Goal: Transaction & Acquisition: Purchase product/service

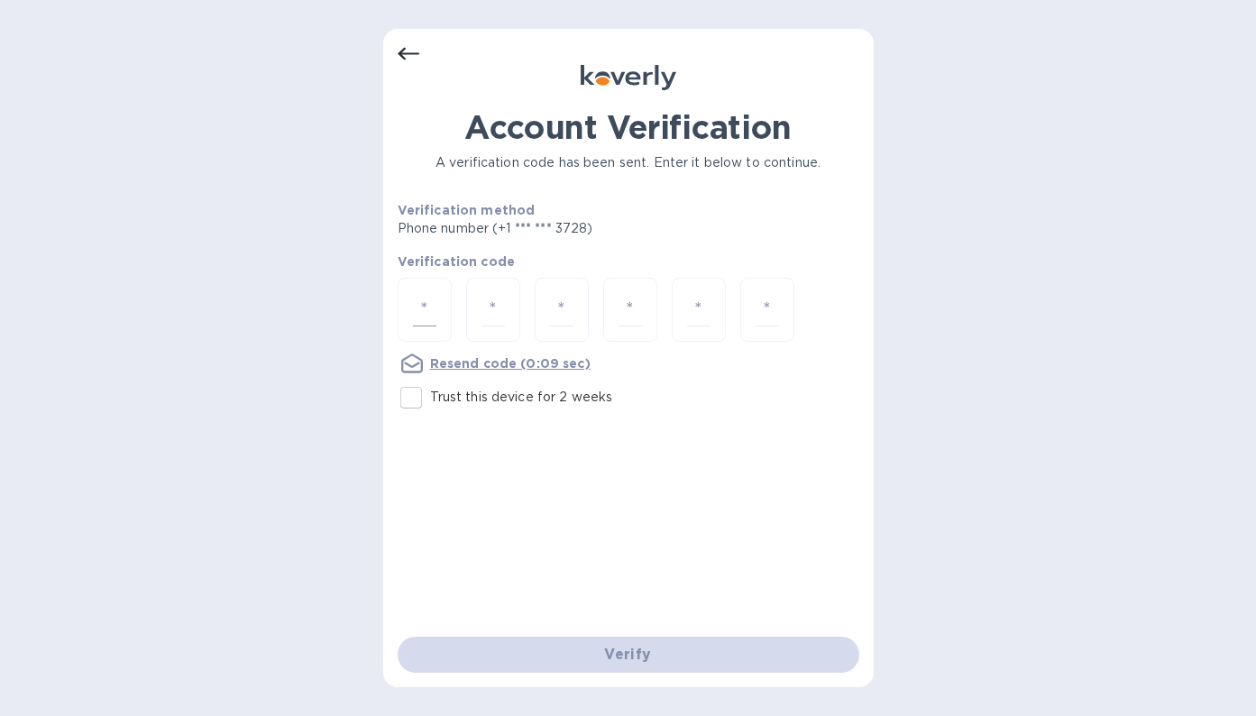
click at [410, 314] on div at bounding box center [425, 310] width 54 height 64
type input "9"
type input "8"
type input "3"
type input "1"
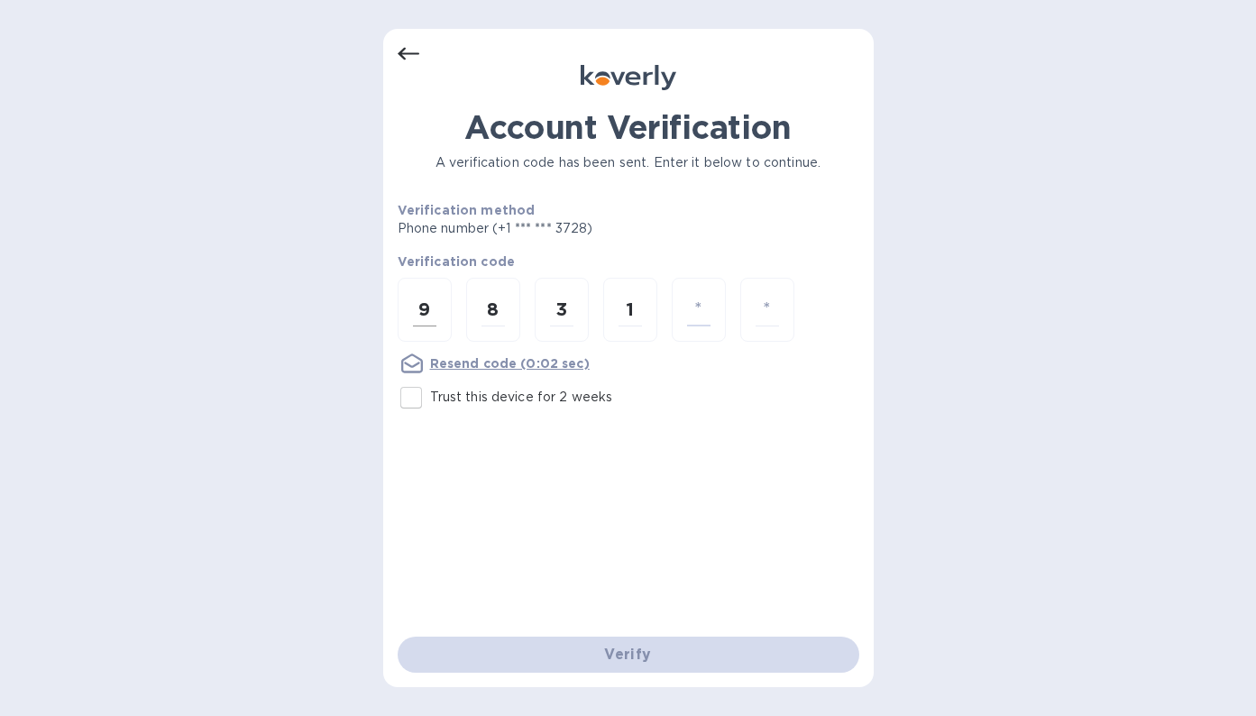
type input "0"
type input "7"
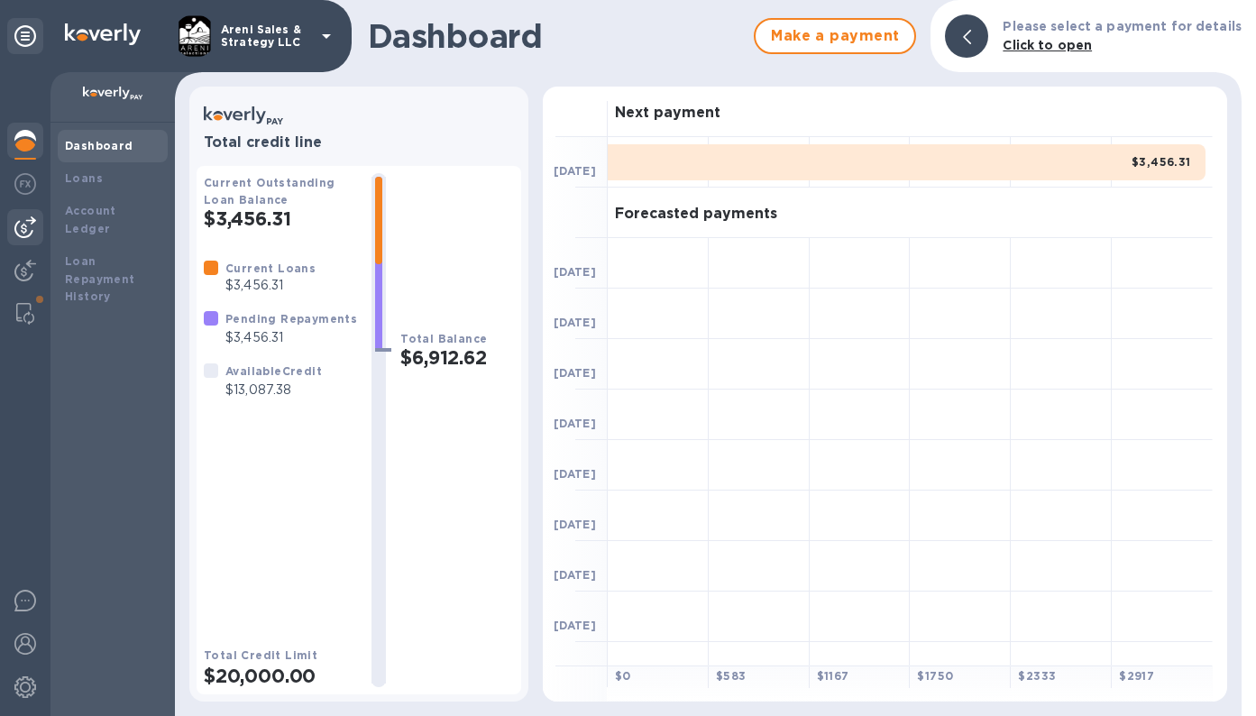
click at [19, 231] on img at bounding box center [25, 227] width 22 height 22
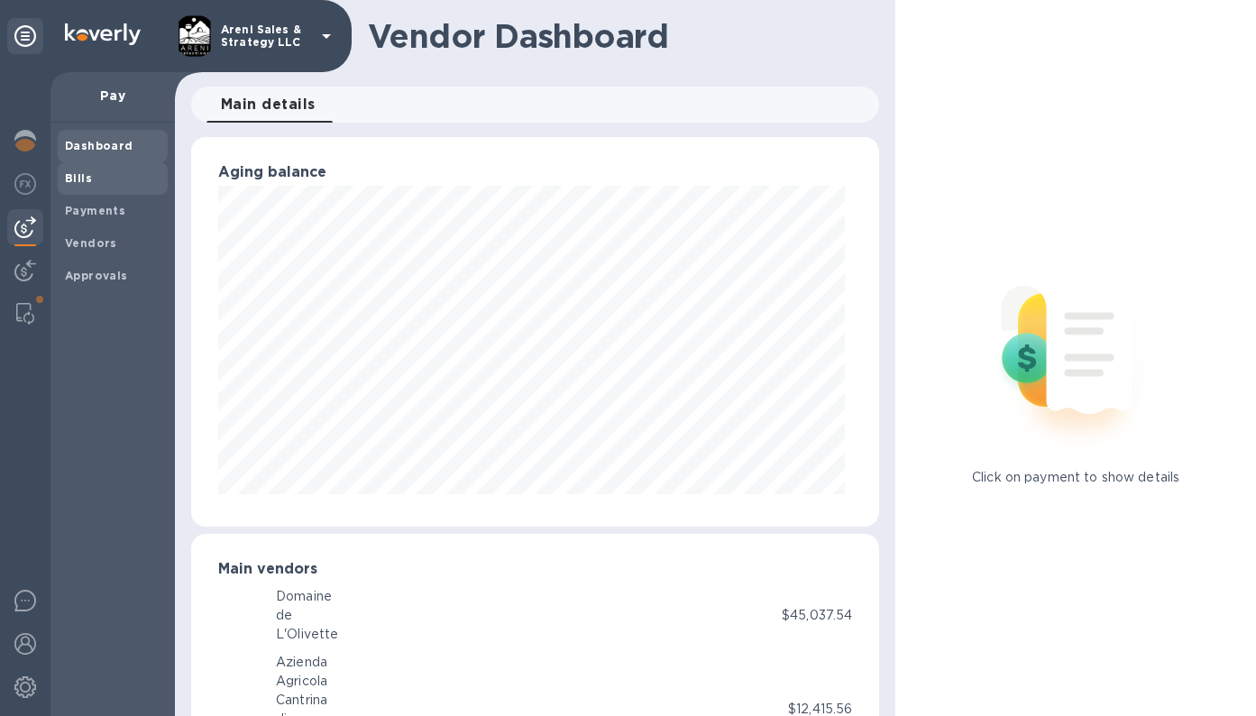
scroll to position [901402, 901111]
click at [111, 186] on div "Bills" at bounding box center [113, 178] width 110 height 32
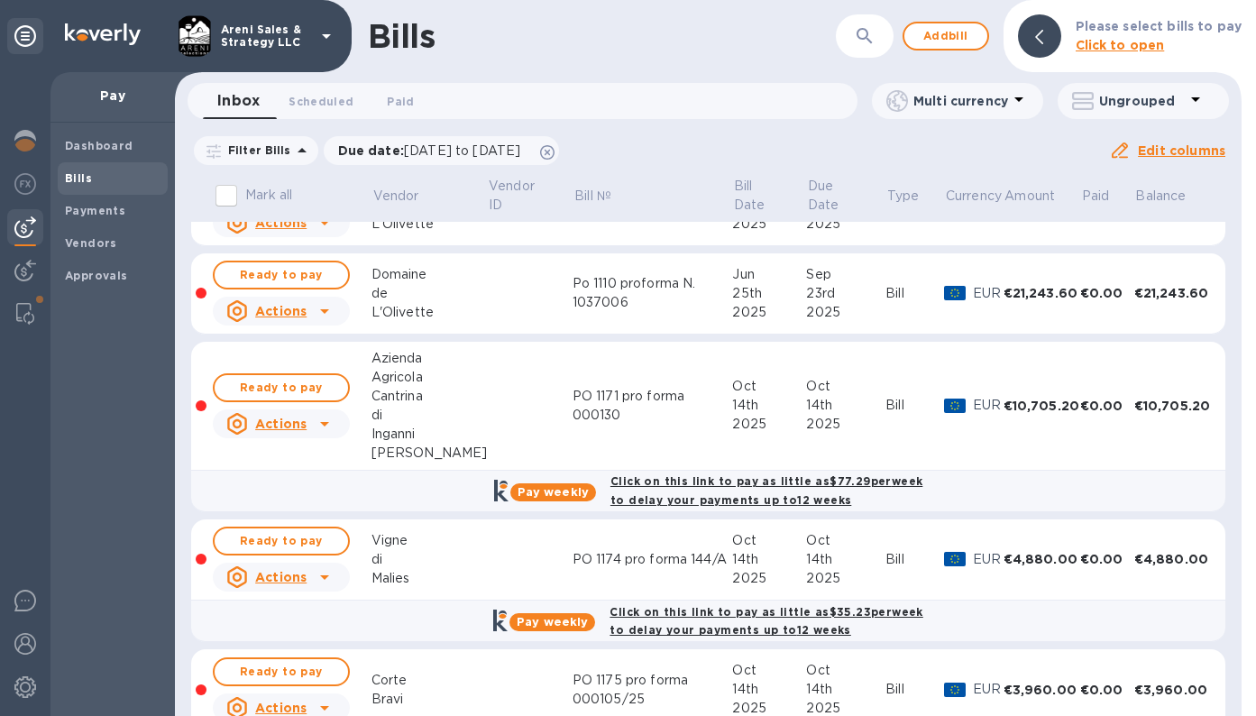
scroll to position [80, 0]
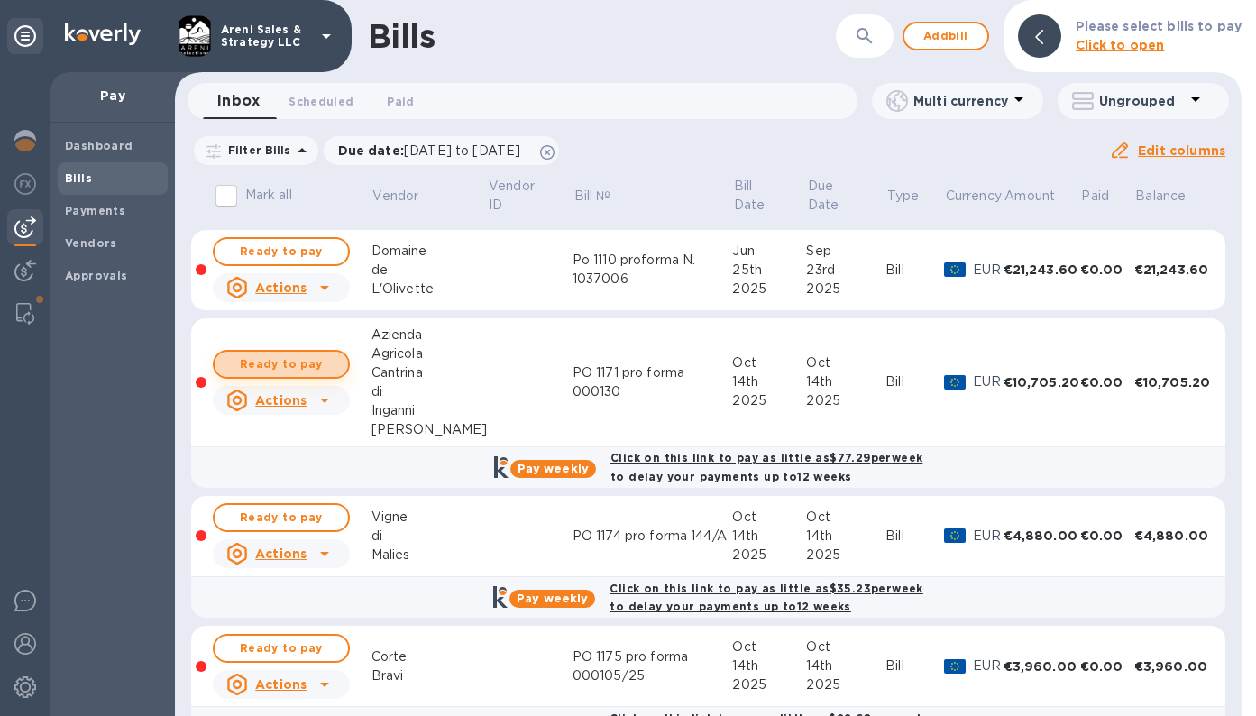
click at [335, 366] on button "Ready to pay" at bounding box center [281, 364] width 137 height 29
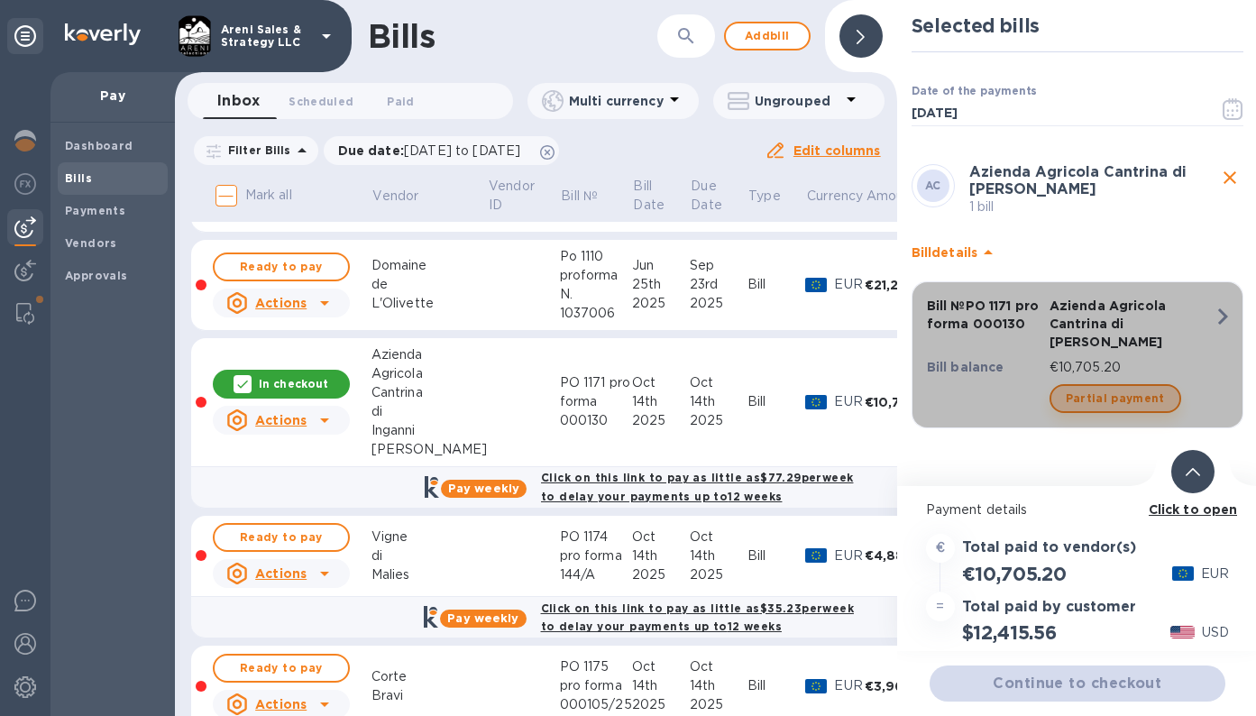
click at [1152, 397] on span "Partial payment" at bounding box center [1115, 399] width 99 height 22
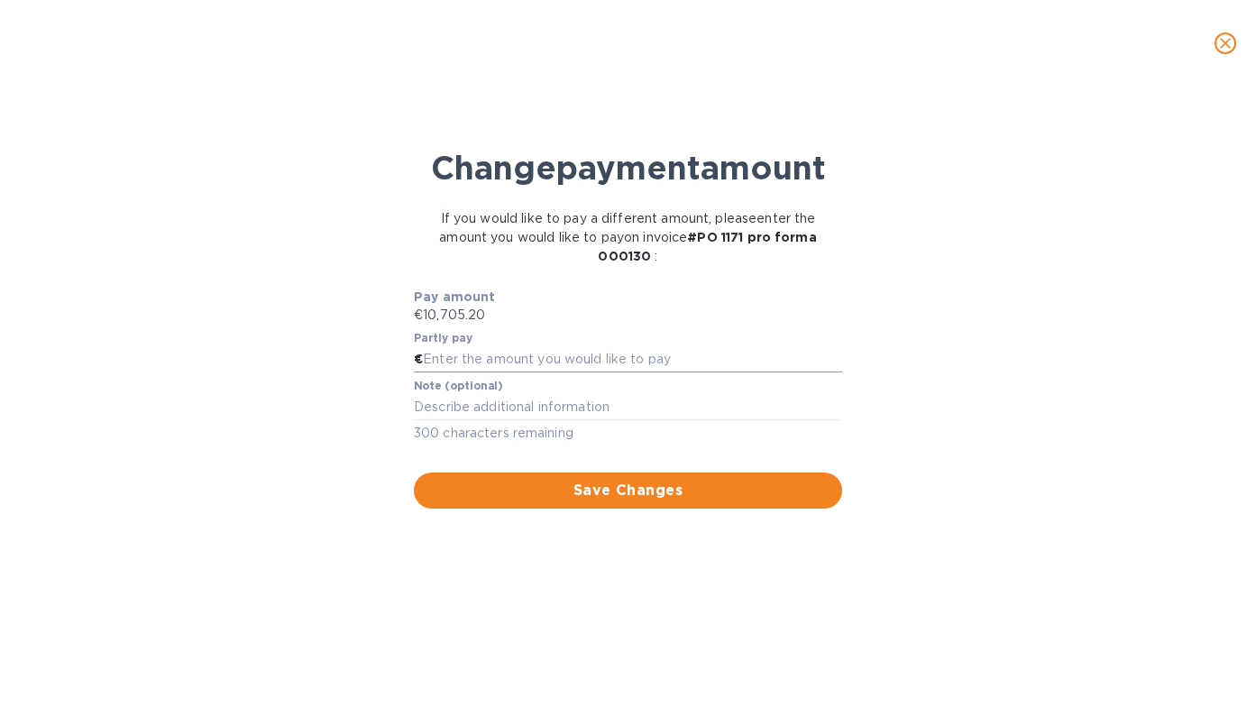
click at [593, 373] on input "text" at bounding box center [632, 359] width 419 height 27
type input "3,211.56"
click at [621, 414] on textarea at bounding box center [628, 406] width 428 height 14
type textarea "30% prepay"
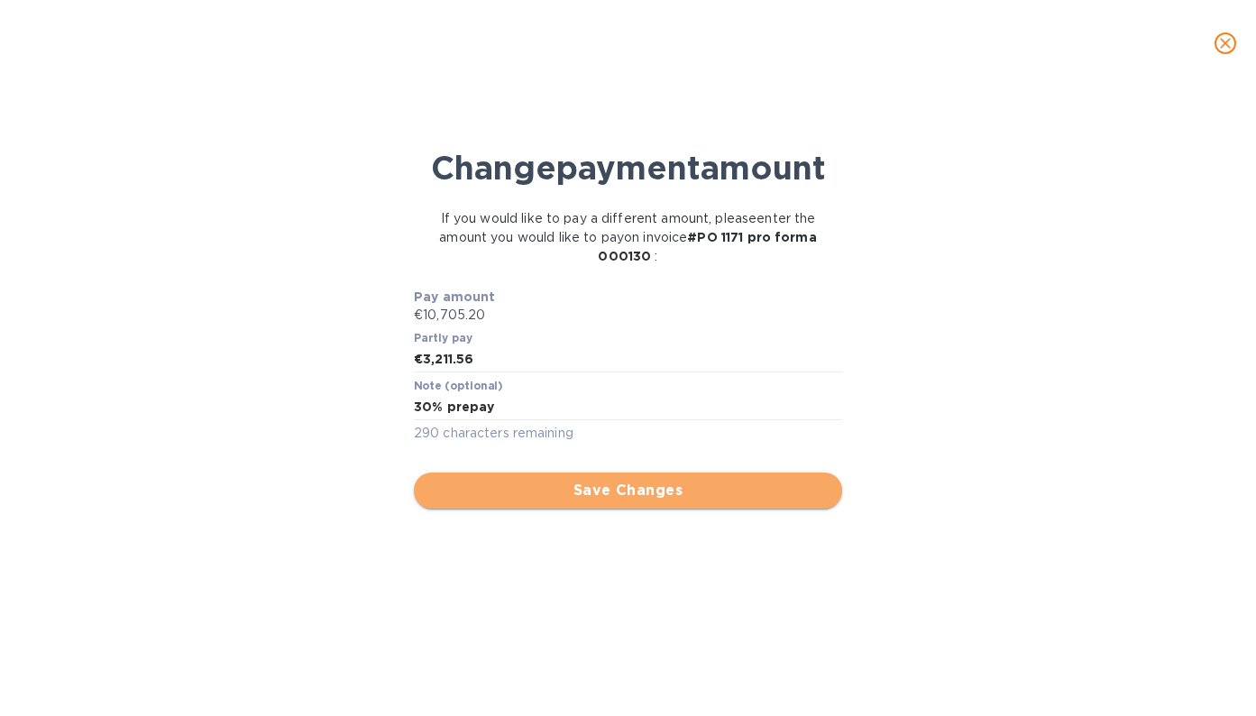
click at [634, 501] on span "Save Changes" at bounding box center [627, 491] width 399 height 22
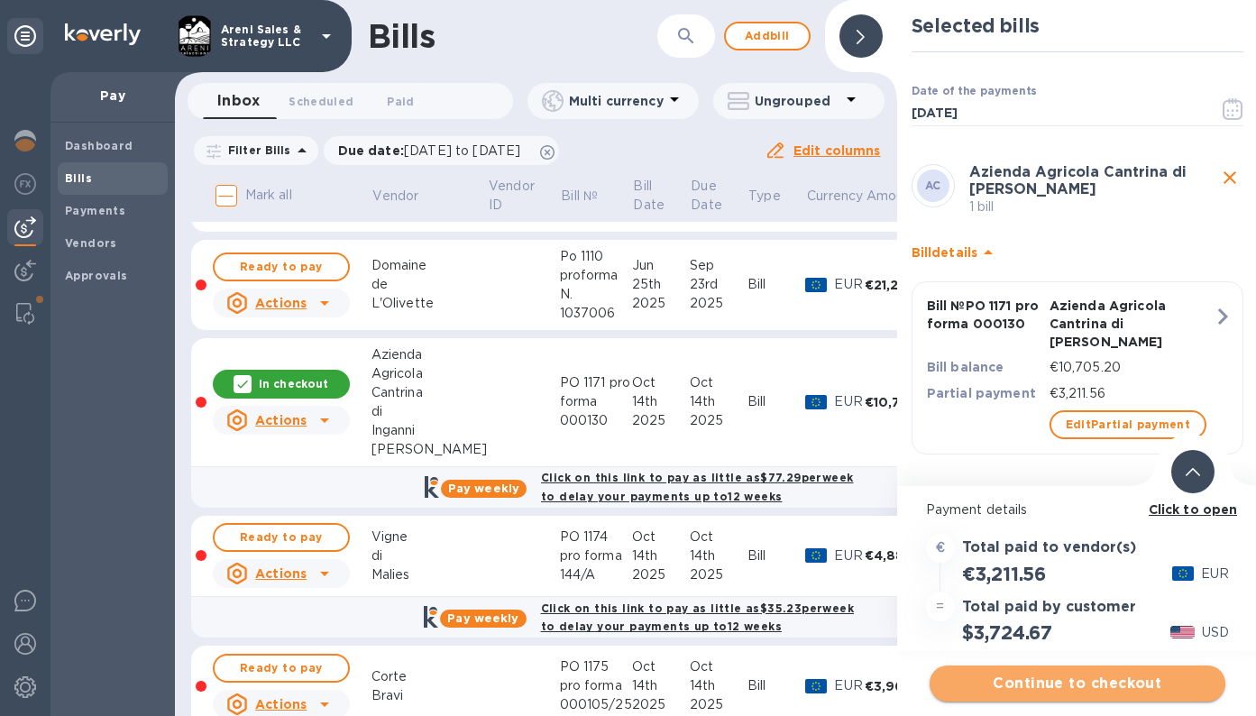
click at [992, 679] on span "Continue to checkout" at bounding box center [1077, 684] width 267 height 22
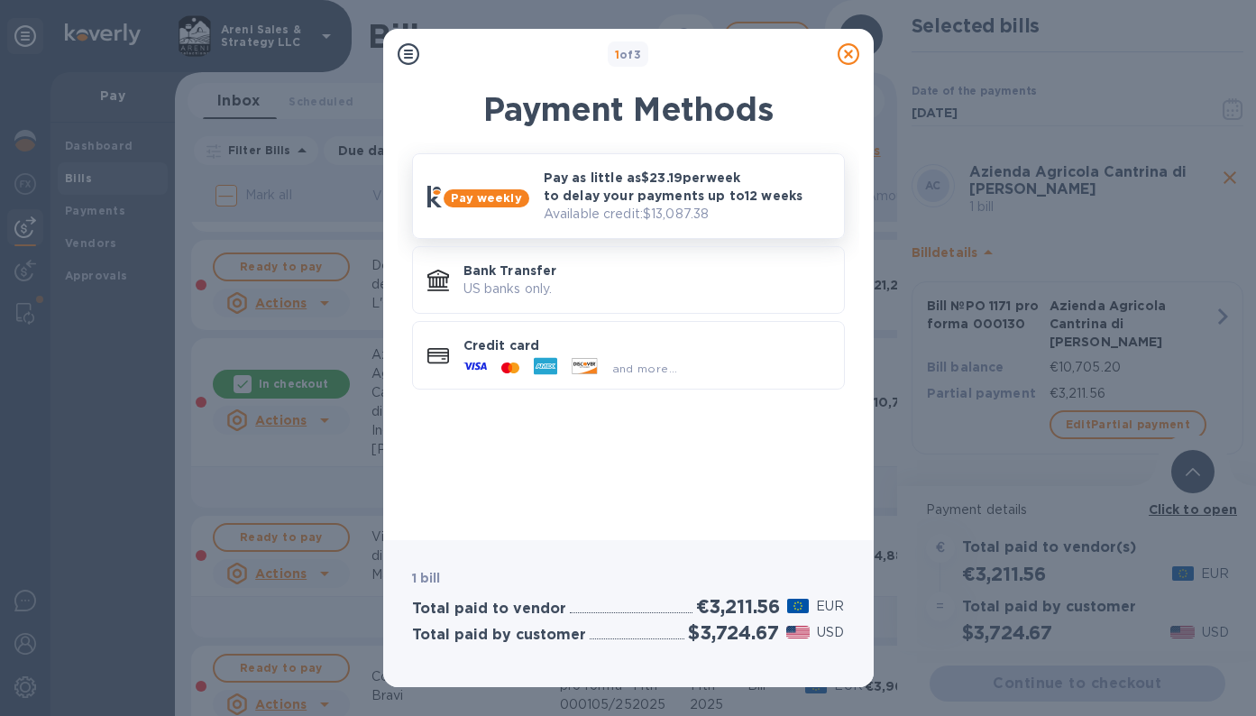
click at [814, 214] on p "Available credit: $13,087.38" at bounding box center [687, 214] width 286 height 19
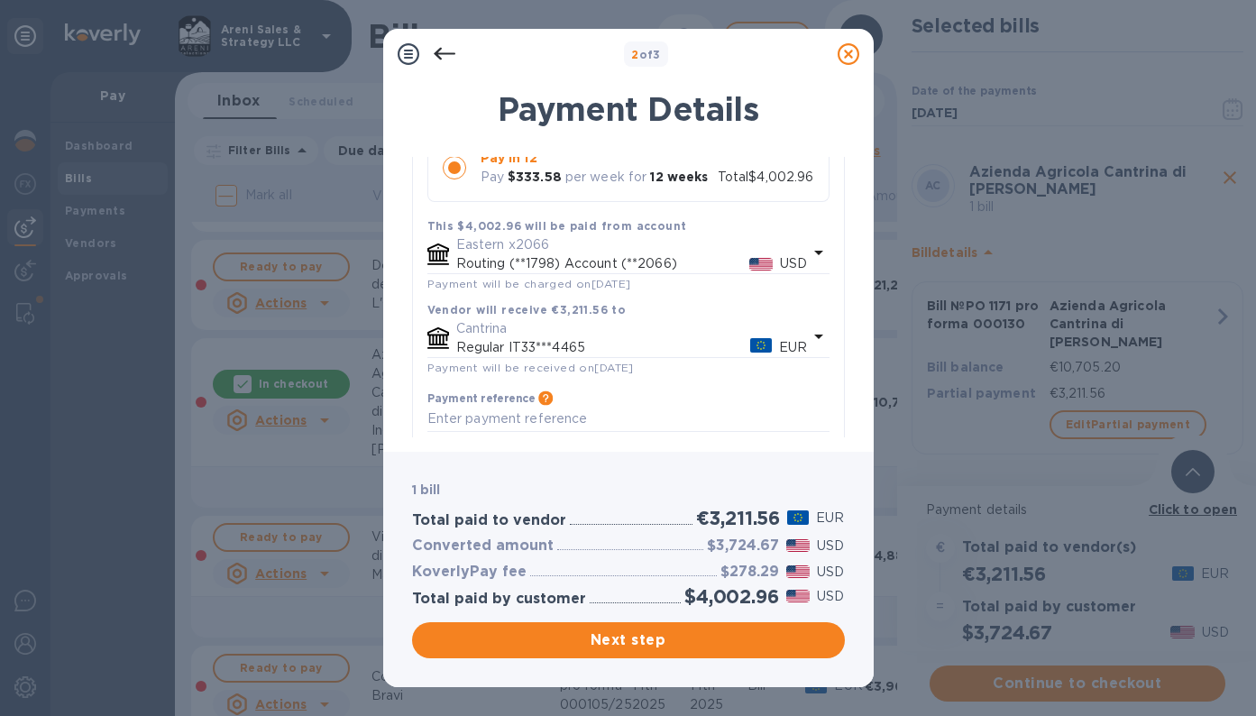
scroll to position [409, 0]
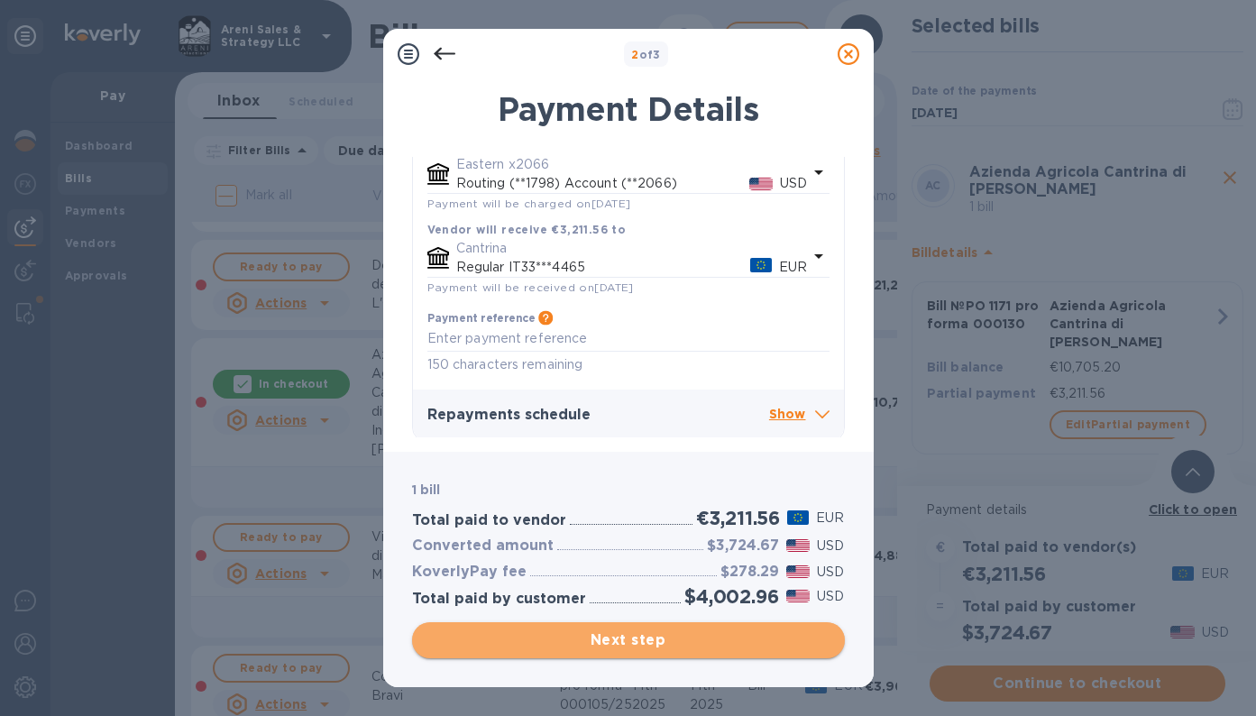
click at [629, 642] on span "Next step" at bounding box center [629, 640] width 404 height 22
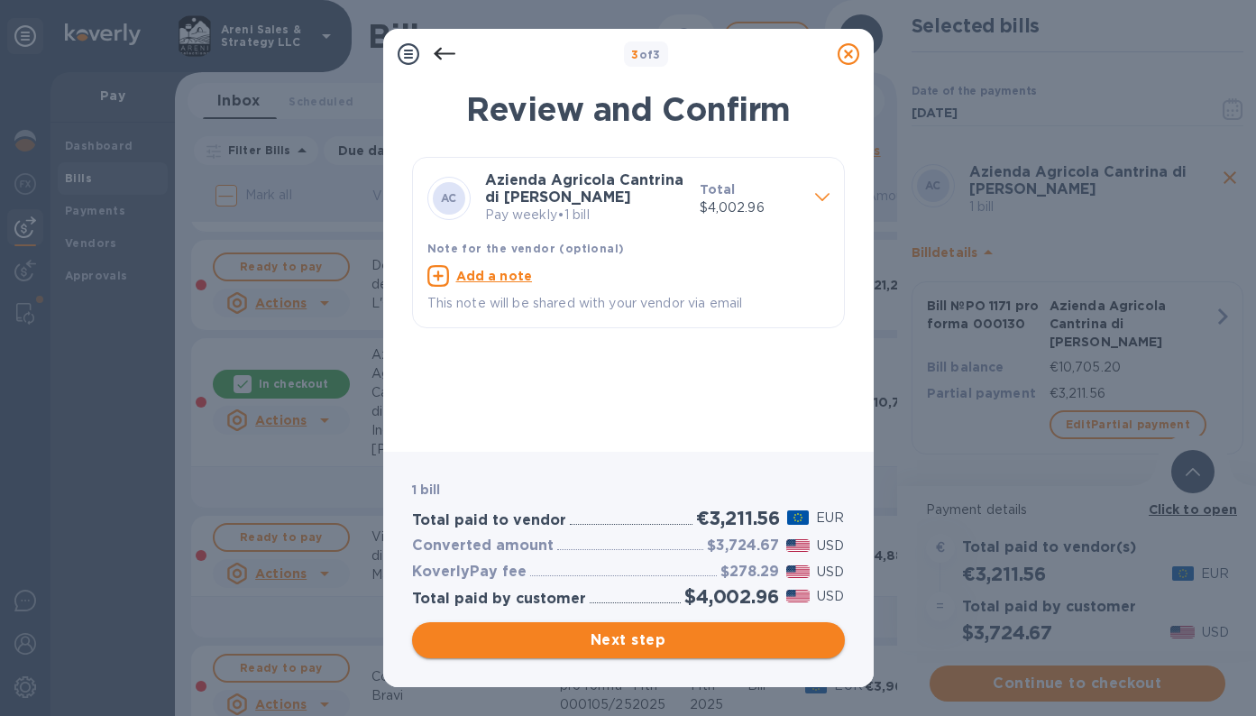
click at [628, 634] on span "Next step" at bounding box center [629, 640] width 404 height 22
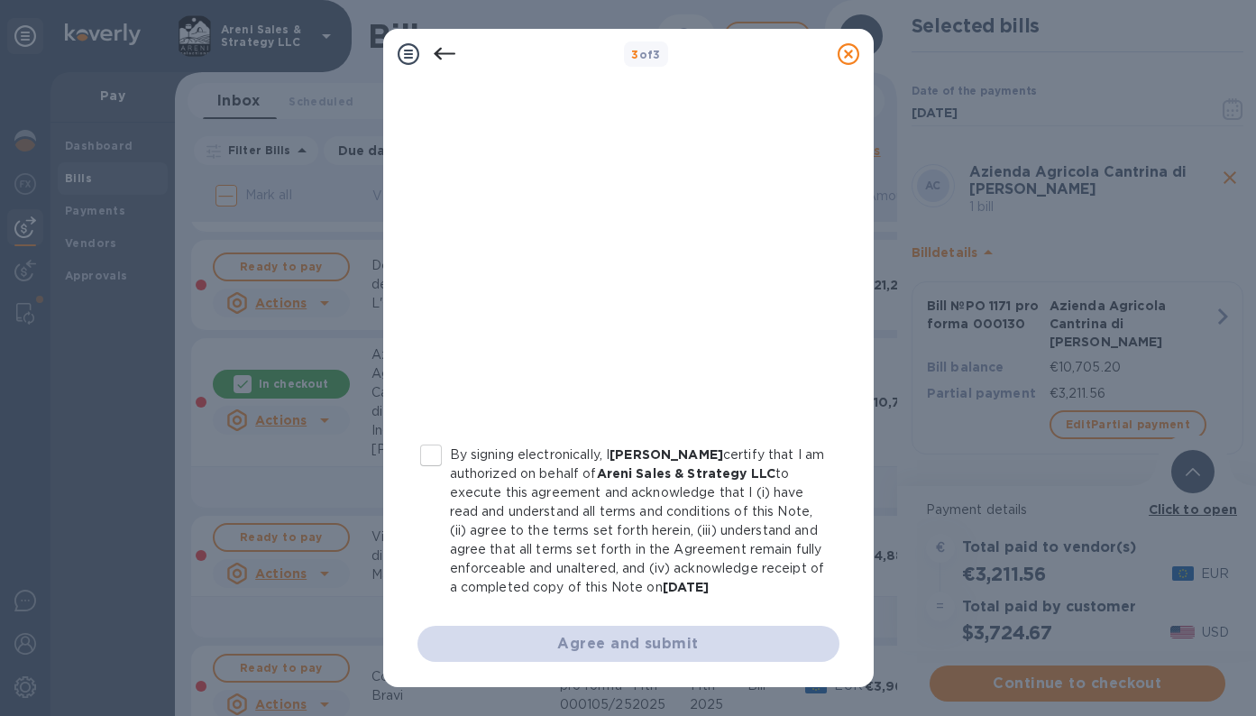
scroll to position [311, 0]
click at [435, 436] on input "By signing electronically, I [PERSON_NAME] certify that I am authorized on beha…" at bounding box center [431, 455] width 38 height 38
checkbox input "true"
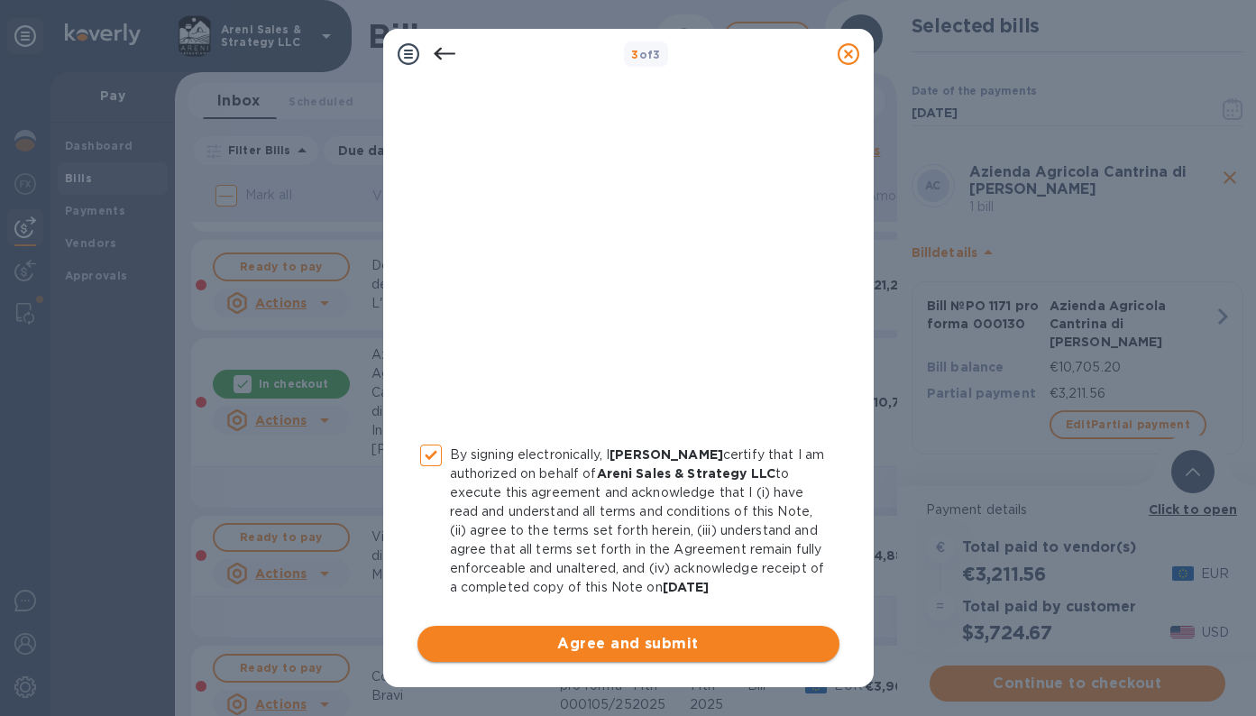
click at [527, 645] on span "Agree and submit" at bounding box center [628, 644] width 393 height 22
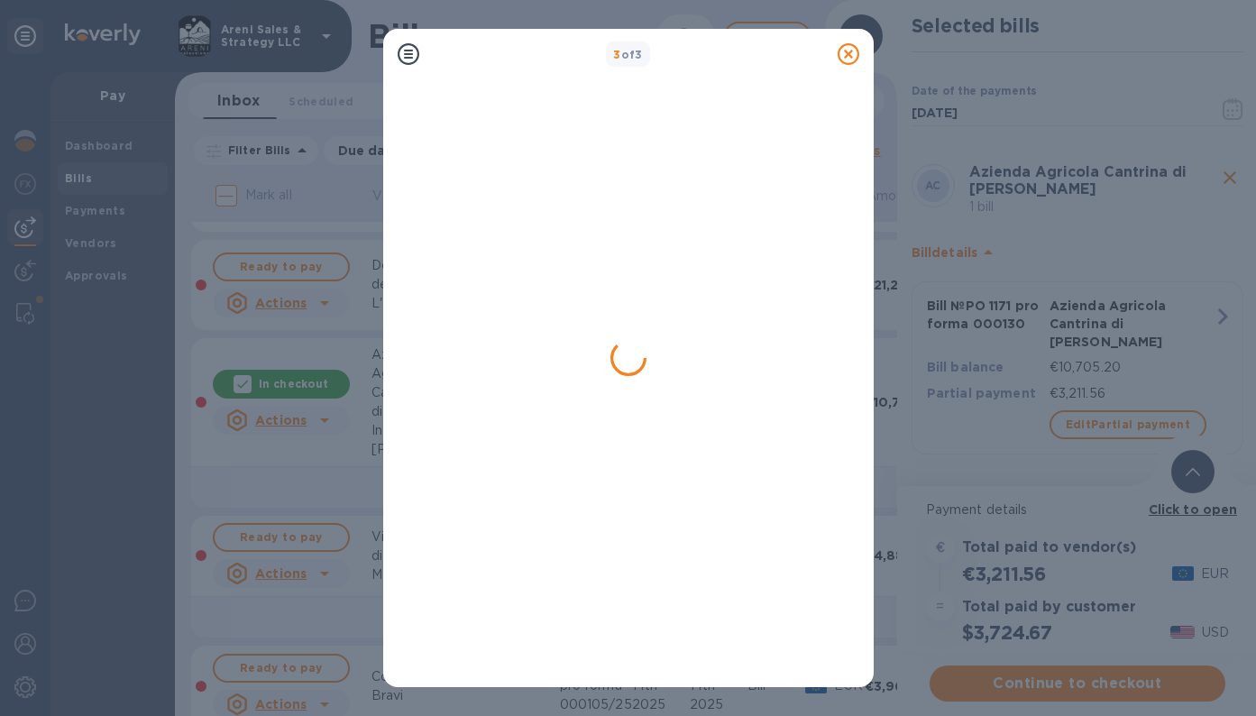
scroll to position [0, 0]
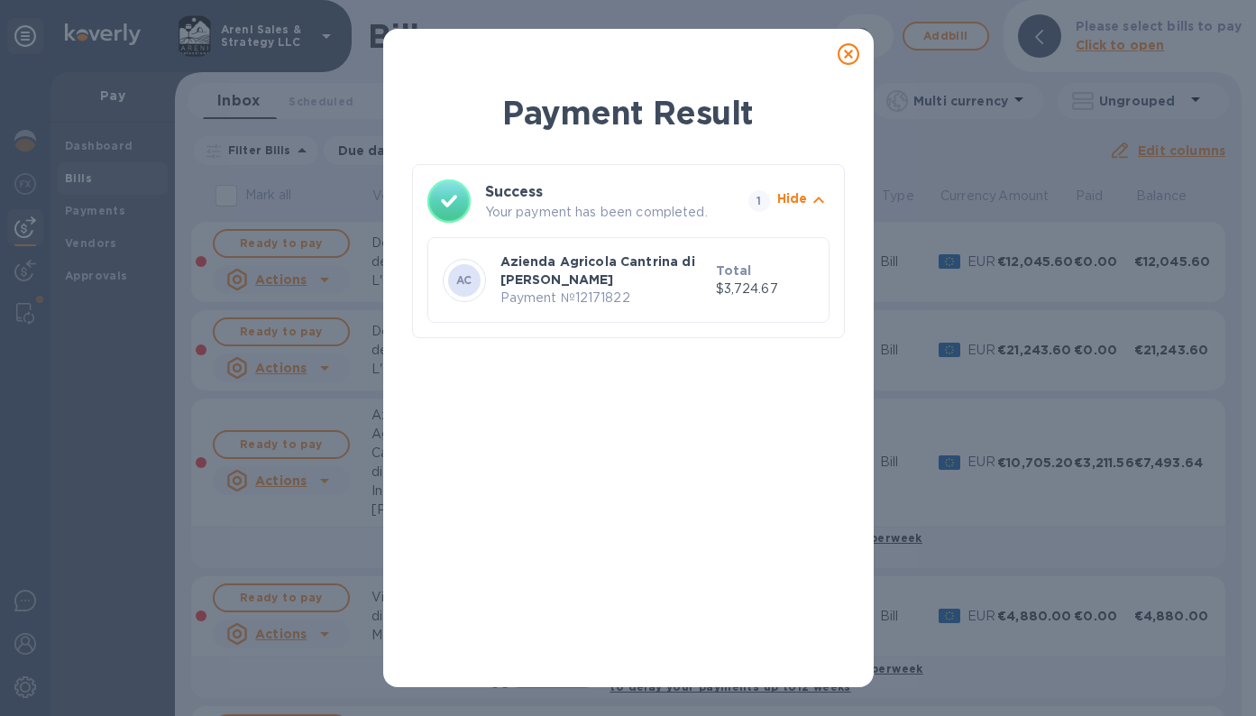
click at [846, 53] on icon at bounding box center [849, 54] width 22 height 22
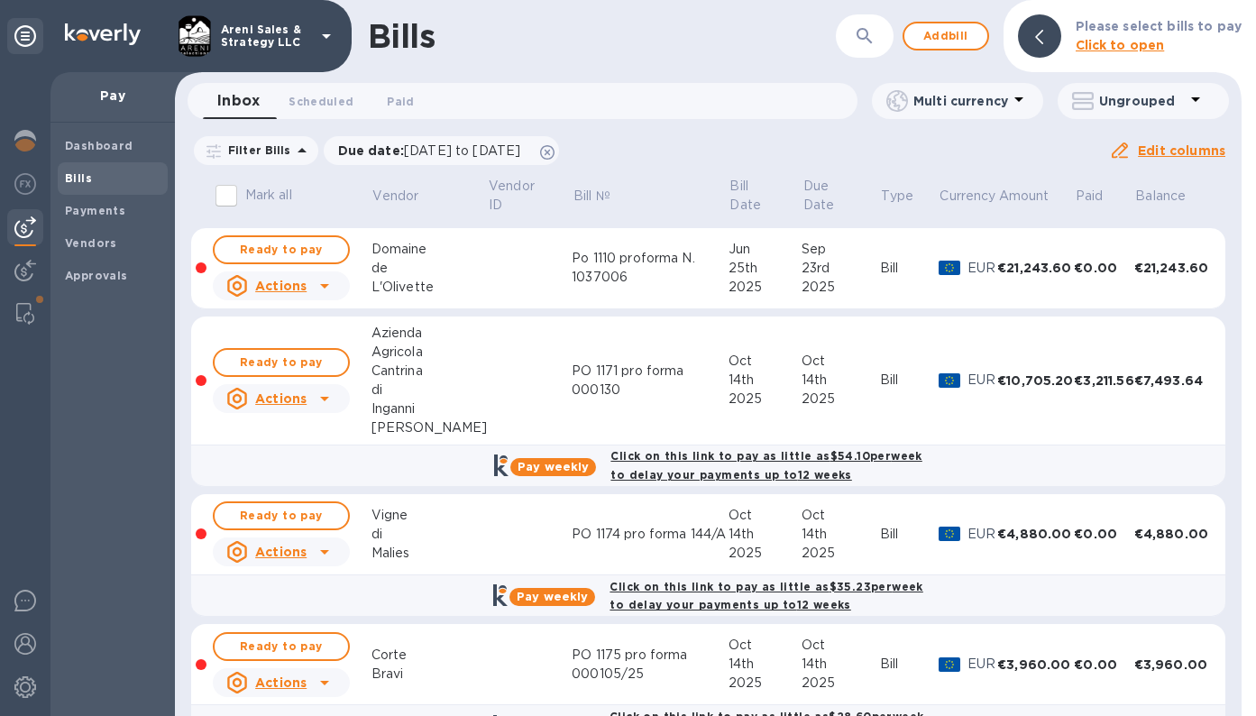
scroll to position [86, 0]
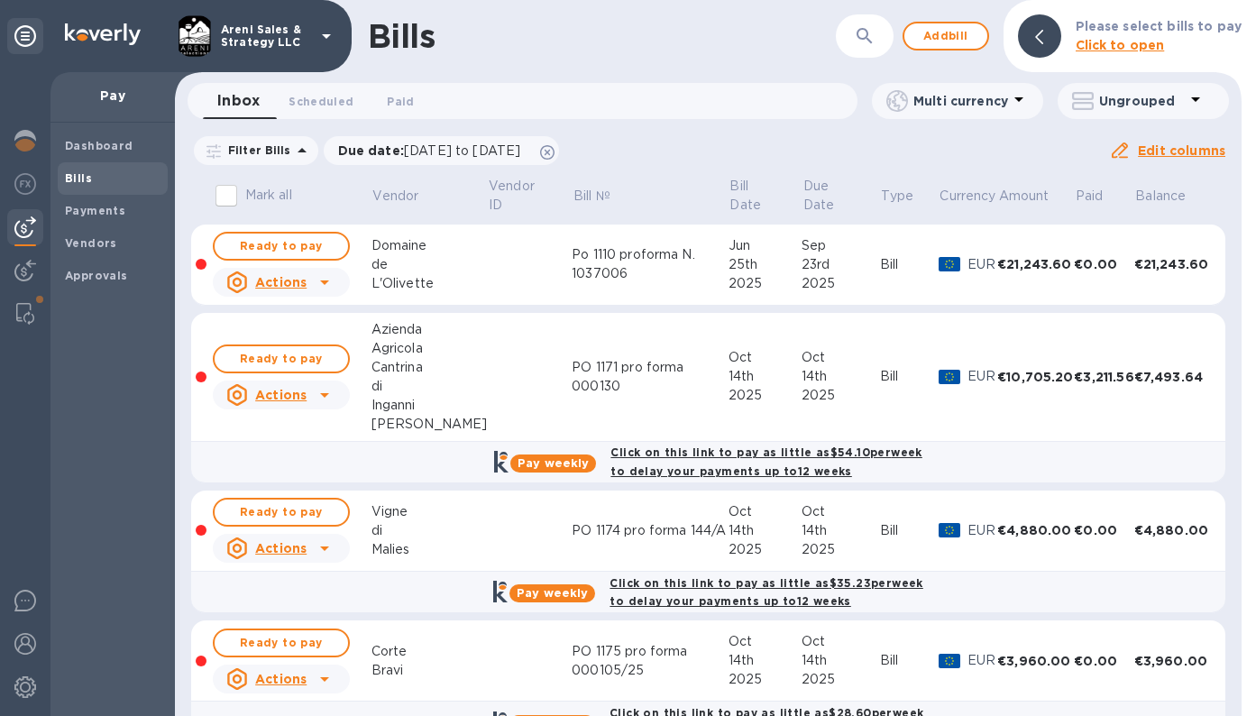
click at [572, 381] on div "PO 1171 pro forma 000130" at bounding box center [650, 377] width 156 height 38
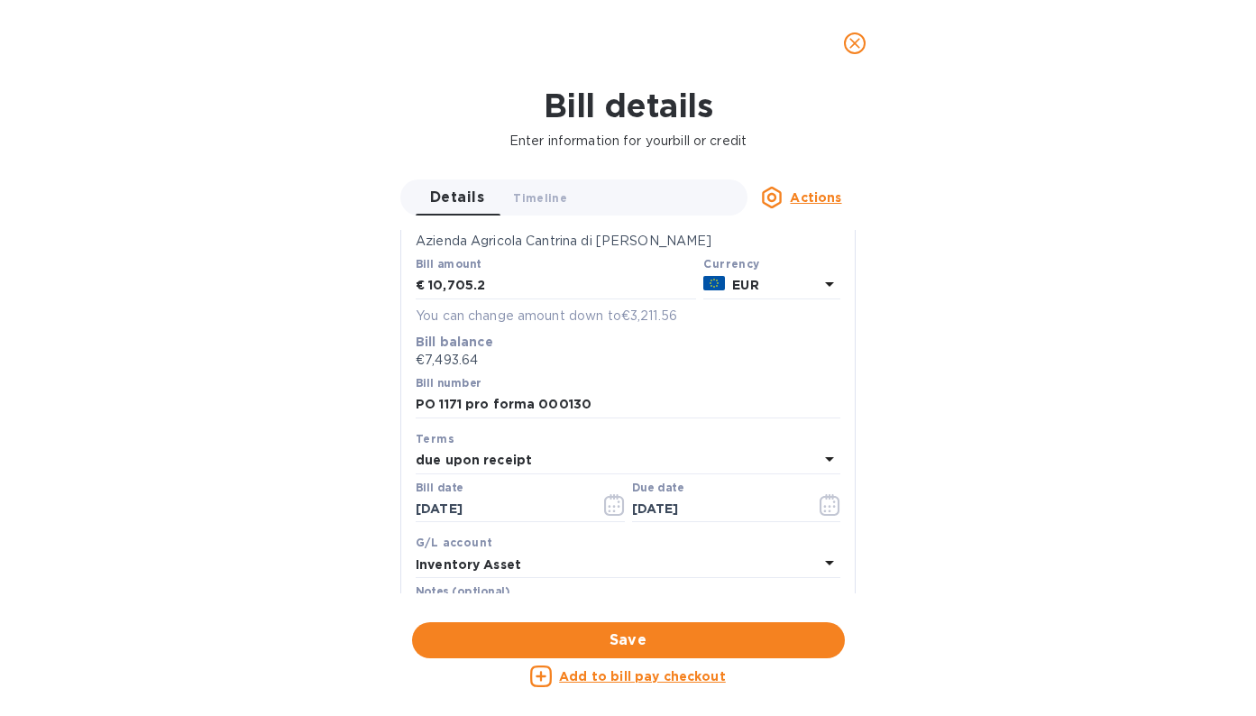
scroll to position [170, 0]
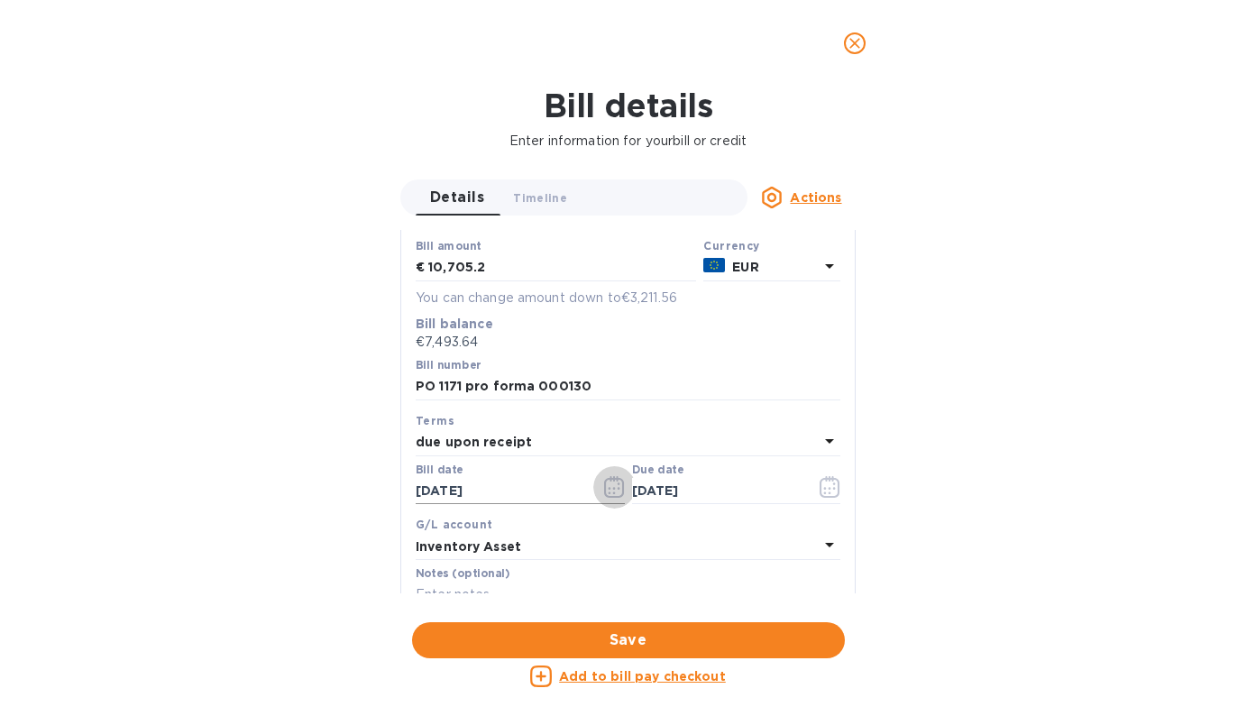
click at [607, 487] on icon "button" at bounding box center [614, 487] width 21 height 22
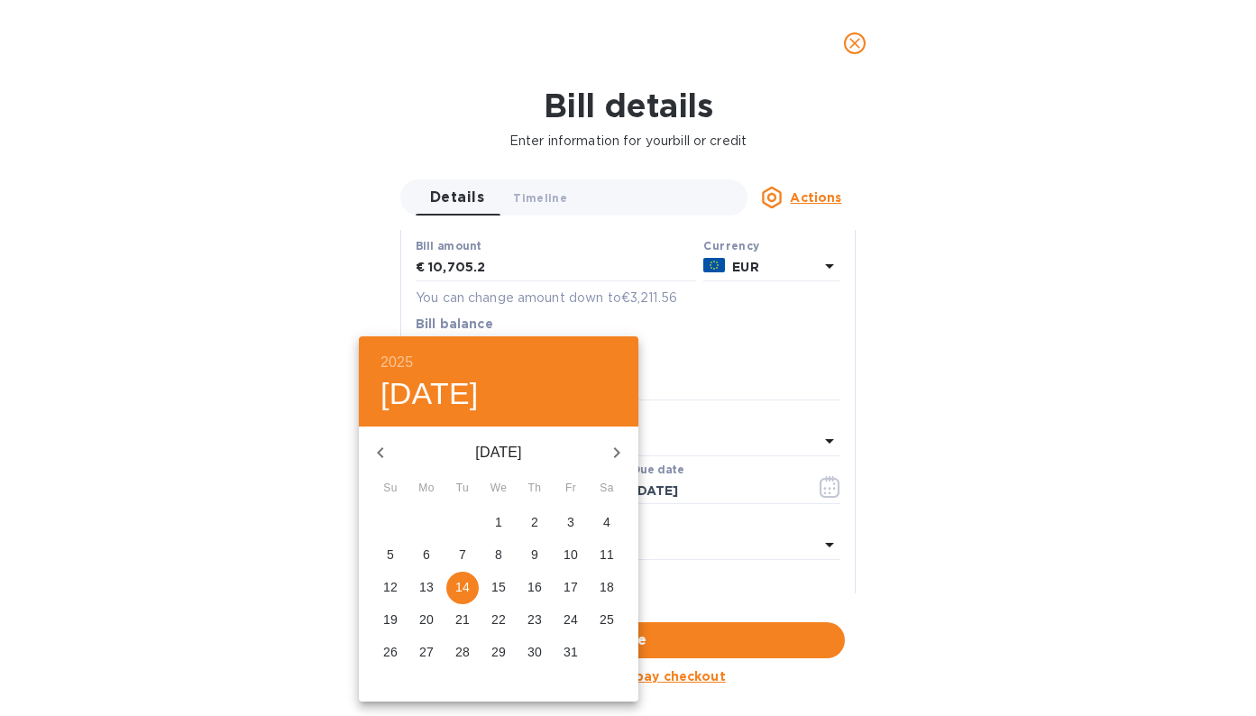
click at [425, 651] on p "27" at bounding box center [426, 652] width 14 height 18
type input "[DATE]"
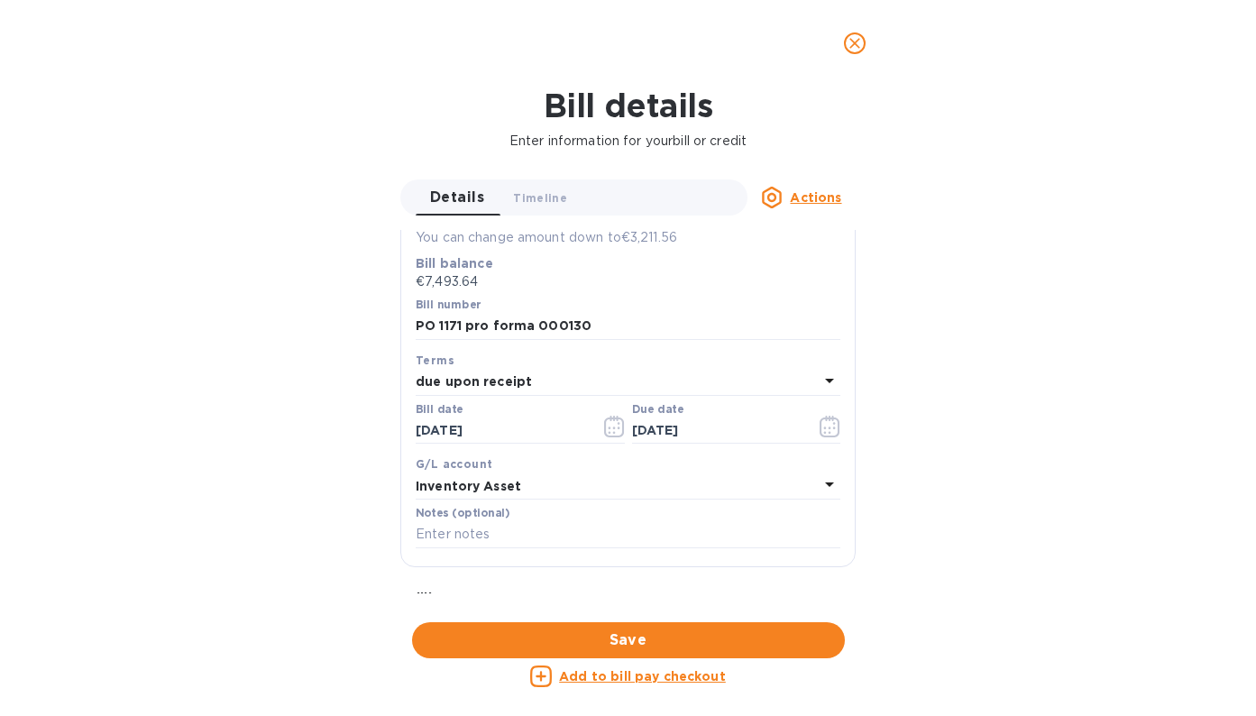
scroll to position [243, 0]
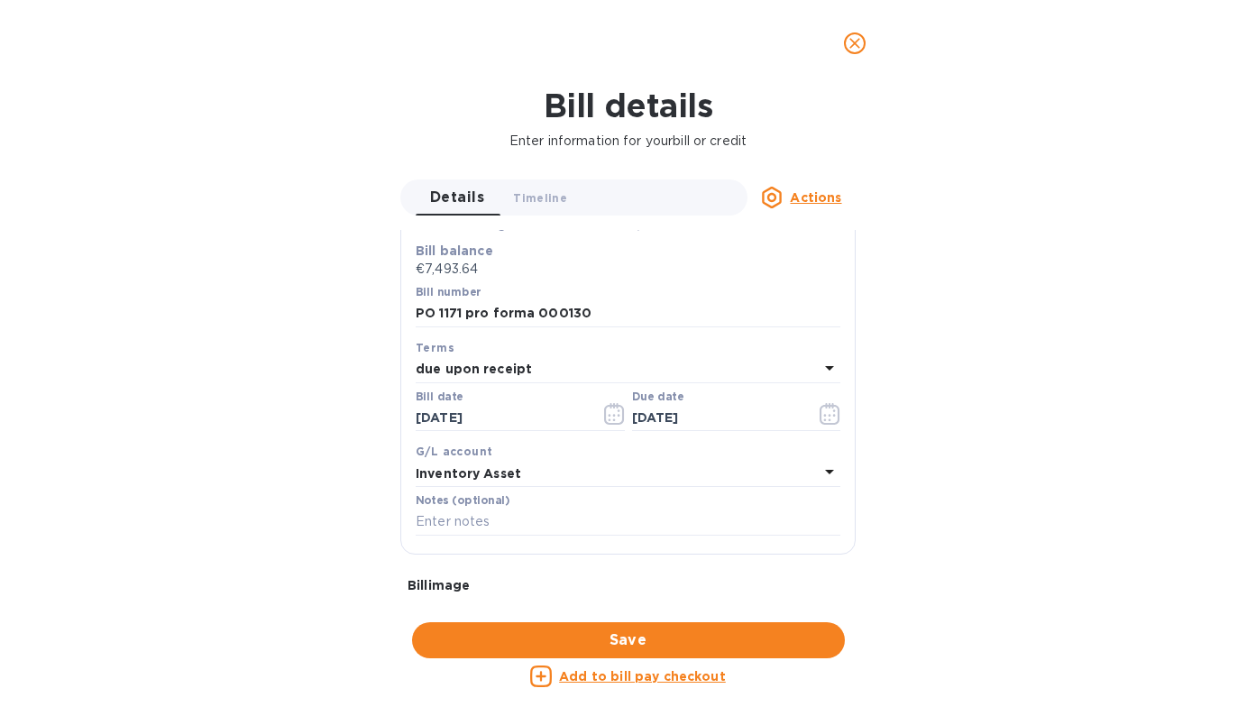
click at [536, 372] on div "due upon receipt" at bounding box center [617, 369] width 403 height 25
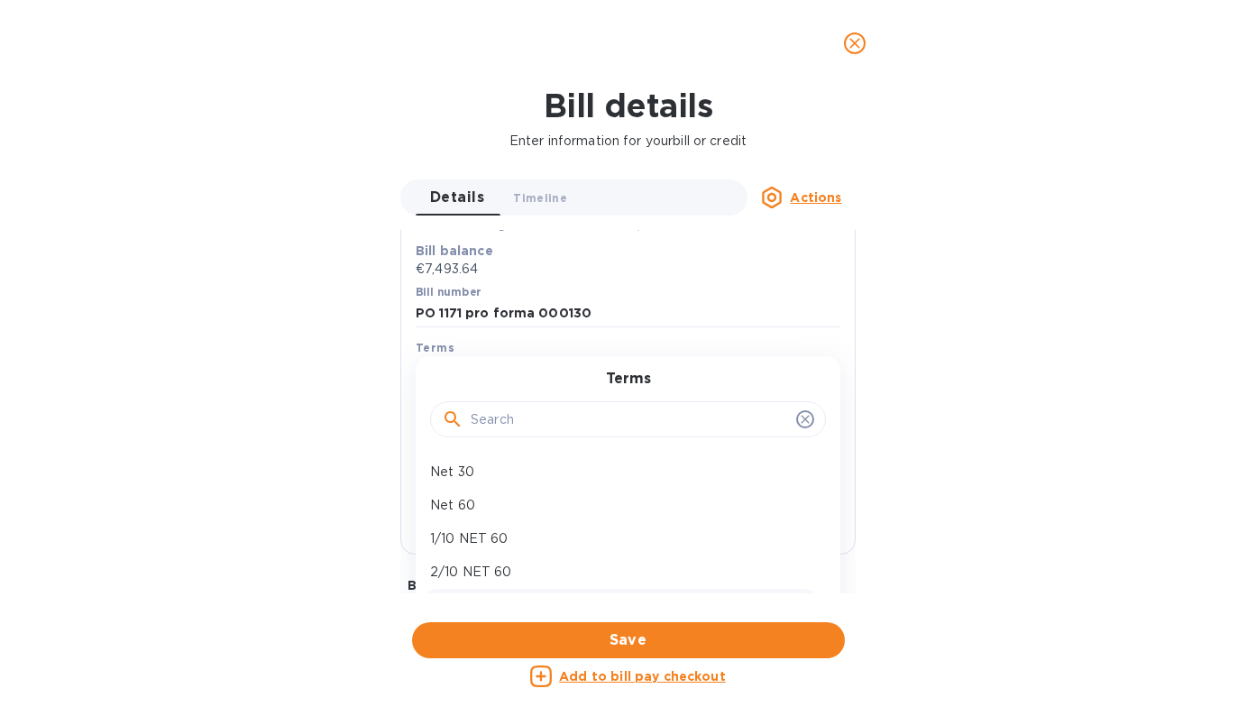
click at [506, 418] on input "text" at bounding box center [630, 419] width 318 height 27
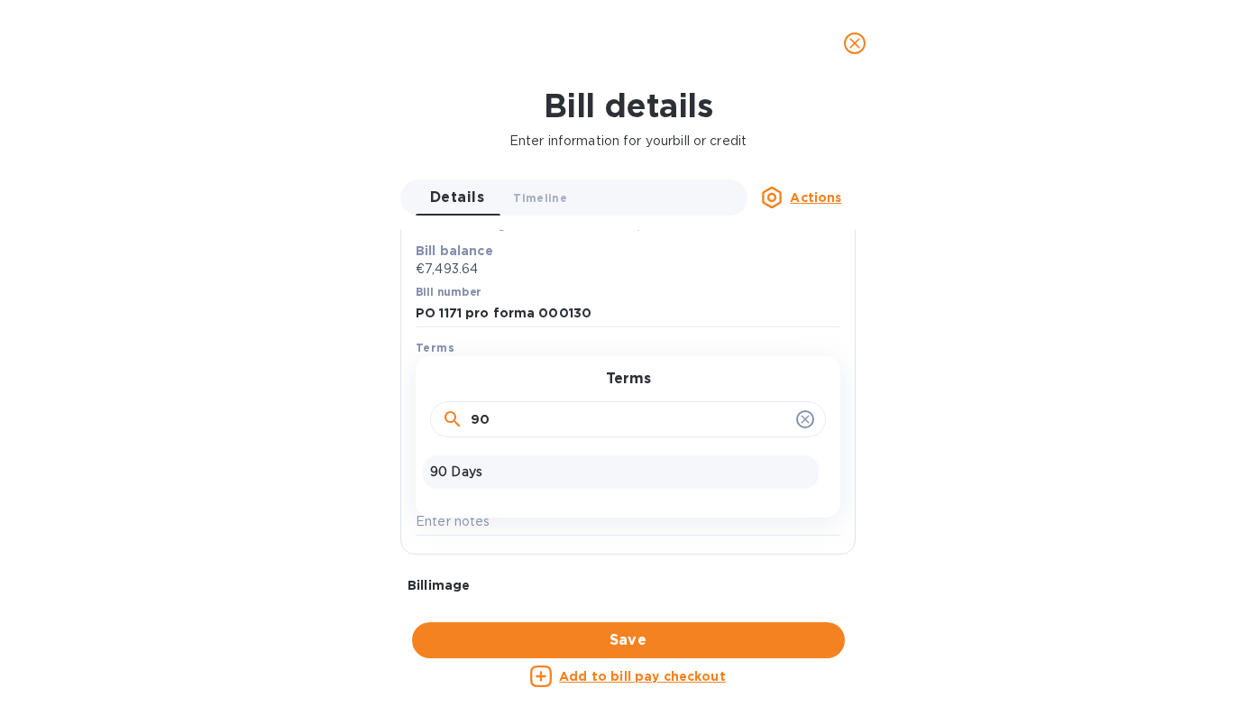
type input "90"
click at [483, 464] on p "90 Days" at bounding box center [620, 472] width 381 height 19
type input "[DATE]"
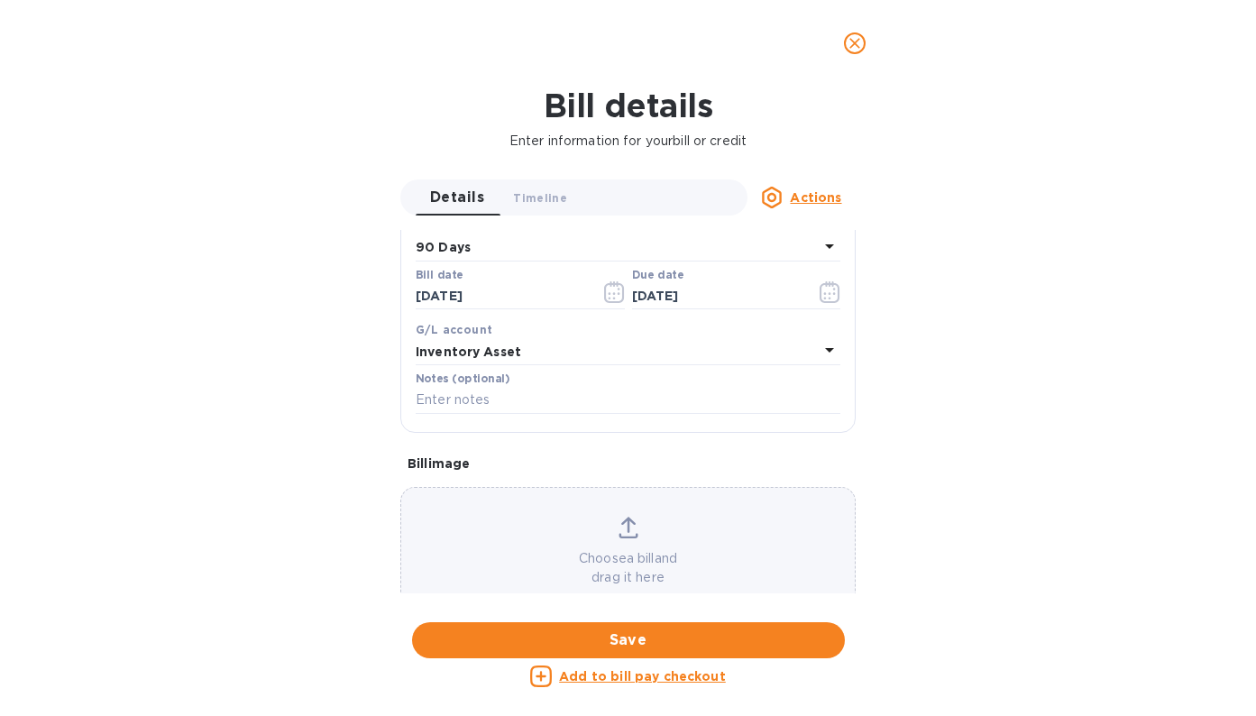
scroll to position [403, 0]
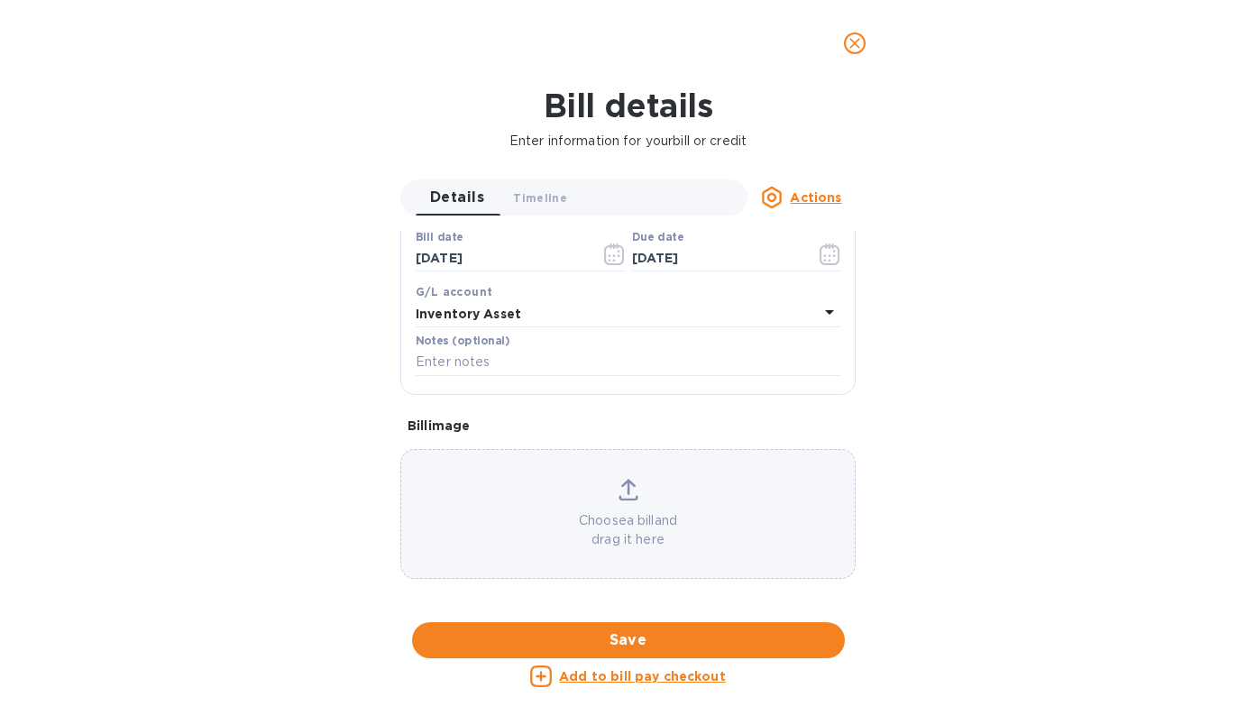
click at [626, 490] on icon at bounding box center [628, 487] width 14 height 16
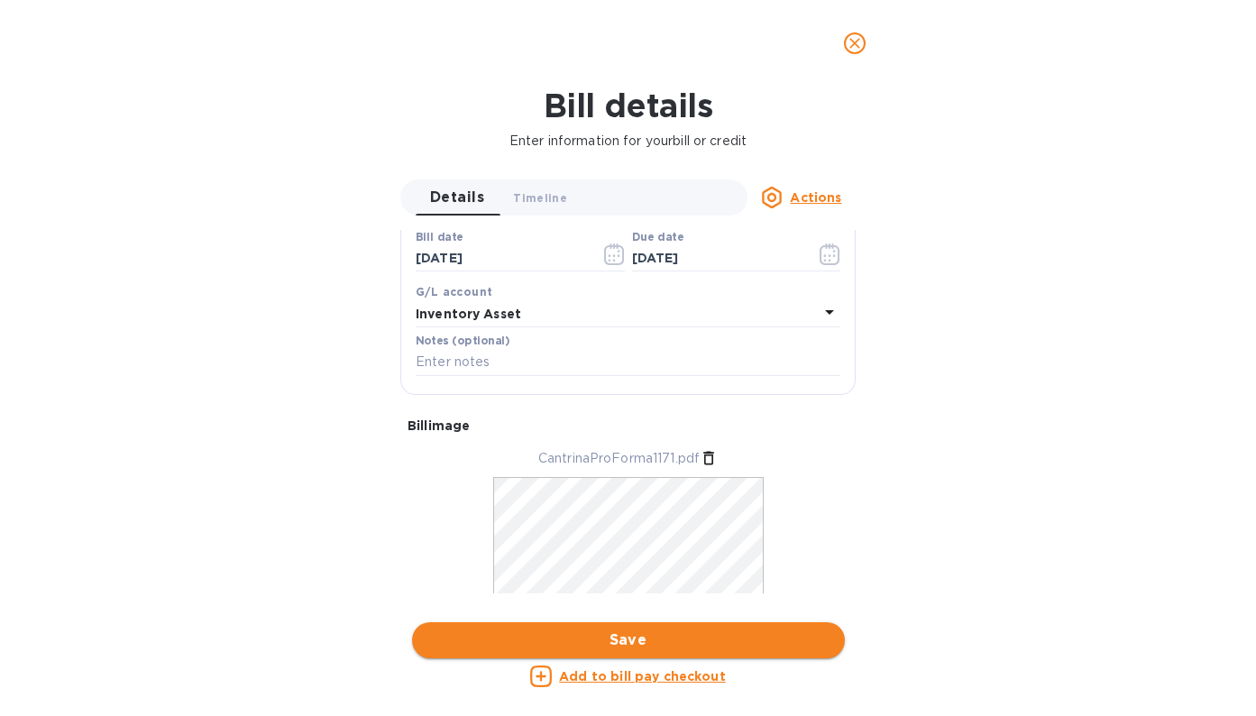
click at [702, 629] on span "Save" at bounding box center [629, 640] width 404 height 22
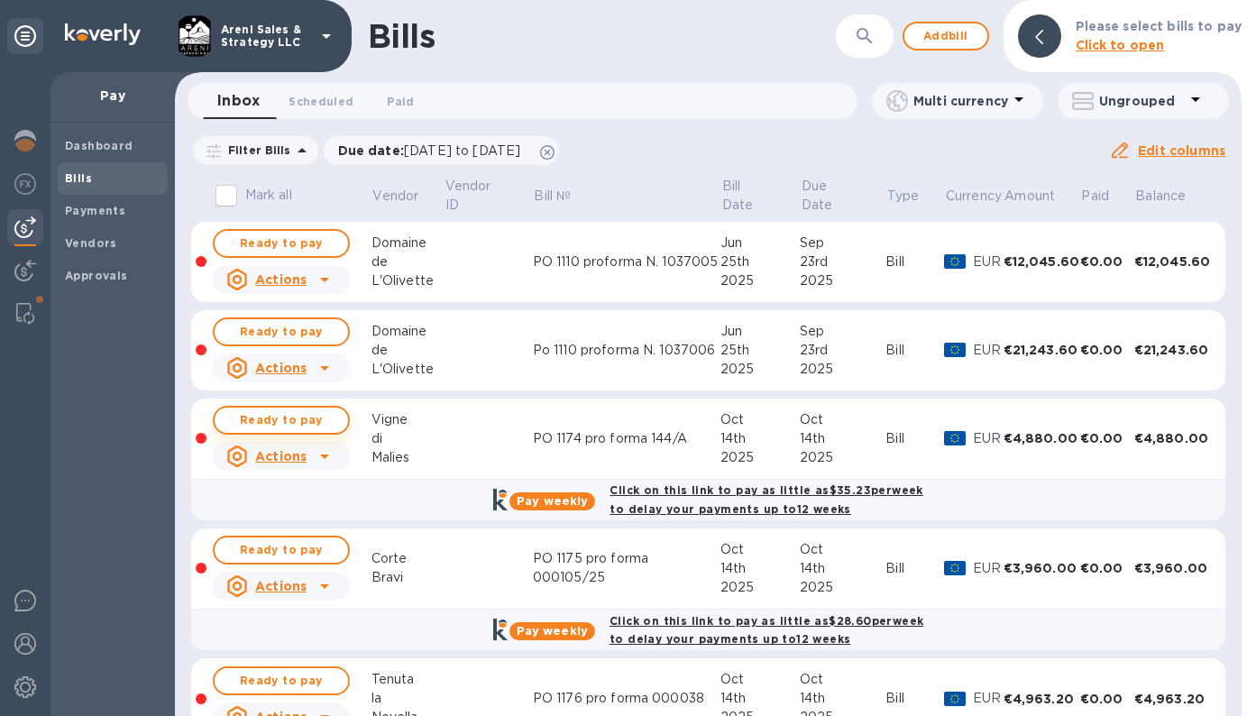
click at [317, 422] on span "Ready to pay" at bounding box center [281, 420] width 105 height 22
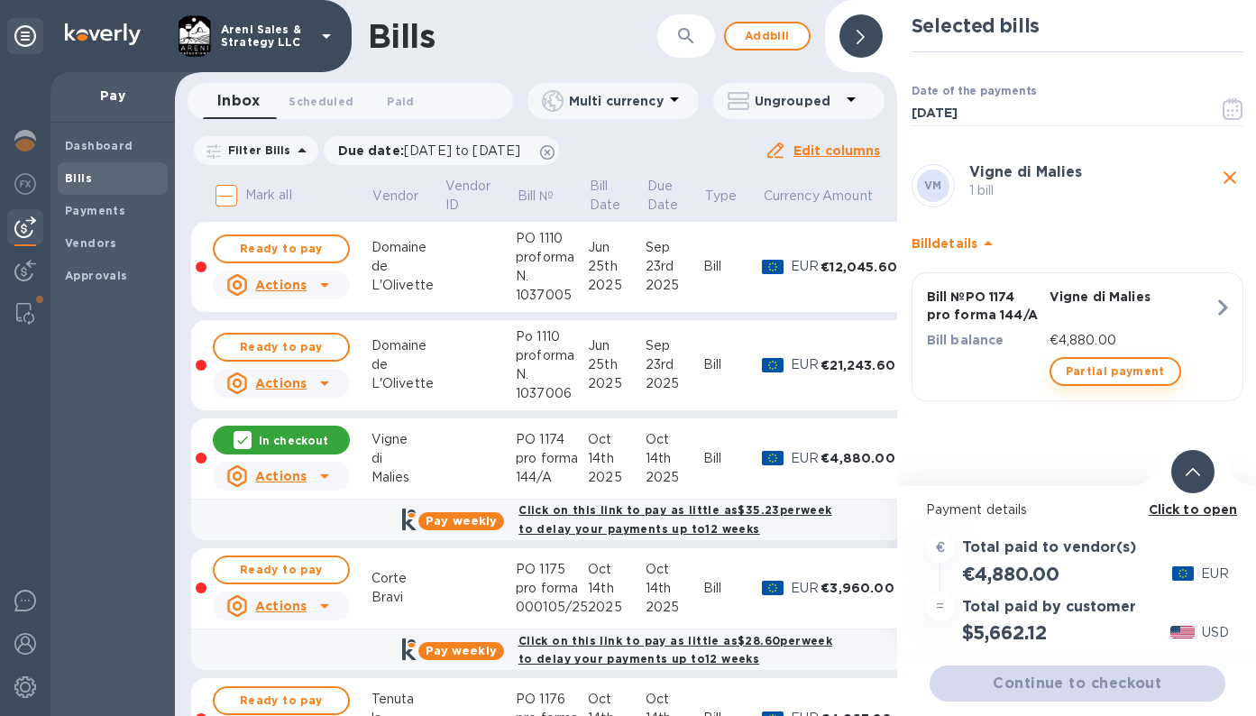
click at [1093, 377] on span "Partial payment" at bounding box center [1115, 372] width 99 height 22
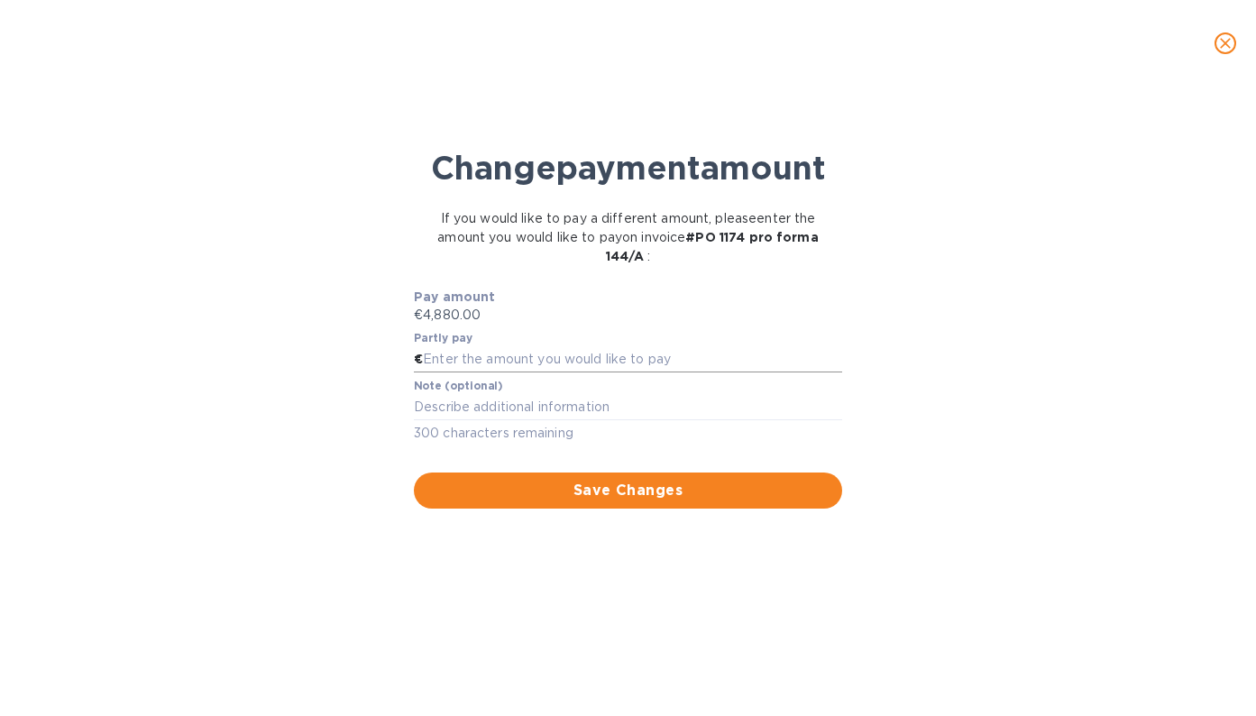
click at [526, 373] on input "text" at bounding box center [632, 359] width 419 height 27
type input "2,440"
click at [528, 414] on textarea at bounding box center [628, 406] width 428 height 14
type textarea "50% prepay"
click at [616, 501] on span "Save Changes" at bounding box center [627, 491] width 399 height 22
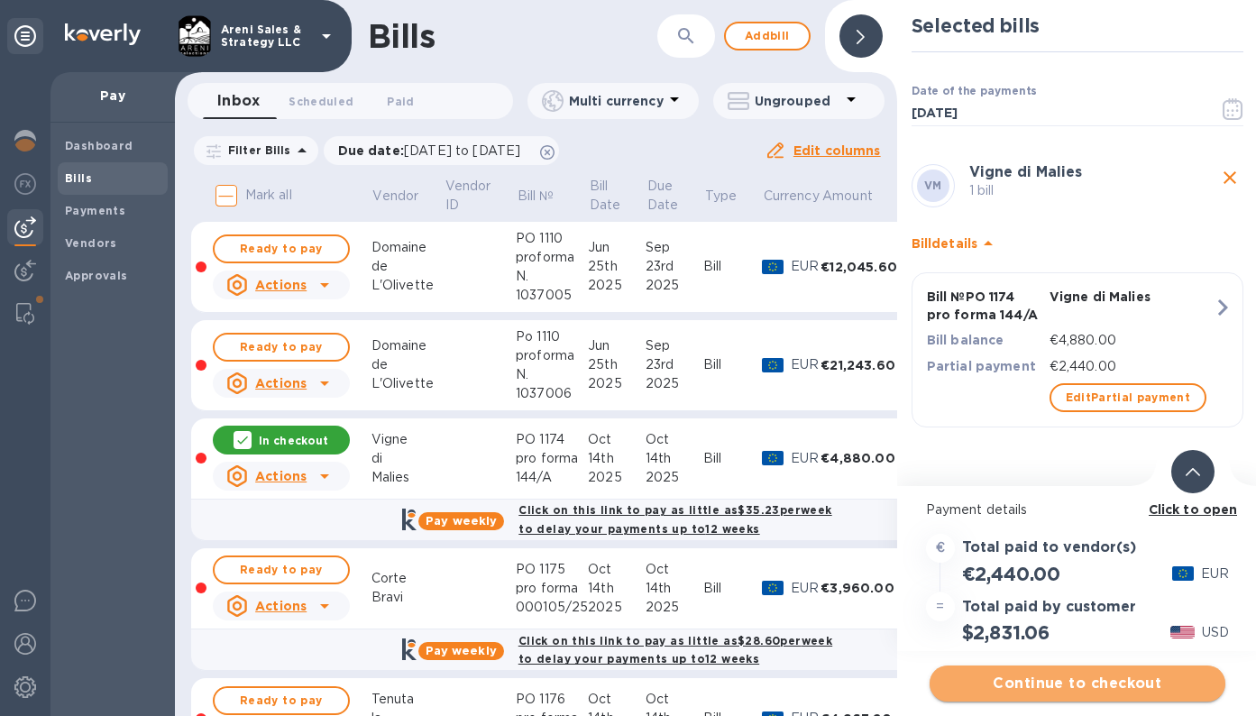
click at [1095, 684] on span "Continue to checkout" at bounding box center [1077, 684] width 267 height 22
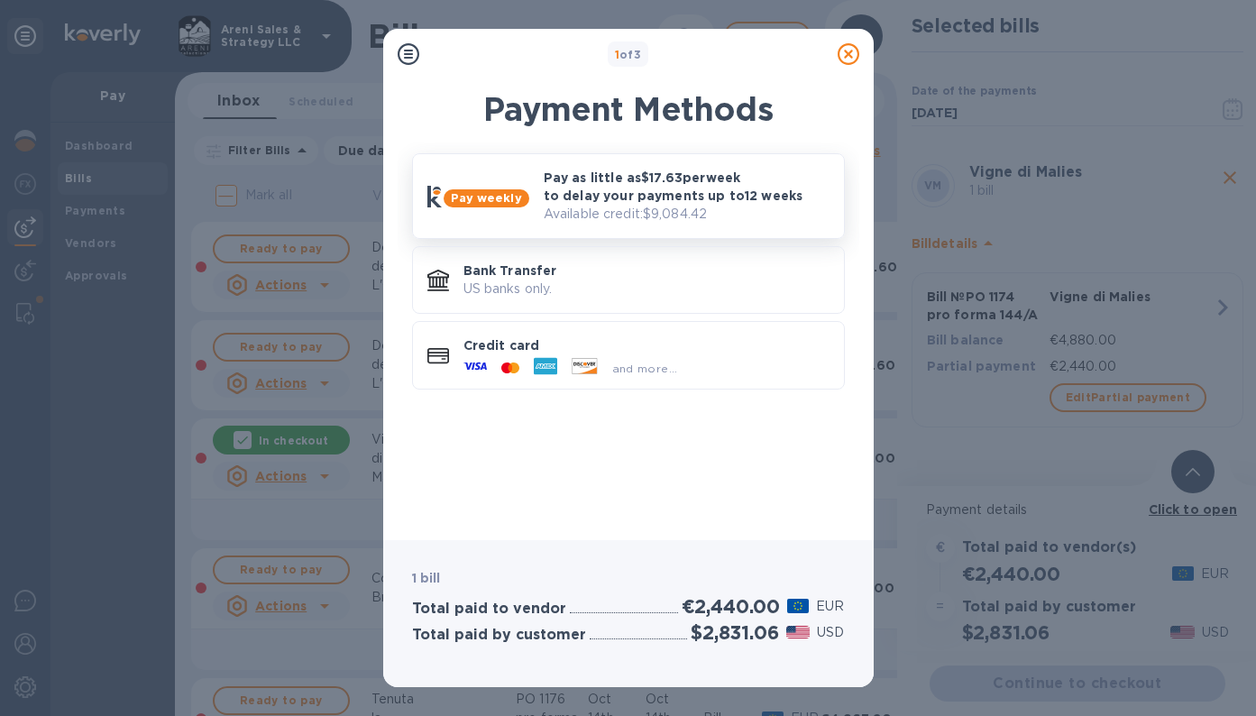
click at [806, 221] on p "Available credit: $9,084.42" at bounding box center [687, 214] width 286 height 19
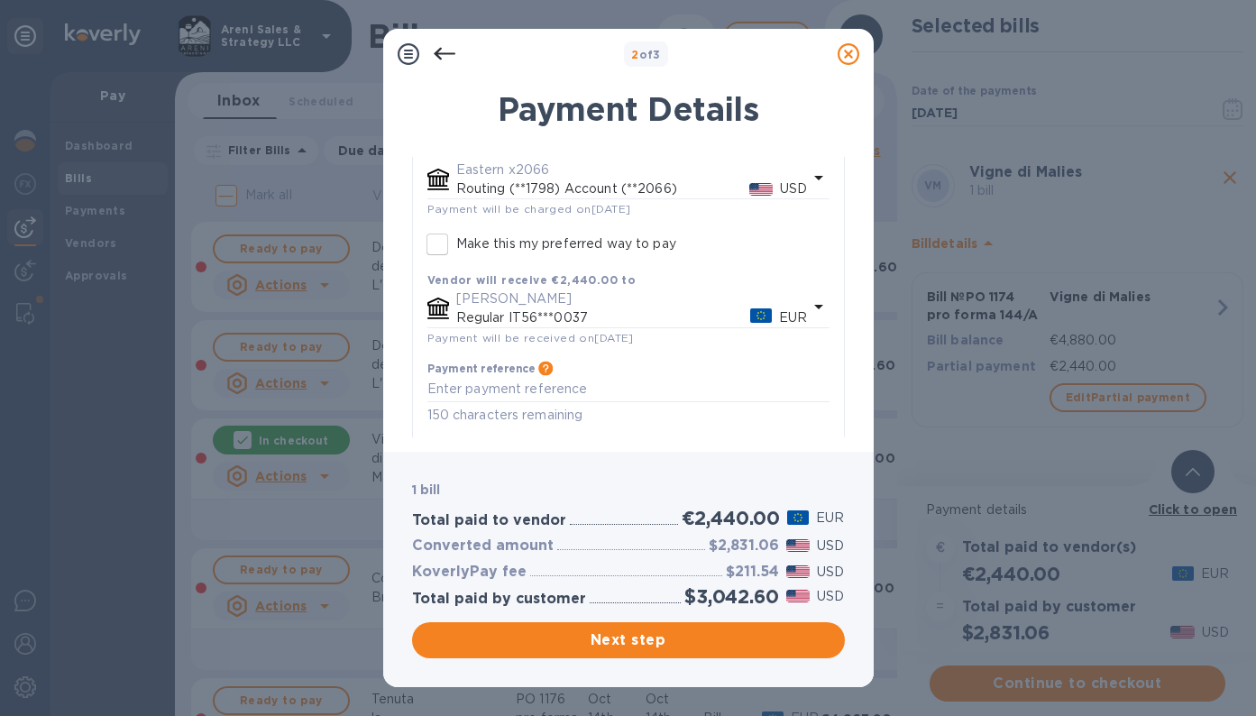
scroll to position [445, 0]
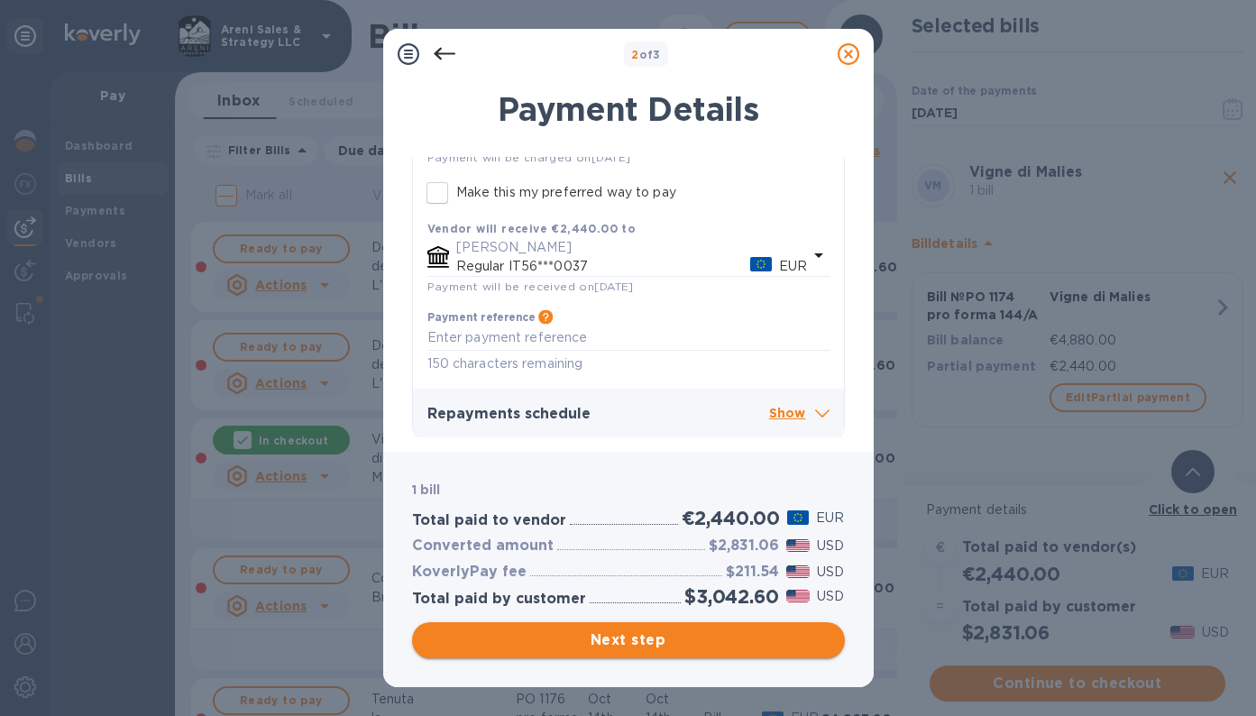
click at [567, 640] on span "Next step" at bounding box center [629, 640] width 404 height 22
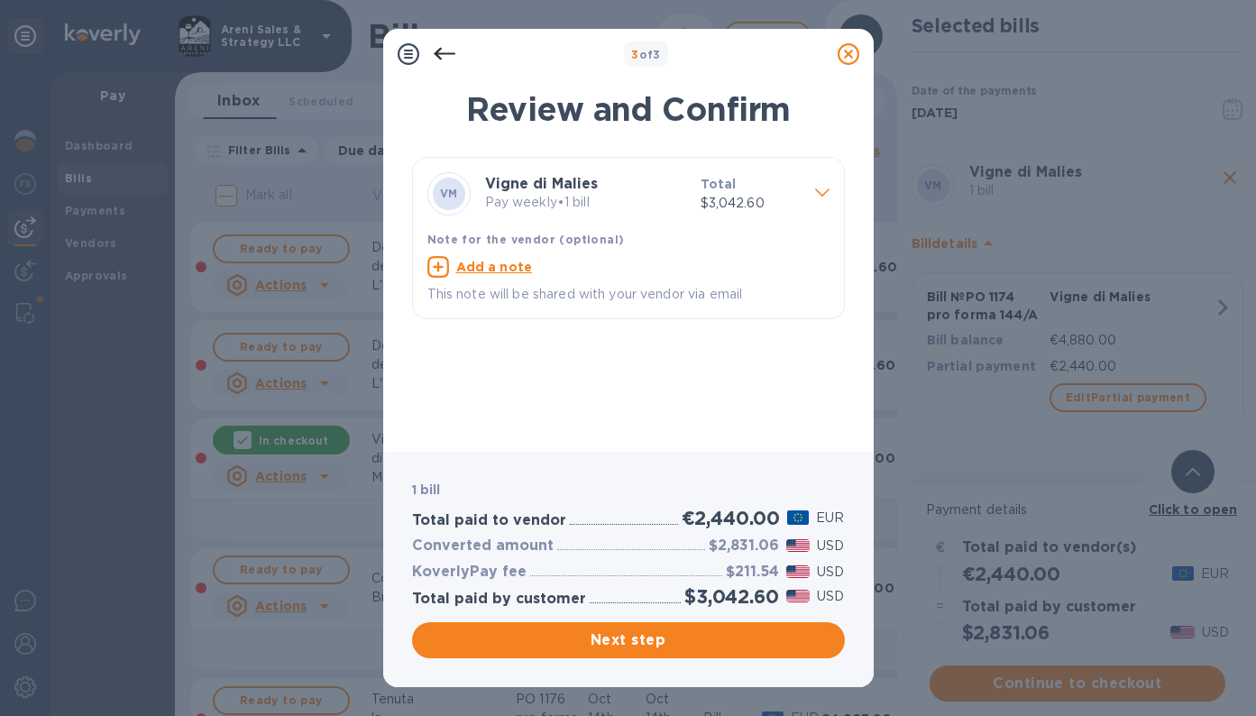
scroll to position [0, 0]
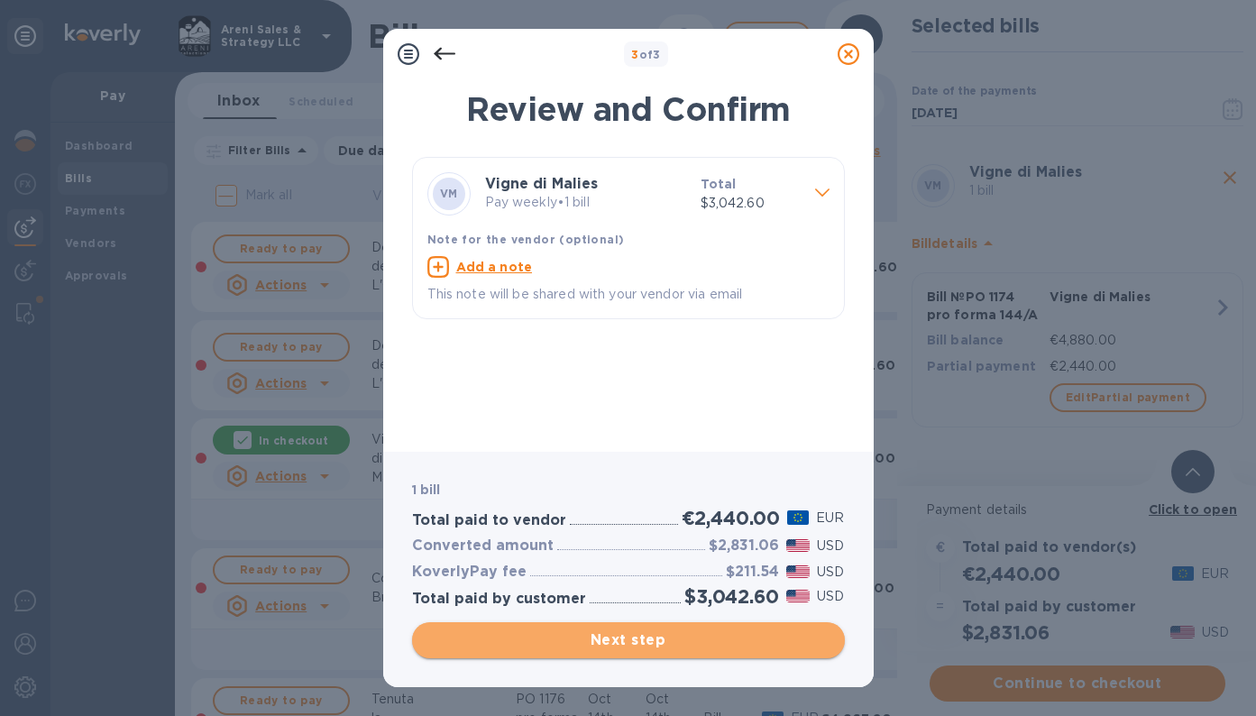
click at [575, 641] on span "Next step" at bounding box center [629, 640] width 404 height 22
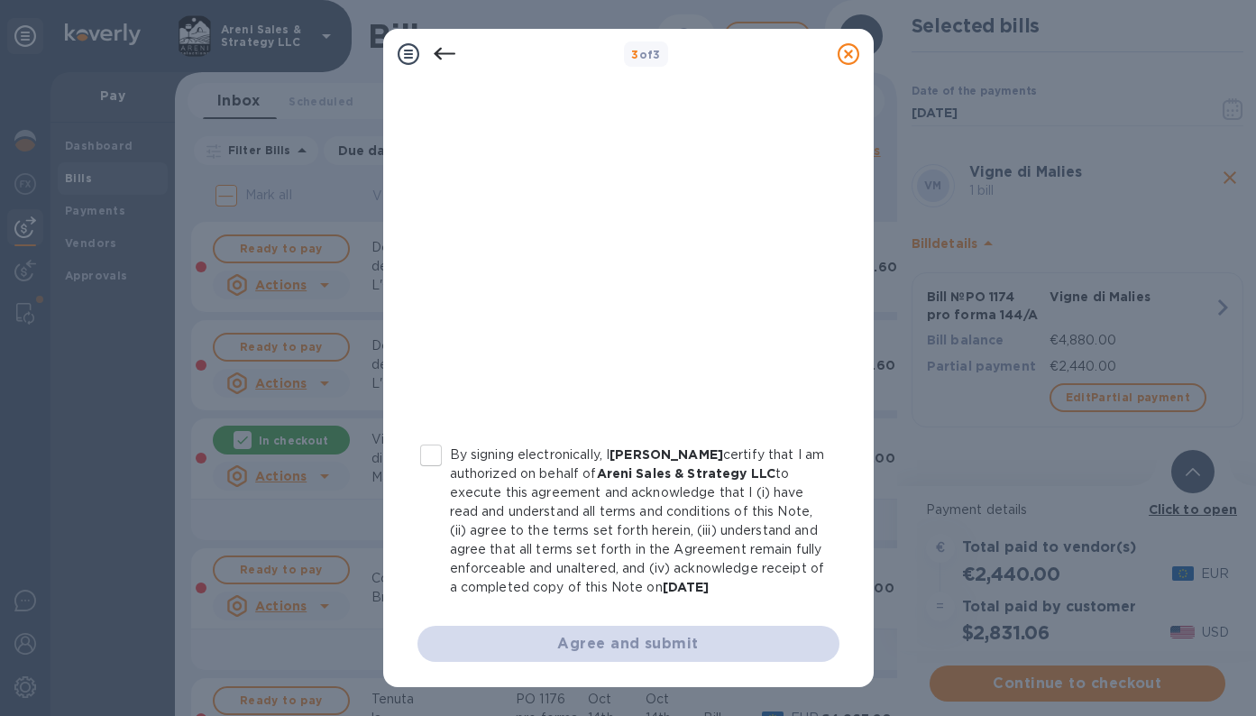
scroll to position [311, 0]
click at [428, 436] on input "By signing electronically, I [PERSON_NAME] certify that I am authorized on beha…" at bounding box center [431, 455] width 38 height 38
checkbox input "true"
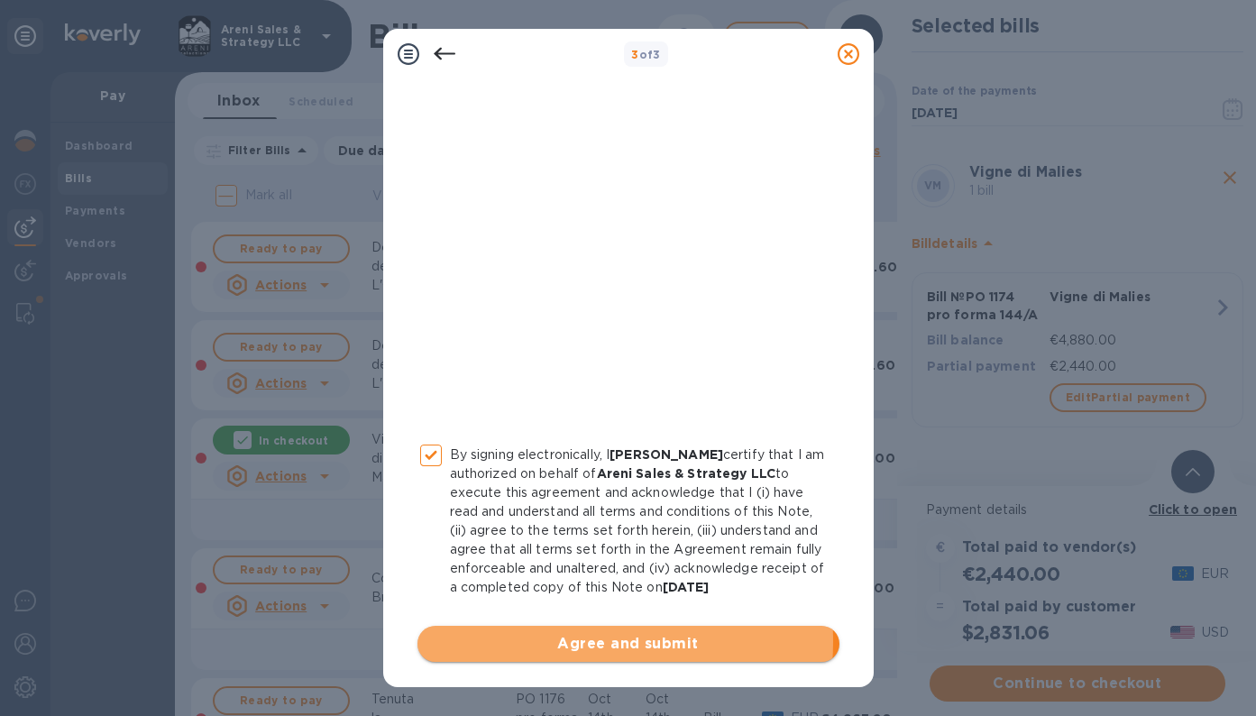
click at [562, 641] on span "Agree and submit" at bounding box center [628, 644] width 393 height 22
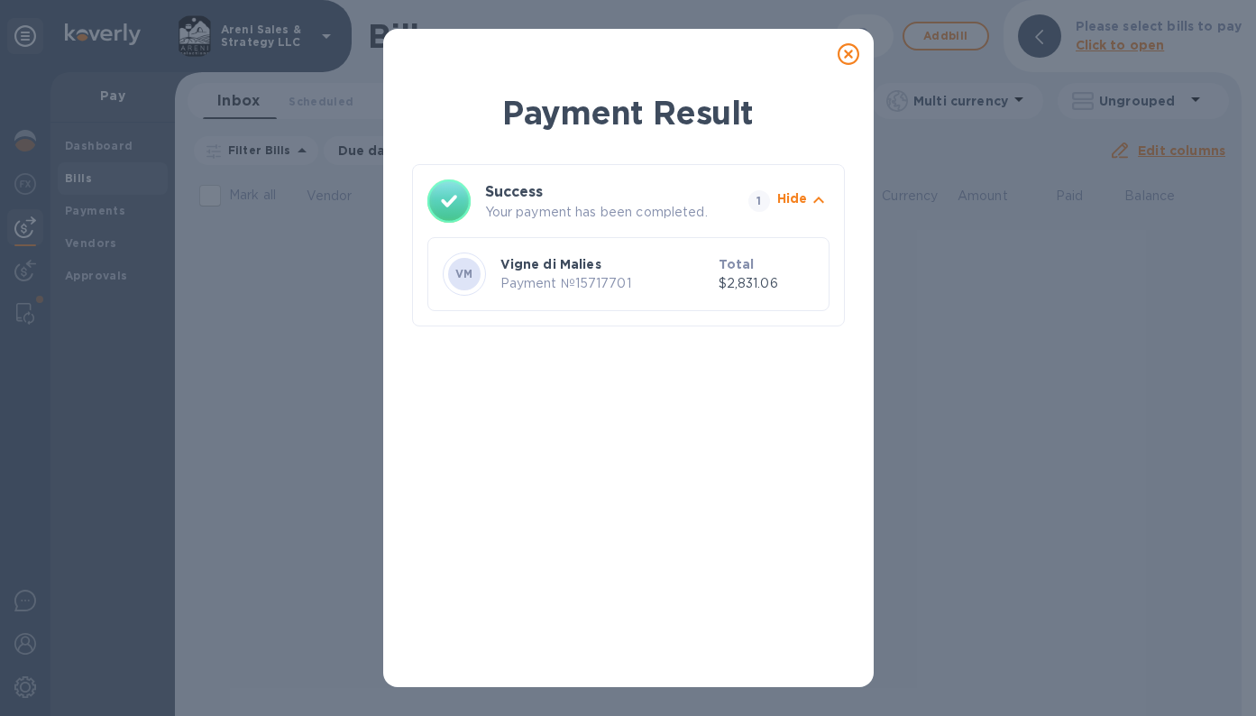
click at [846, 54] on icon at bounding box center [849, 54] width 22 height 22
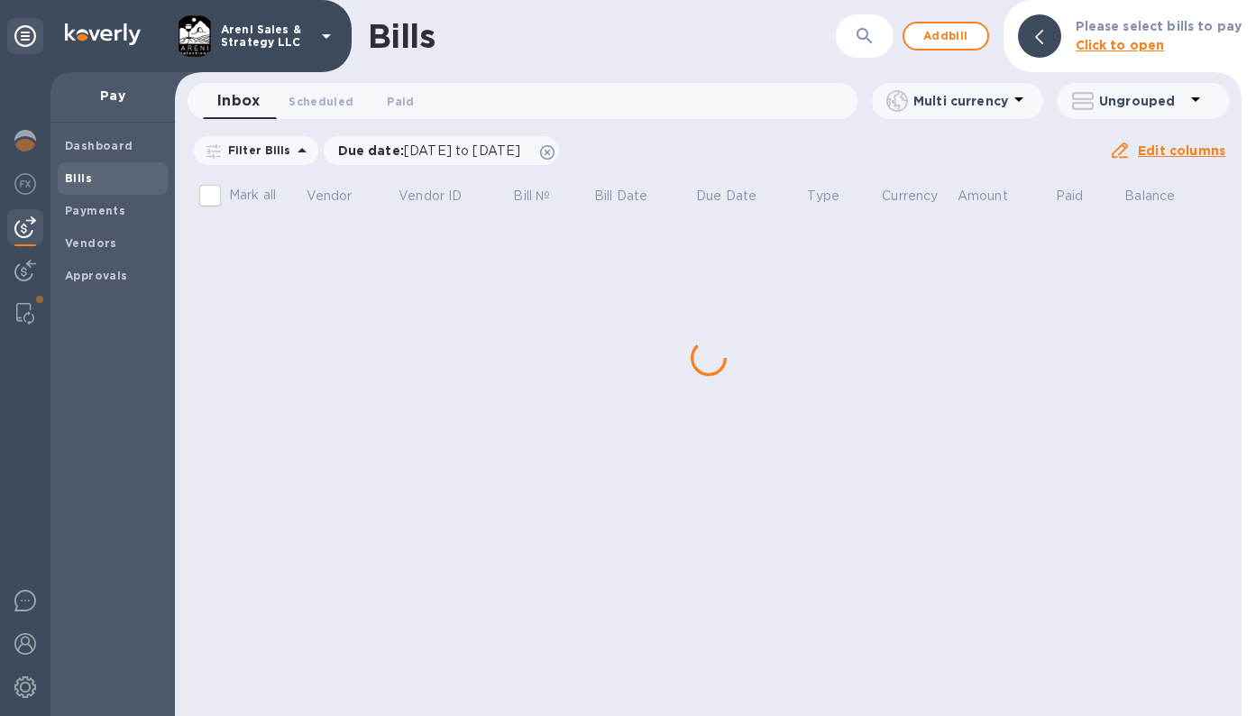
scroll to position [0, 0]
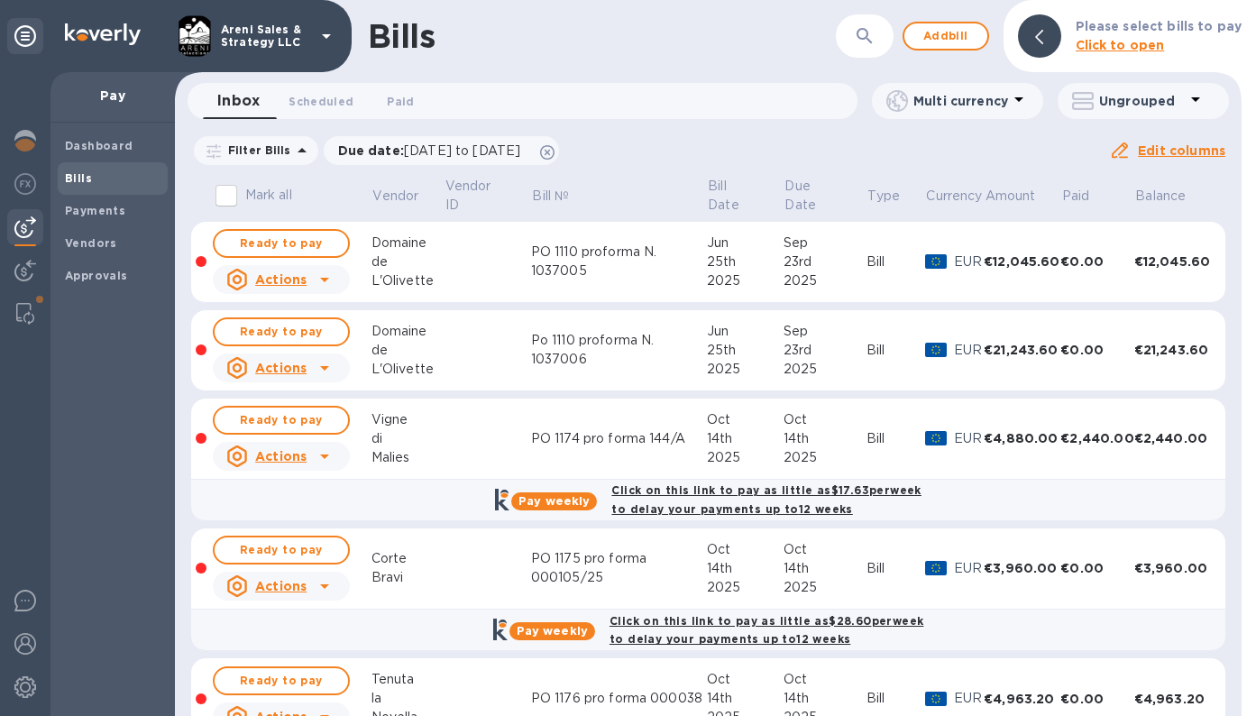
click at [632, 418] on td "PO 1174 pro forma 144/A" at bounding box center [619, 439] width 176 height 81
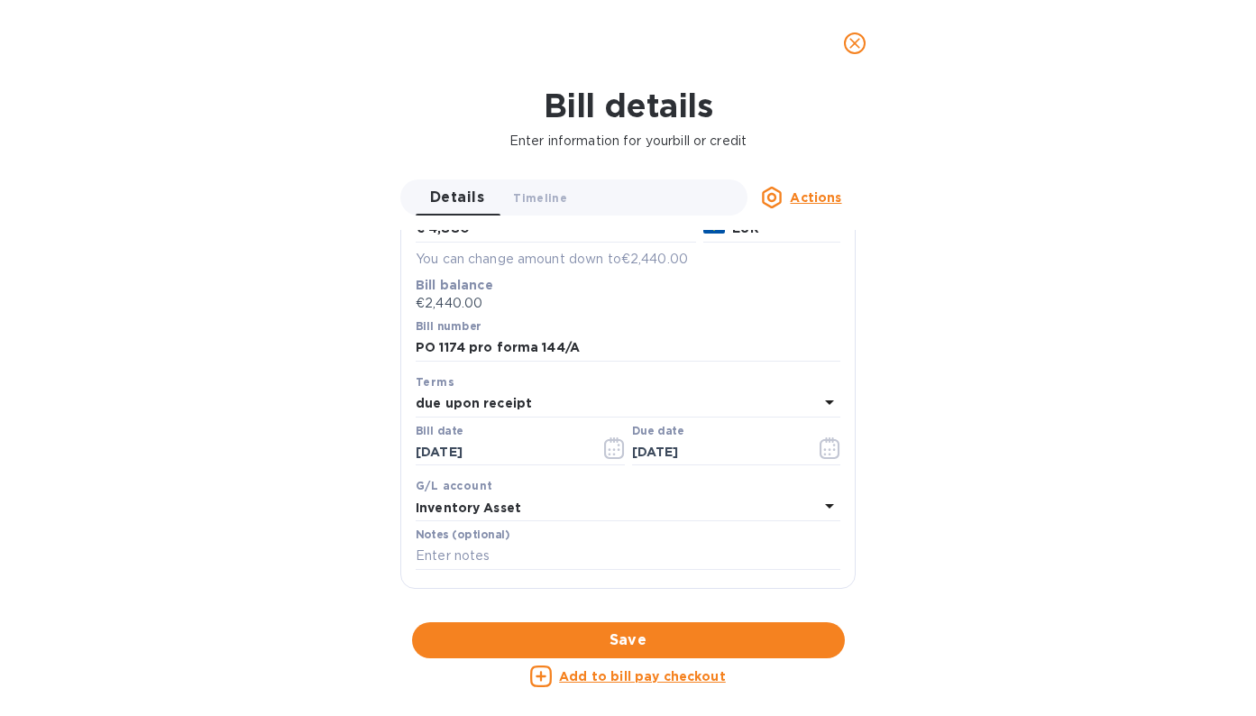
scroll to position [216, 0]
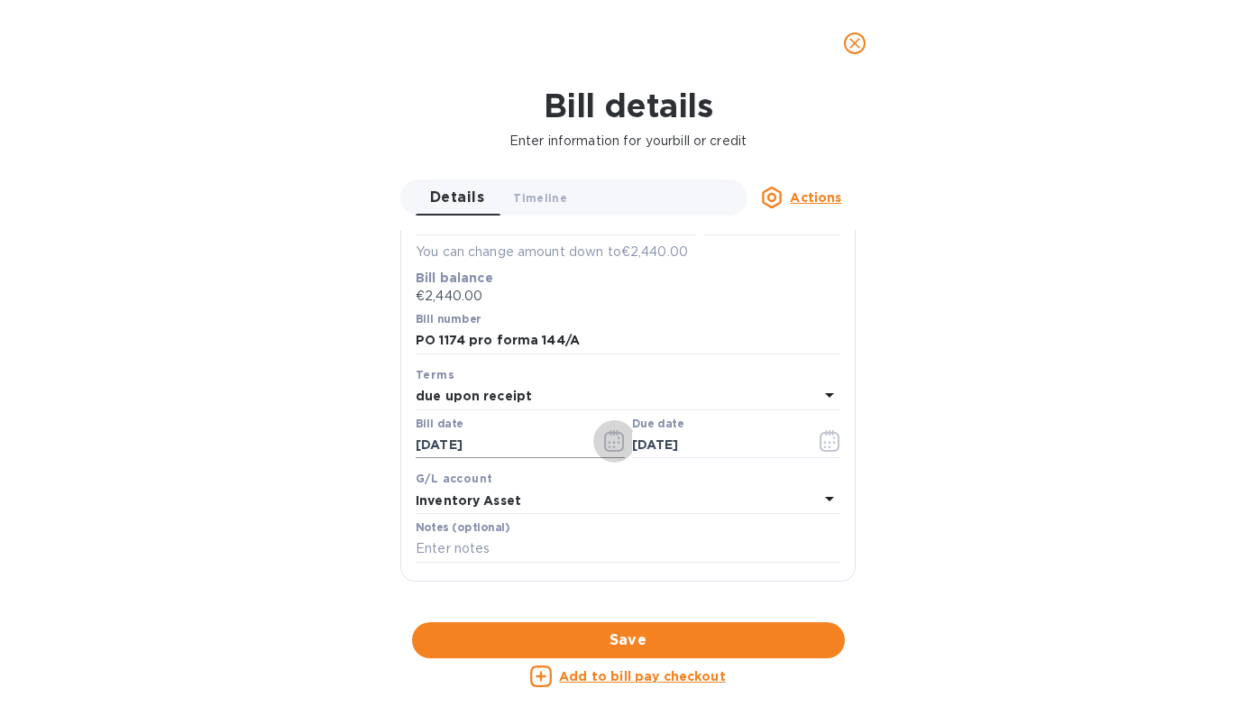
click at [607, 444] on icon "button" at bounding box center [614, 441] width 21 height 22
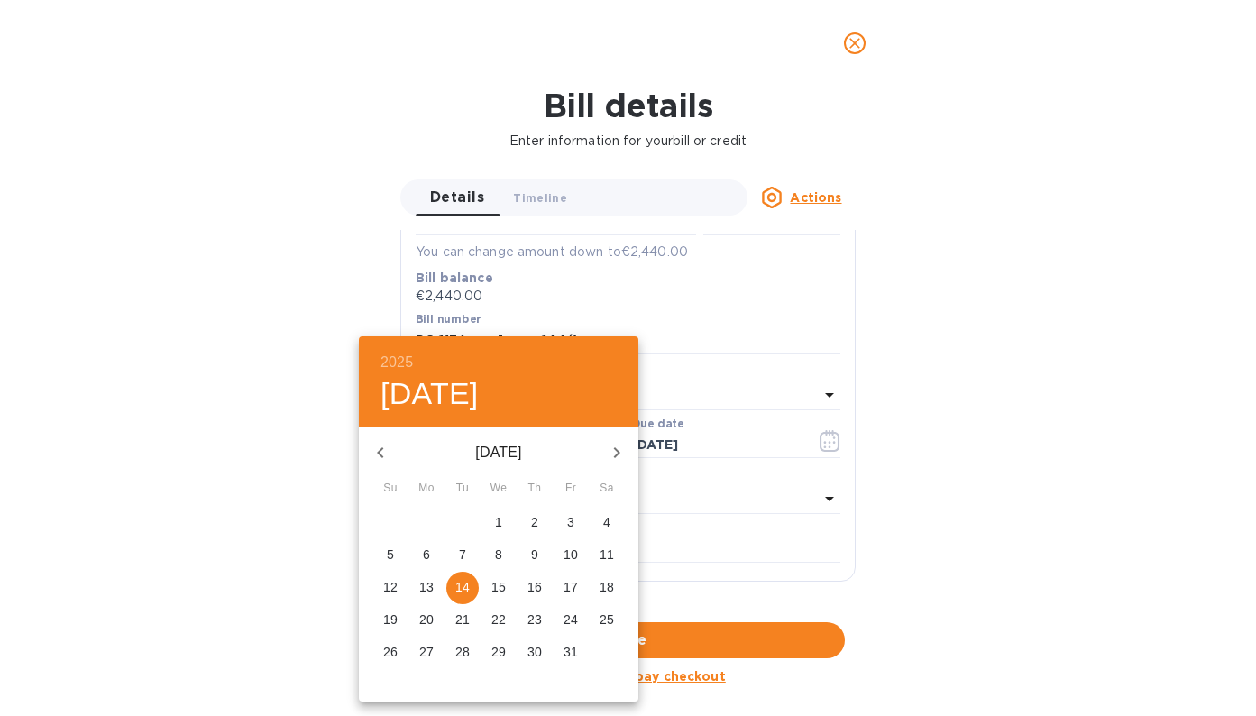
click at [420, 652] on p "27" at bounding box center [426, 652] width 14 height 18
type input "[DATE]"
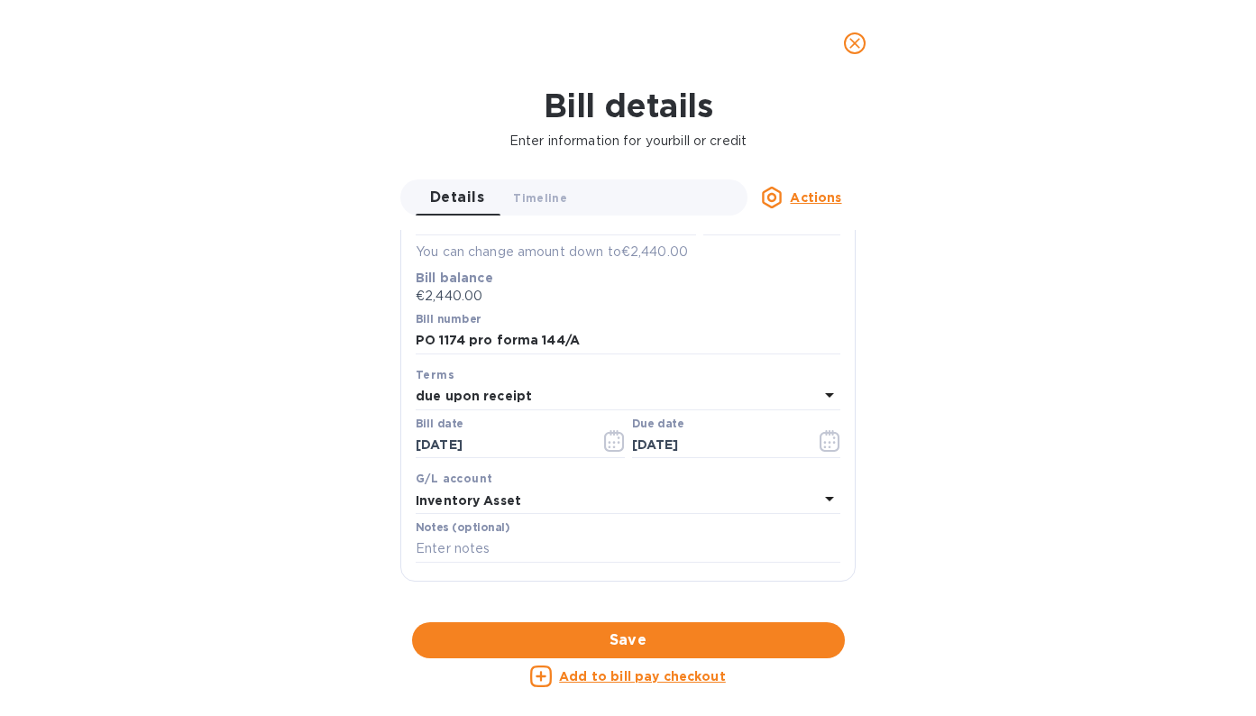
click at [488, 395] on b "due upon receipt" at bounding box center [474, 396] width 116 height 14
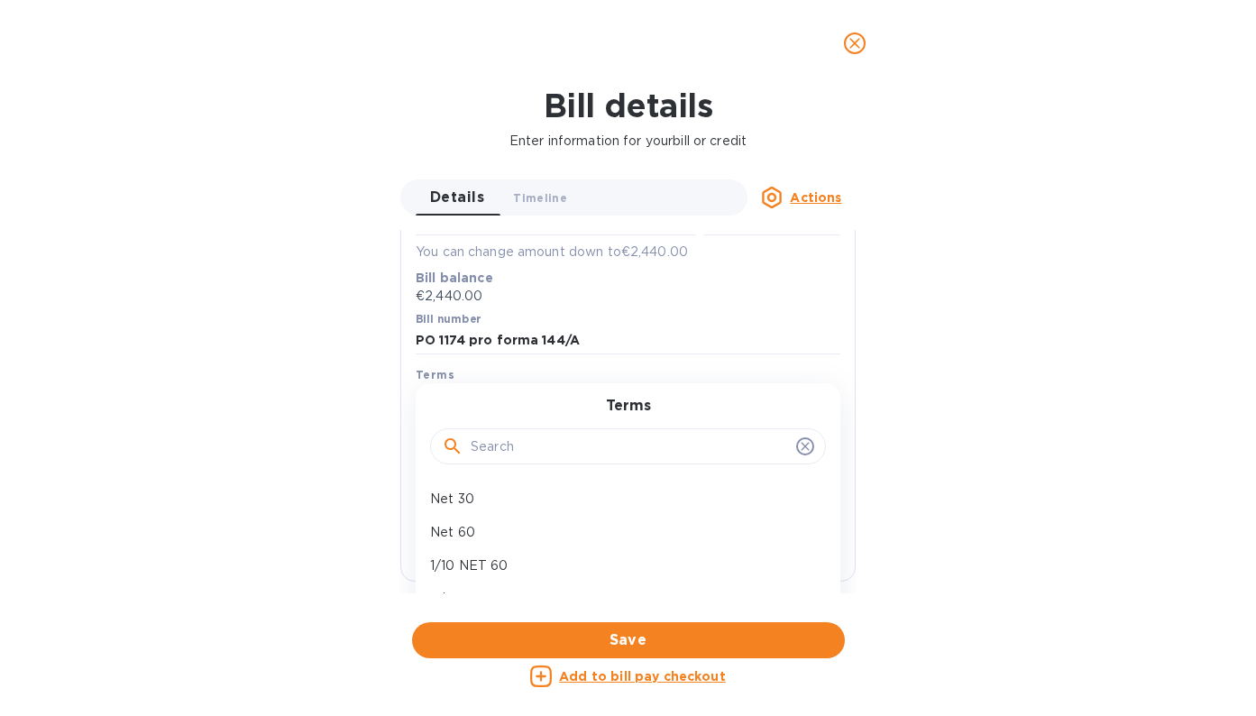
click at [507, 437] on input "text" at bounding box center [630, 446] width 318 height 27
type input "90"
click at [498, 485] on div "90 Days" at bounding box center [621, 498] width 396 height 33
type input "[DATE]"
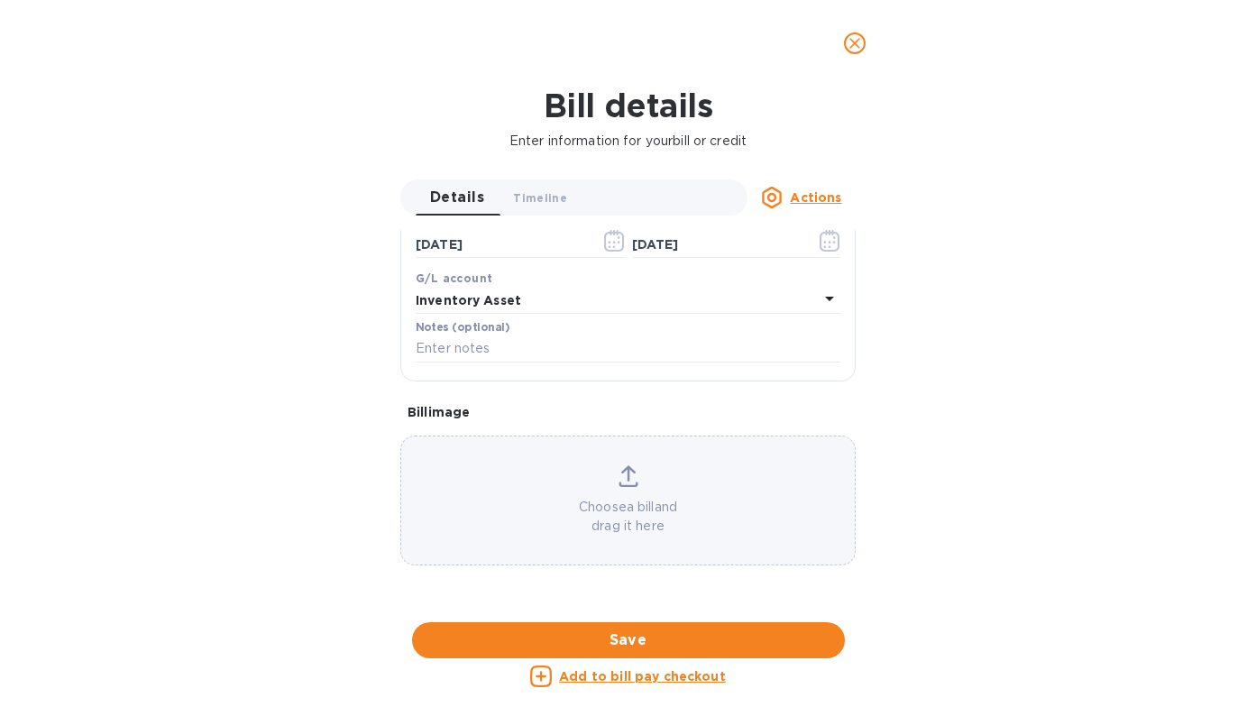
scroll to position [446, 0]
click at [628, 465] on div "Choose a bill and drag it here" at bounding box center [628, 500] width 454 height 70
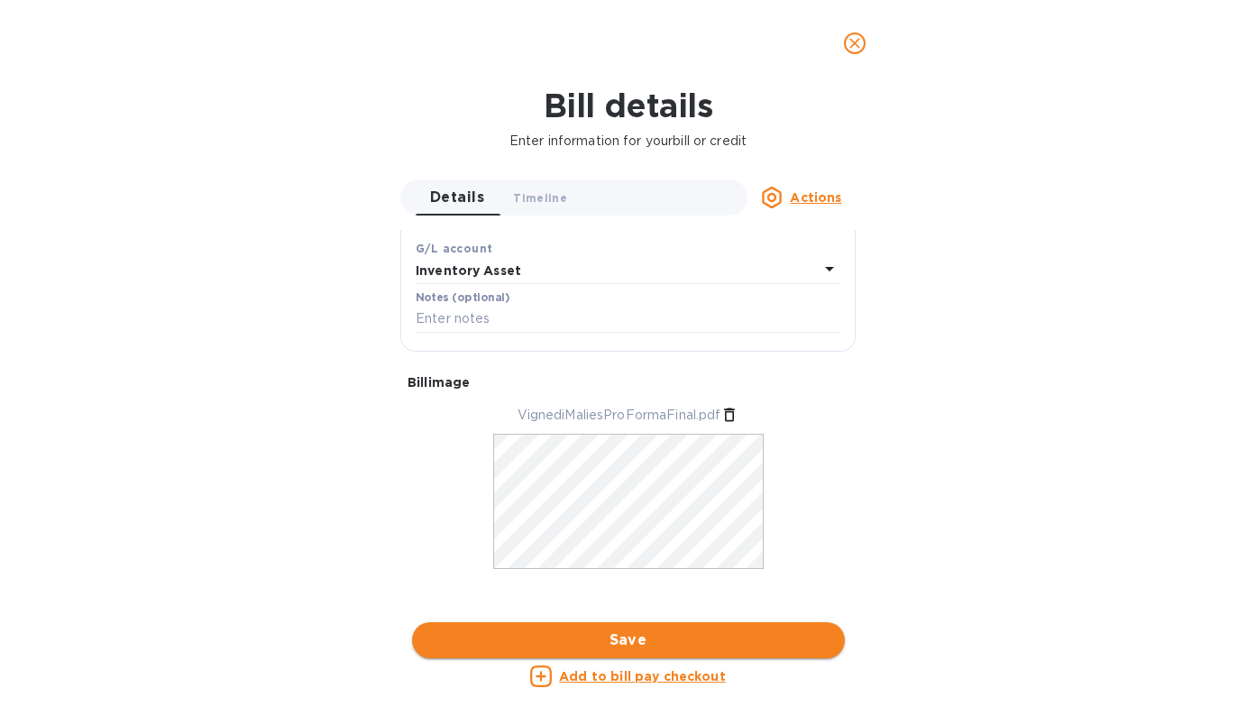
click at [702, 629] on span "Save" at bounding box center [629, 640] width 404 height 22
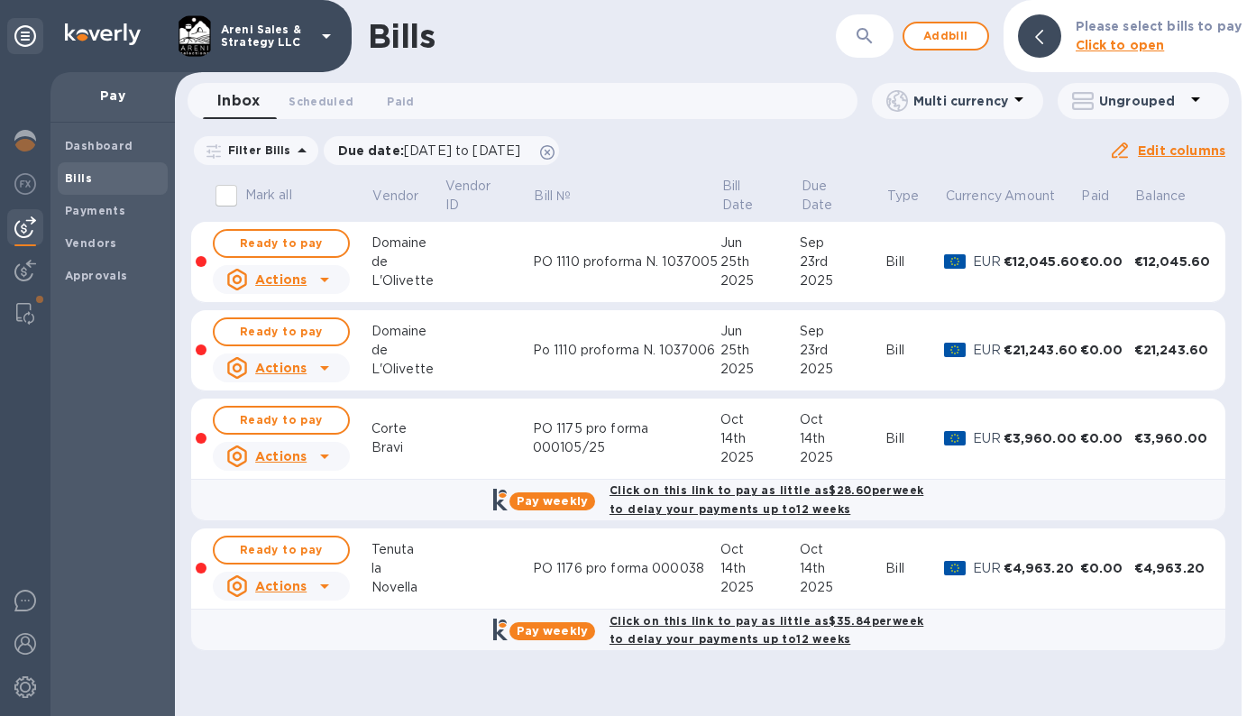
scroll to position [0, 0]
click at [313, 553] on span "Ready to pay" at bounding box center [281, 550] width 105 height 22
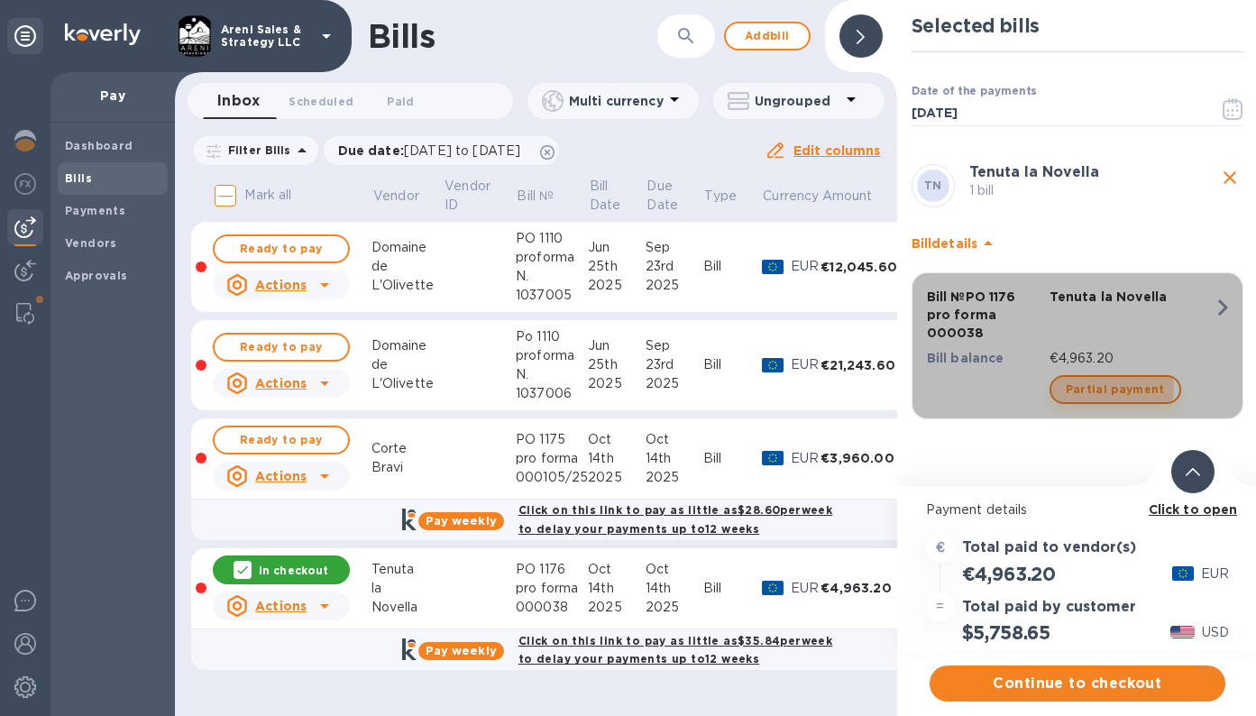
click at [1109, 388] on span "Partial payment" at bounding box center [1115, 390] width 99 height 22
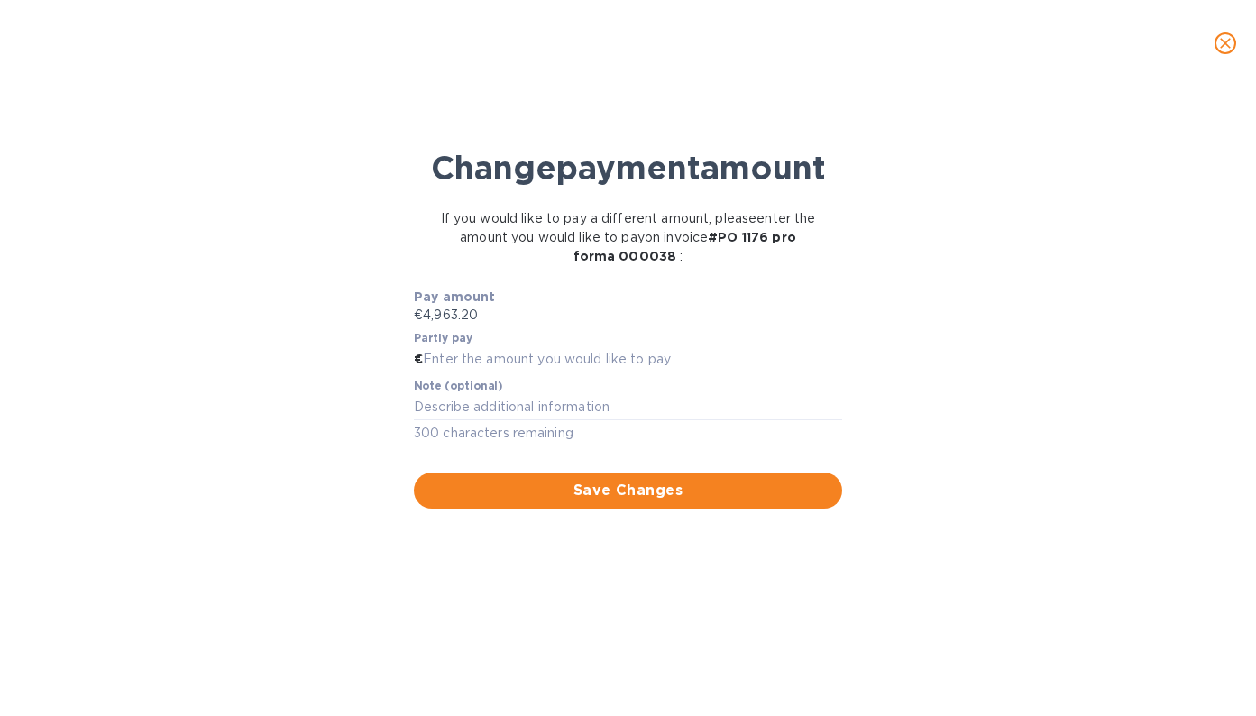
click at [557, 373] on input "text" at bounding box center [632, 359] width 419 height 27
type input "1,240.80"
click at [518, 420] on div "x" at bounding box center [628, 407] width 428 height 26
type textarea "25% prepay"
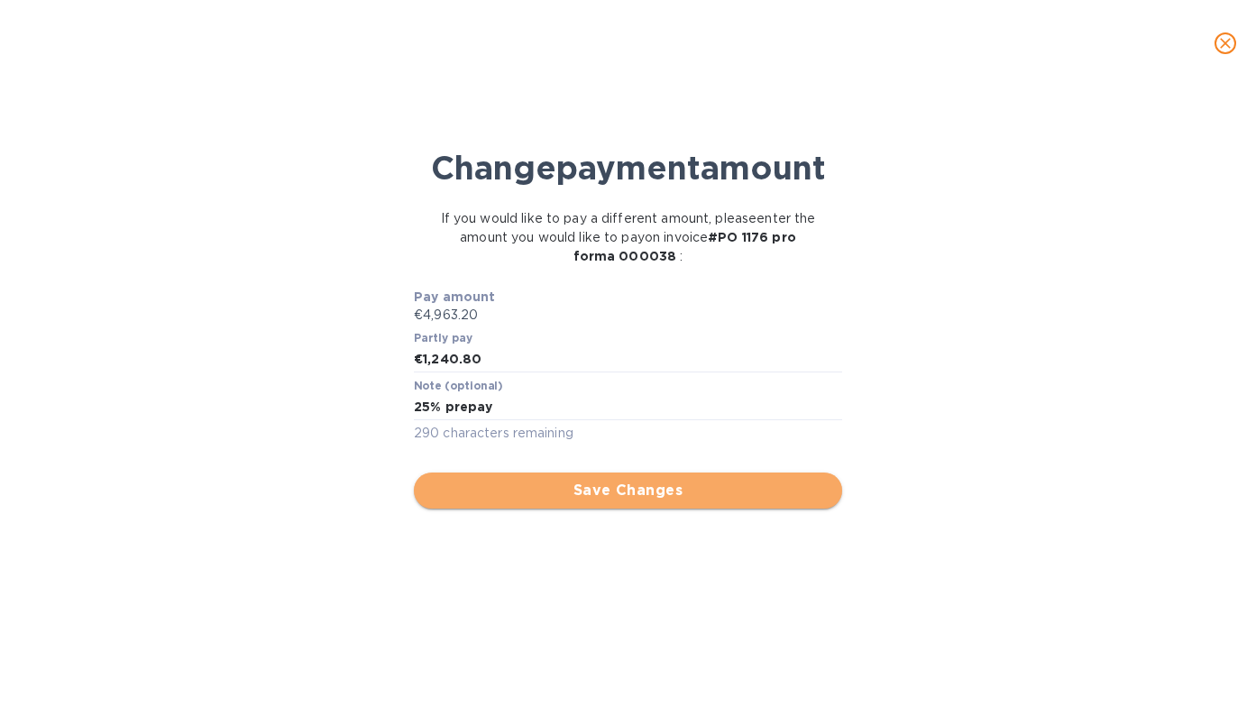
click at [737, 501] on span "Save Changes" at bounding box center [627, 491] width 399 height 22
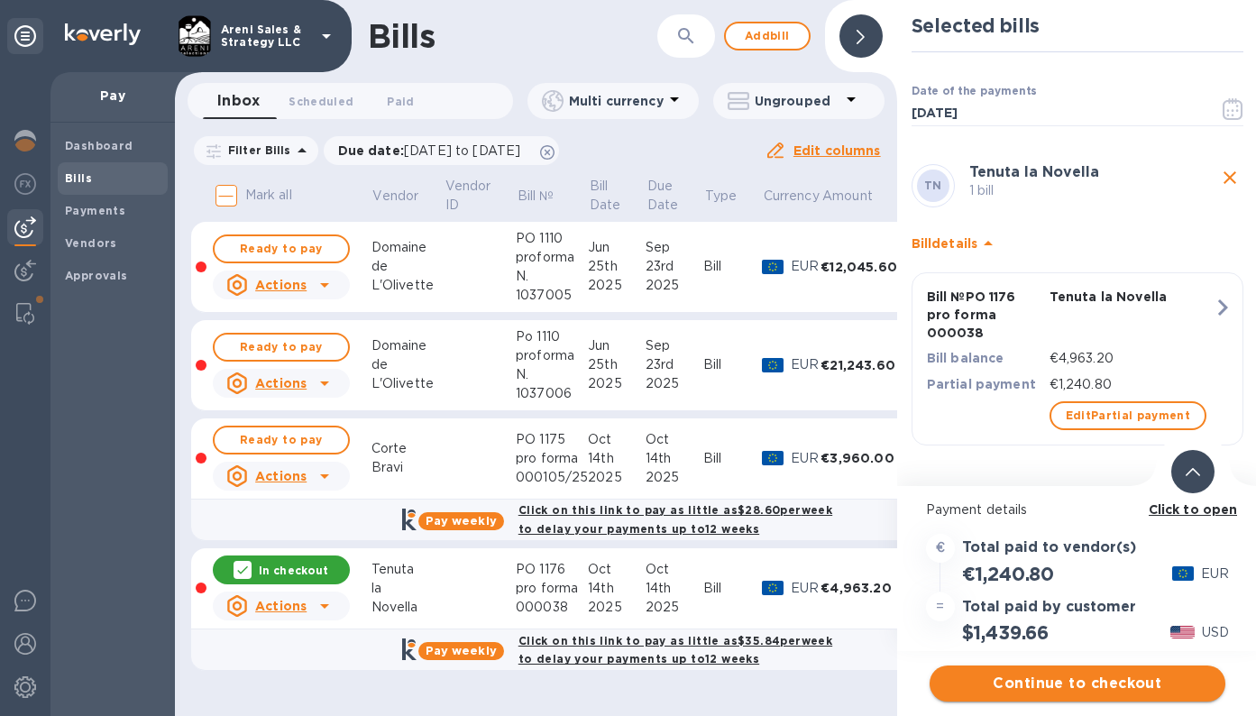
click at [1096, 686] on span "Continue to checkout" at bounding box center [1077, 684] width 267 height 22
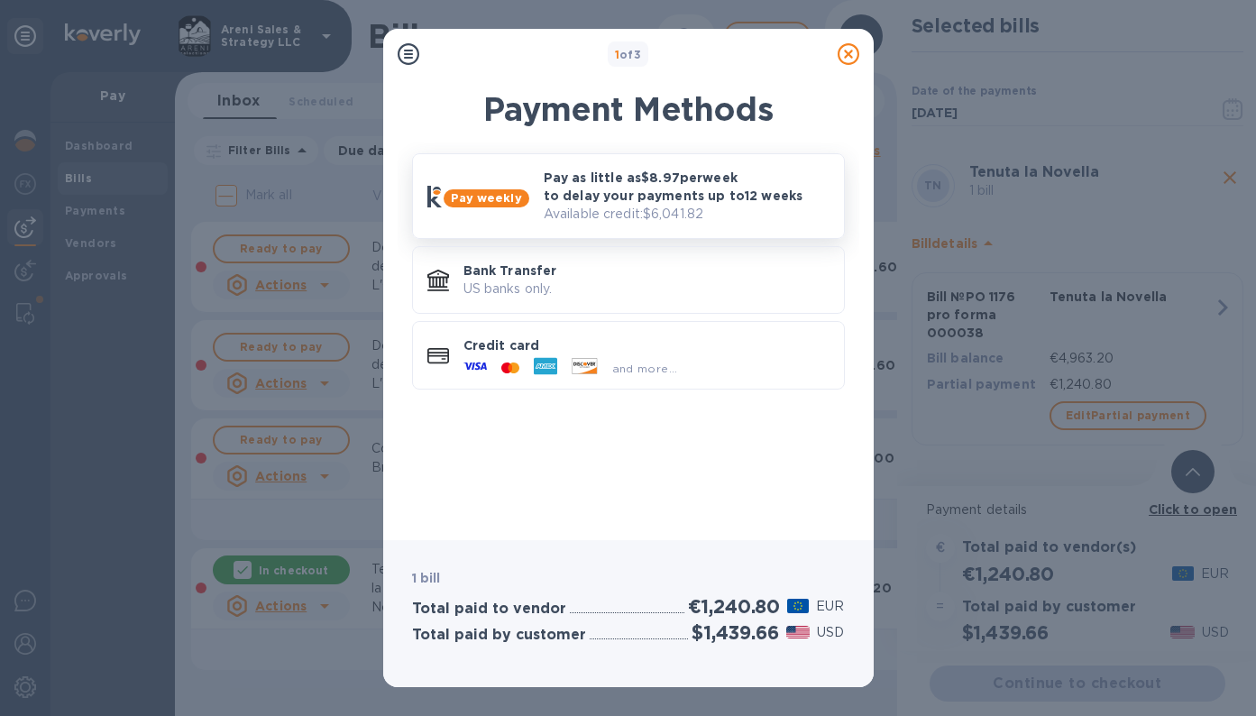
click at [557, 184] on p "Pay as little as $8.97 per week to delay your payments up to 12 weeks" at bounding box center [687, 187] width 286 height 36
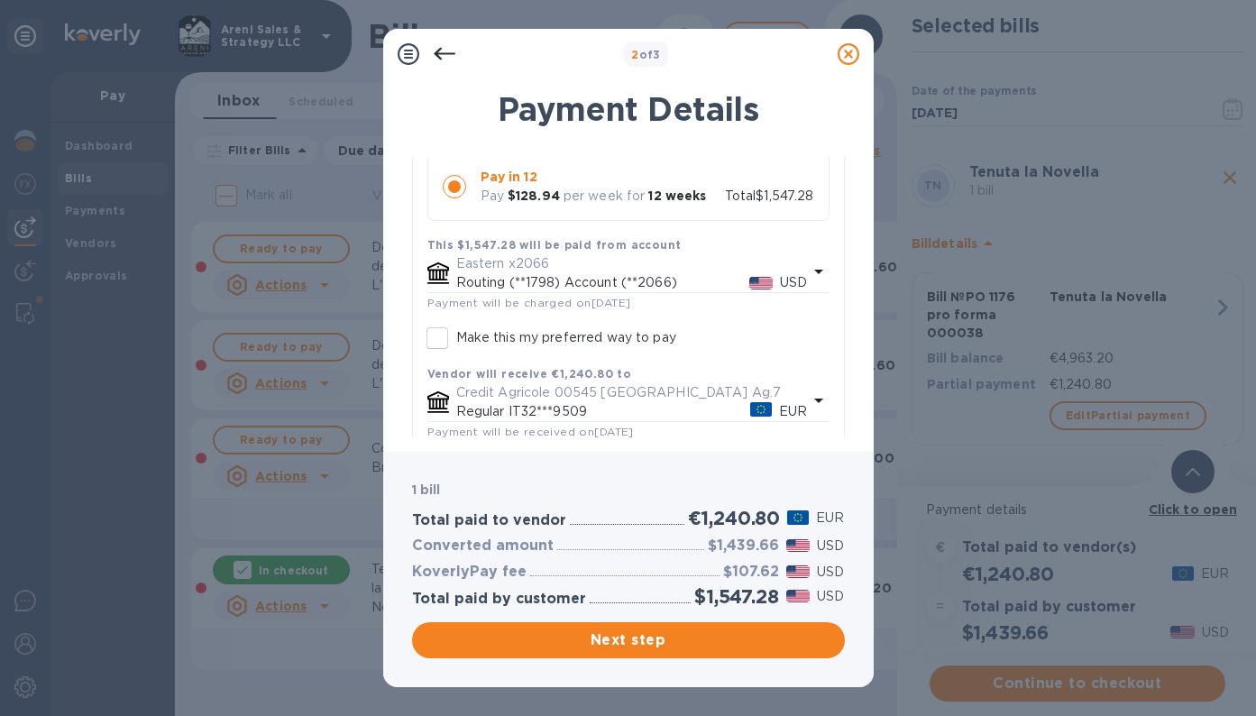
scroll to position [302, 0]
click at [592, 644] on span "Next step" at bounding box center [629, 640] width 404 height 22
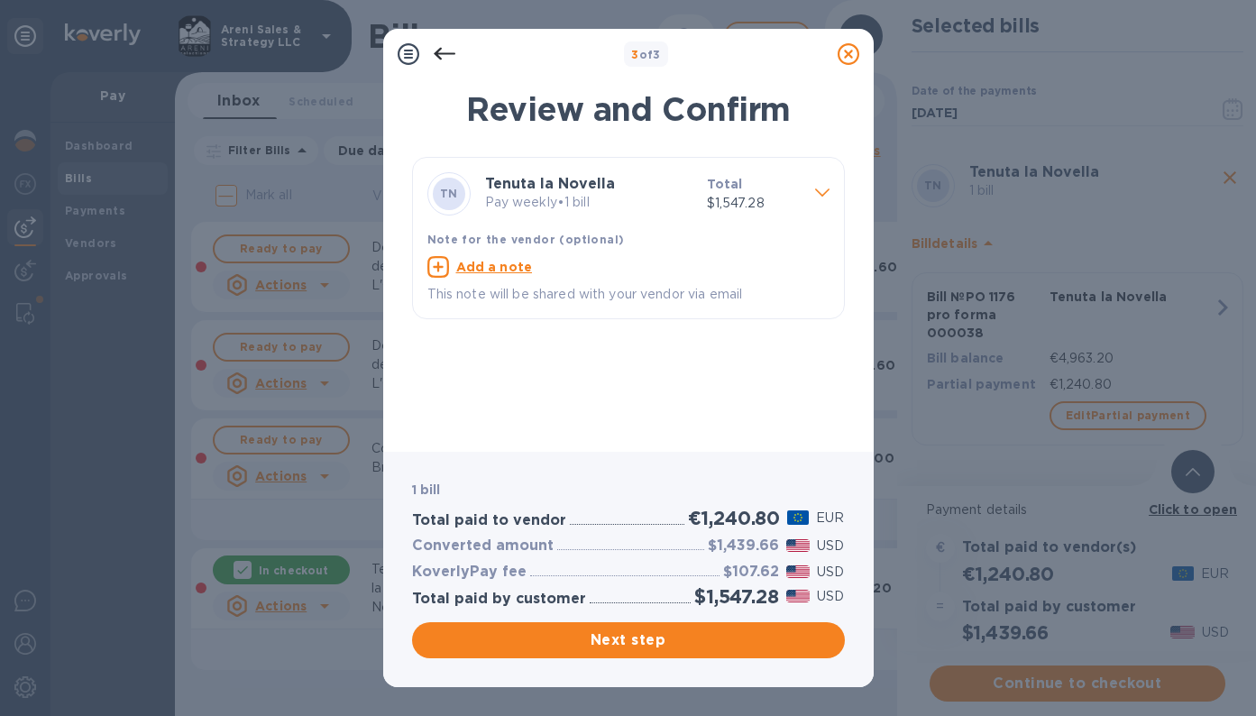
scroll to position [0, 0]
click at [611, 643] on span "Next step" at bounding box center [629, 640] width 404 height 22
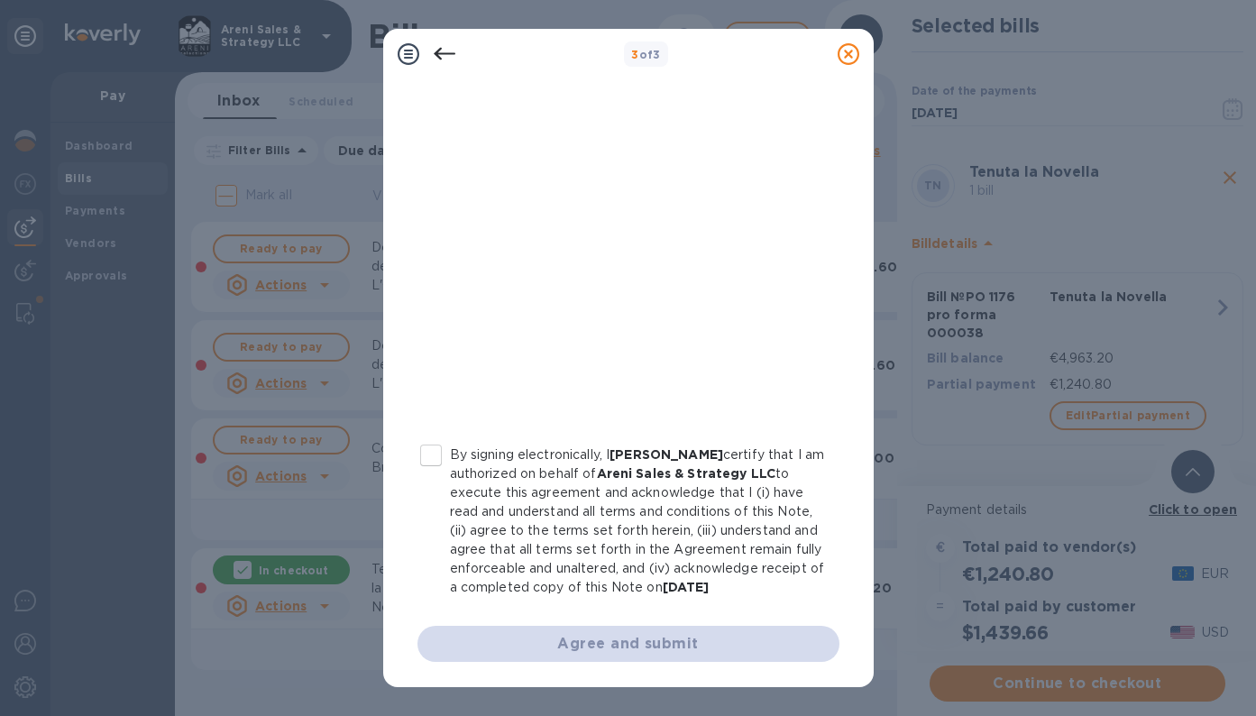
scroll to position [311, 0]
click at [431, 436] on input "By signing electronically, I [PERSON_NAME] certify that I am authorized on beha…" at bounding box center [431, 455] width 38 height 38
checkbox input "true"
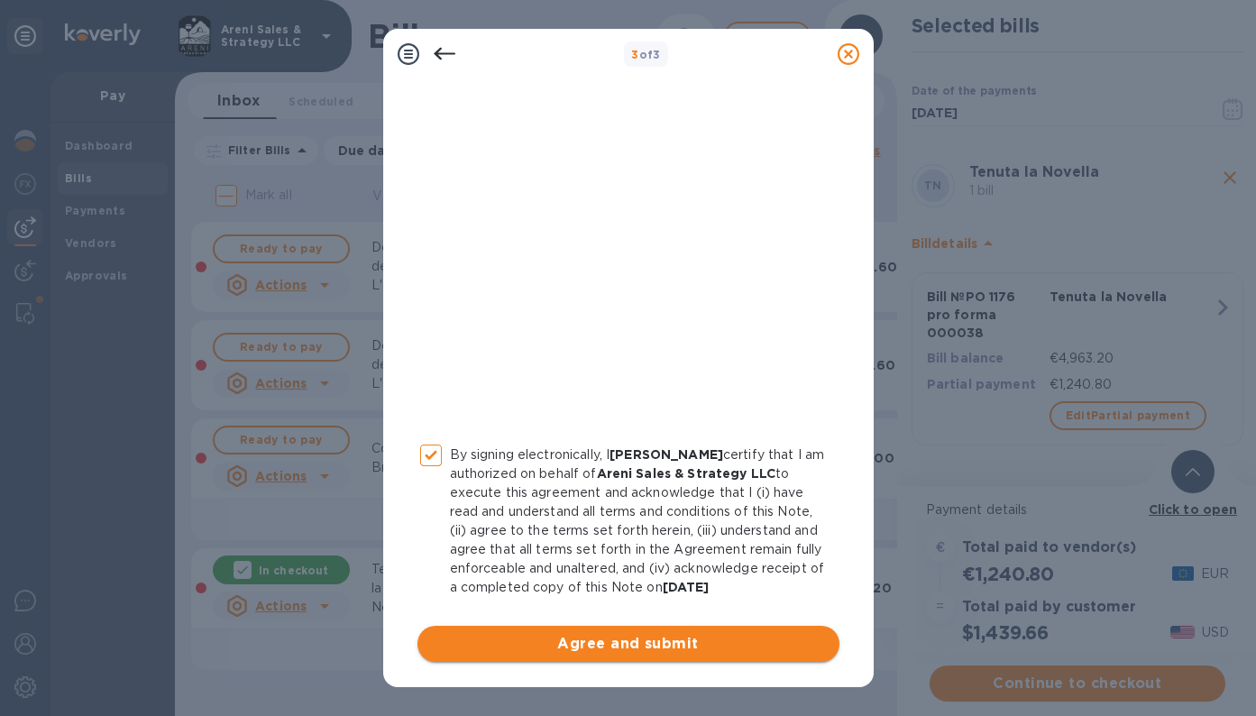
click at [639, 637] on span "Agree and submit" at bounding box center [628, 644] width 393 height 22
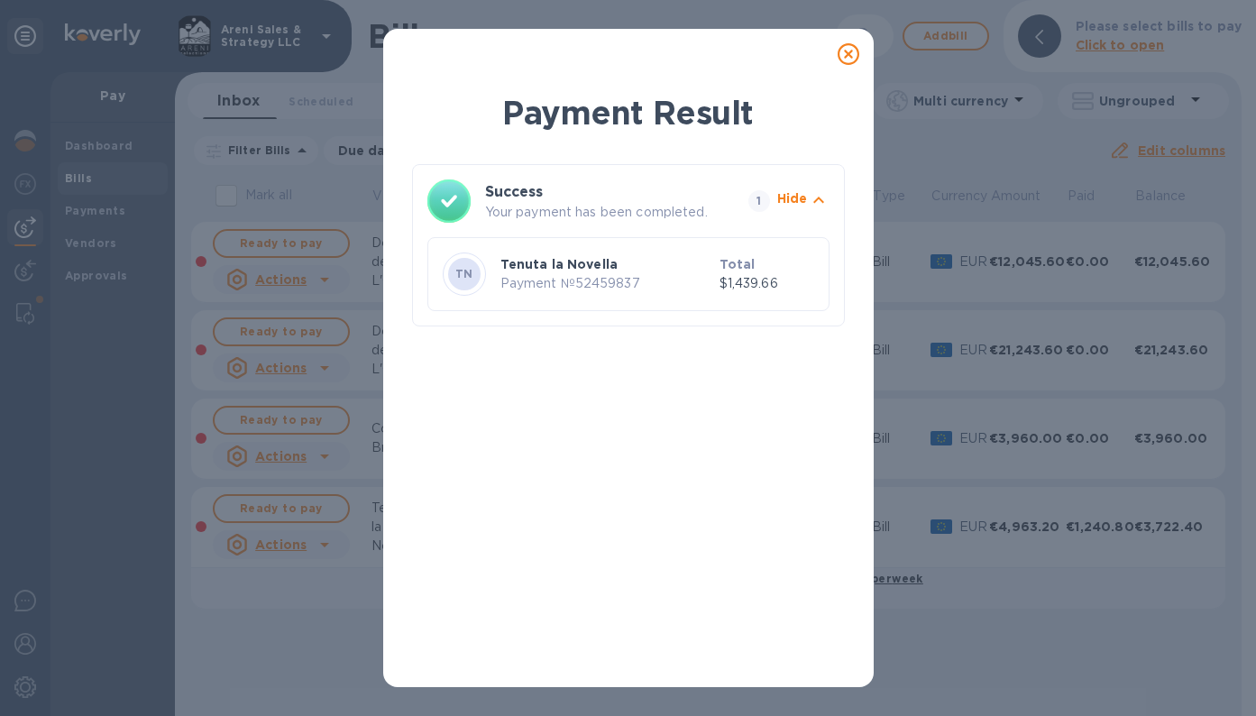
click at [849, 52] on icon at bounding box center [849, 54] width 22 height 22
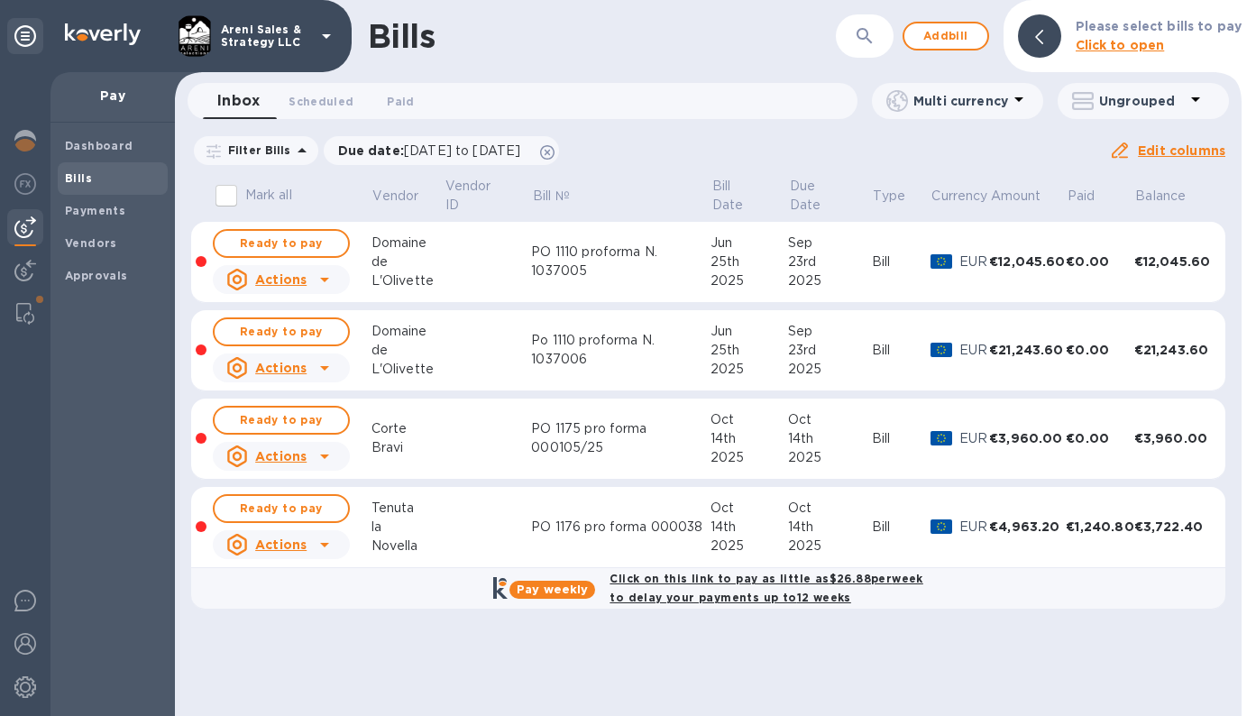
click at [643, 504] on td "PO 1176 pro forma 000038" at bounding box center [620, 527] width 179 height 81
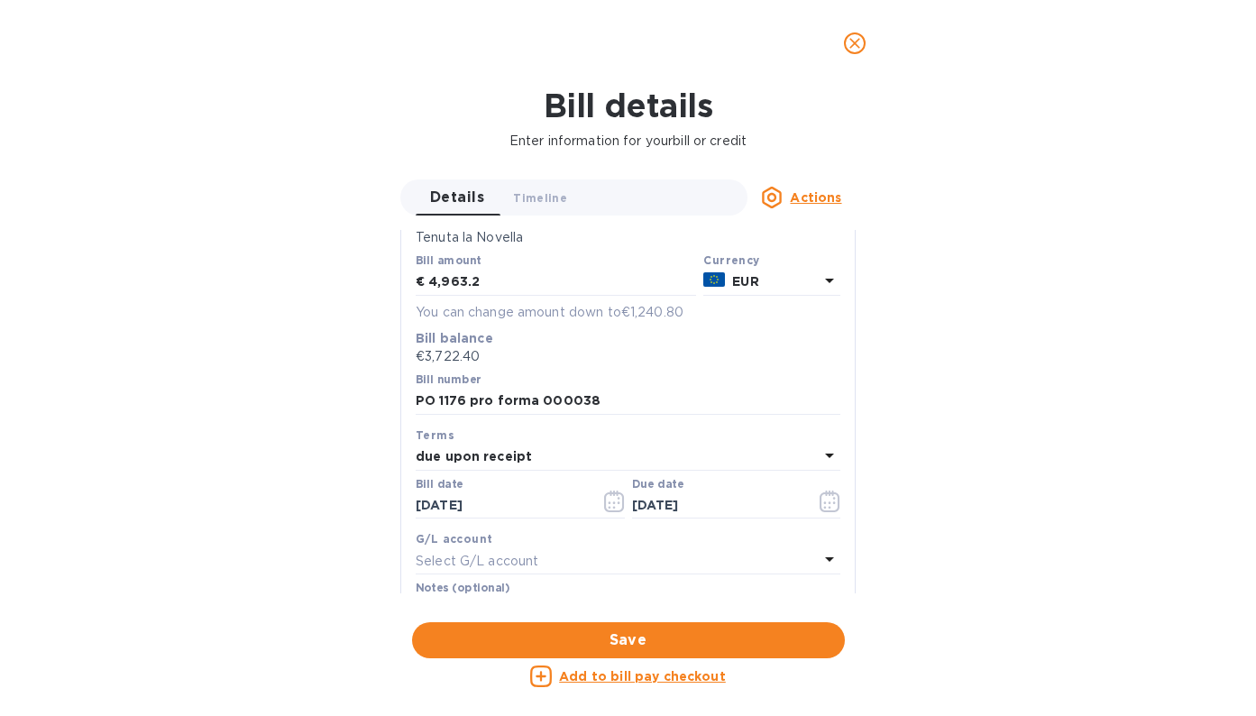
scroll to position [198, 0]
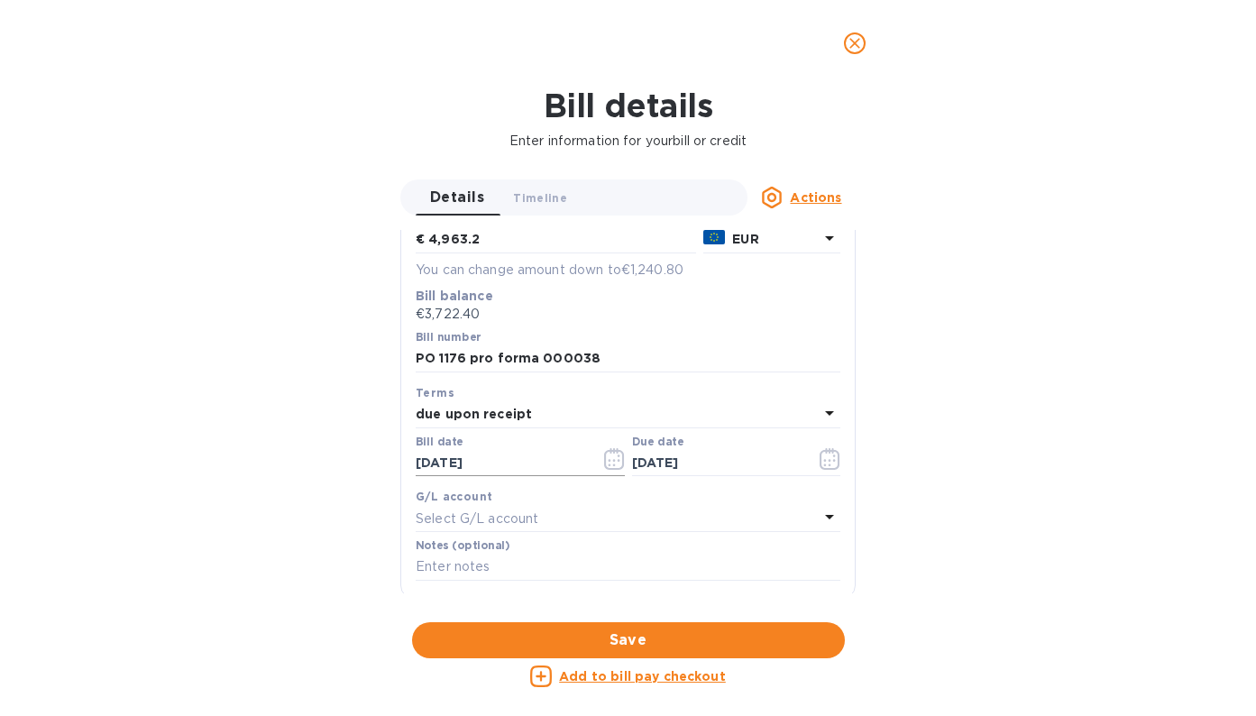
click at [610, 455] on icon "button" at bounding box center [614, 459] width 21 height 22
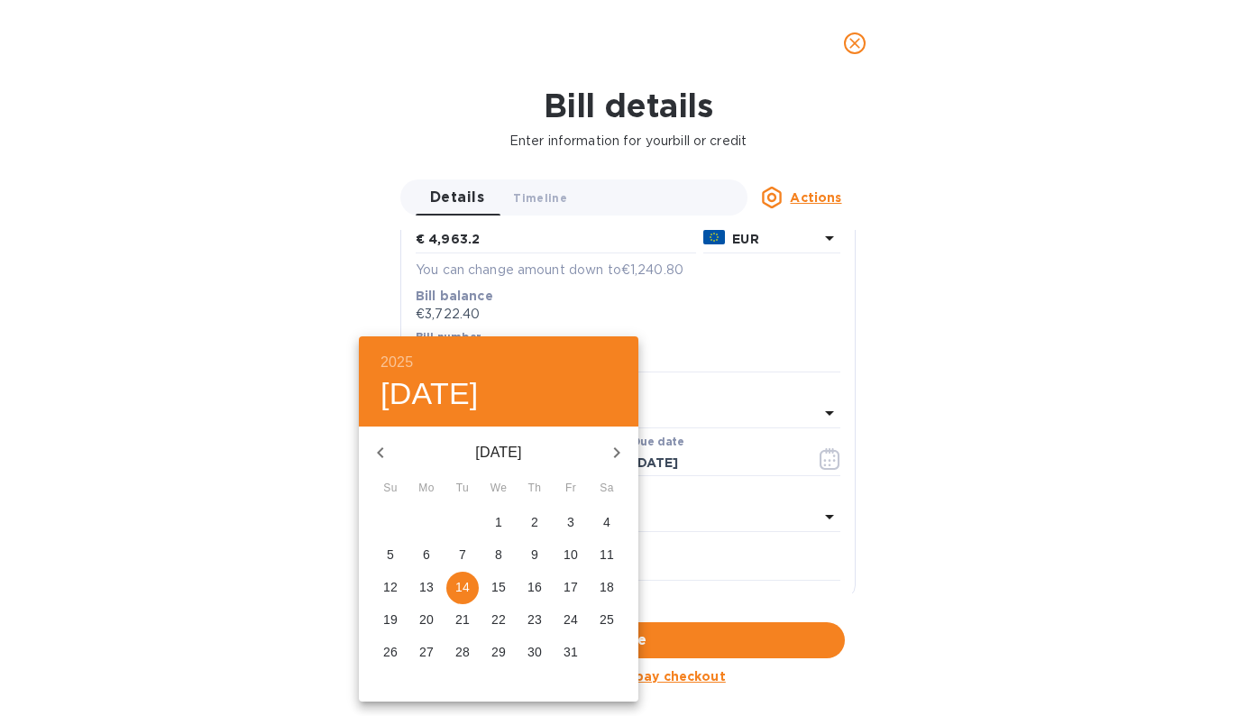
click at [426, 647] on p "27" at bounding box center [426, 652] width 14 height 18
type input "[DATE]"
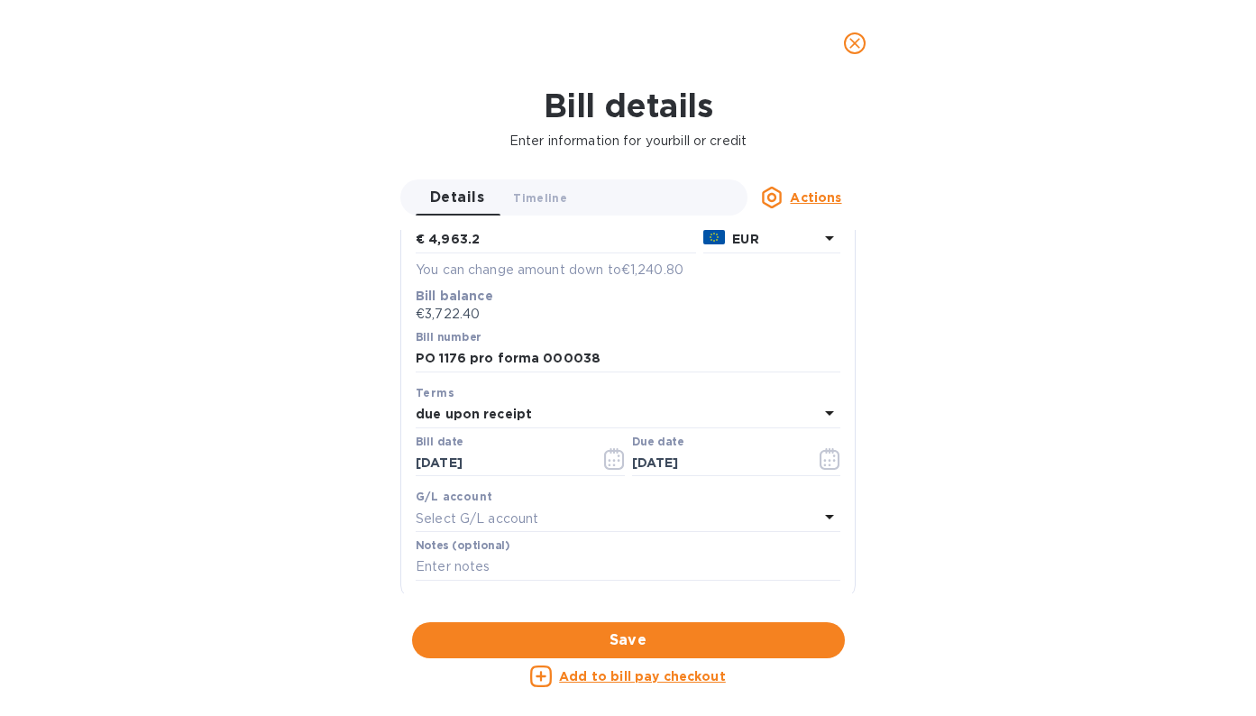
click at [491, 418] on b "due upon receipt" at bounding box center [474, 414] width 116 height 14
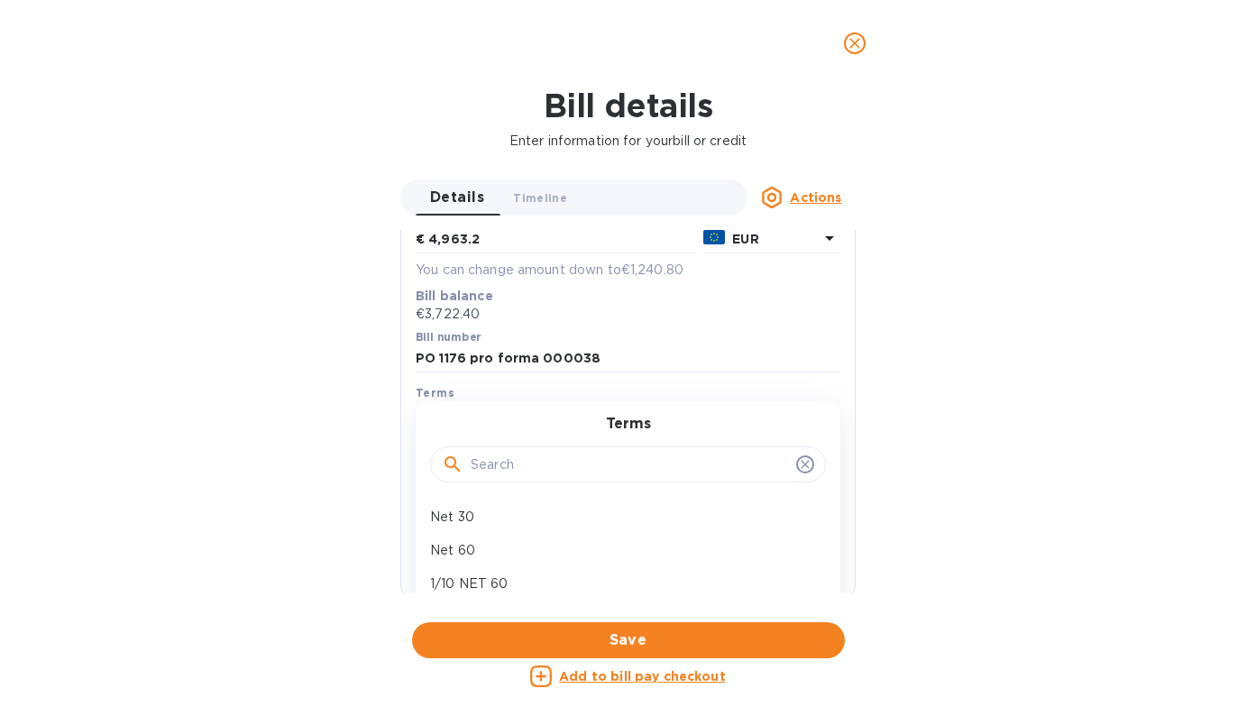
click at [495, 457] on input "text" at bounding box center [630, 464] width 318 height 27
type input "90"
click at [473, 504] on div "90 Days" at bounding box center [621, 516] width 396 height 33
type input "[DATE]"
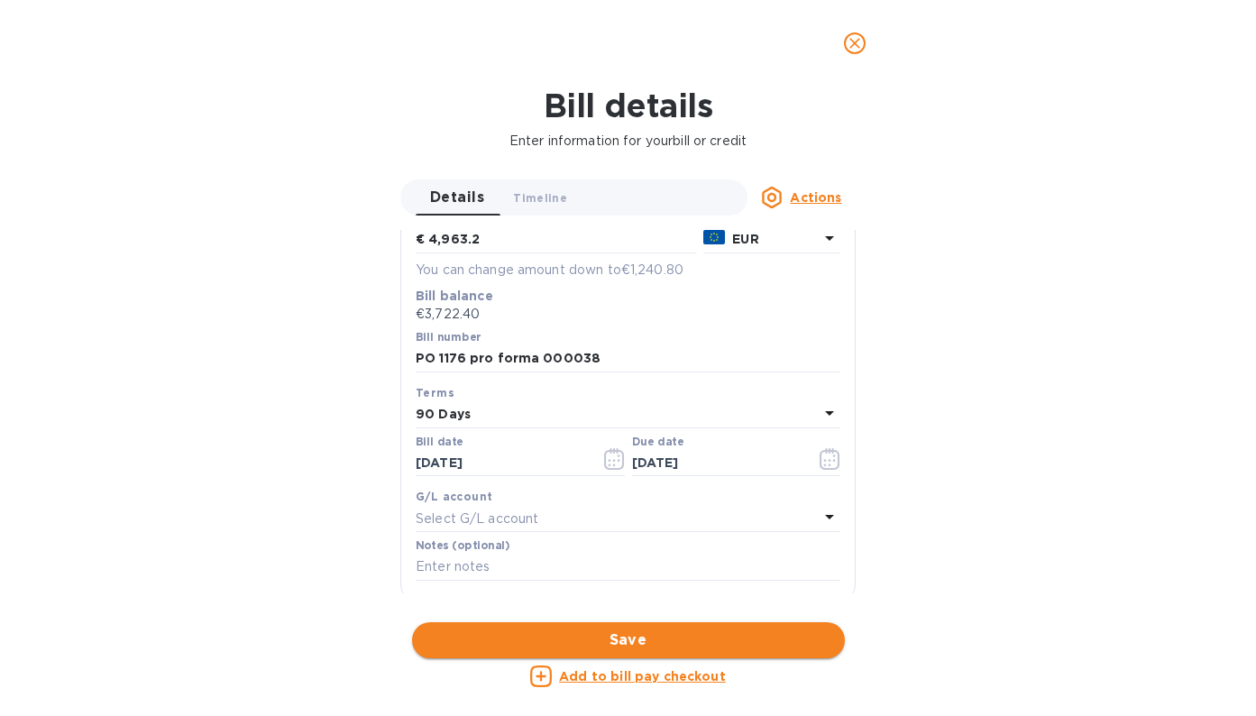
click at [664, 629] on span "Save" at bounding box center [629, 640] width 404 height 22
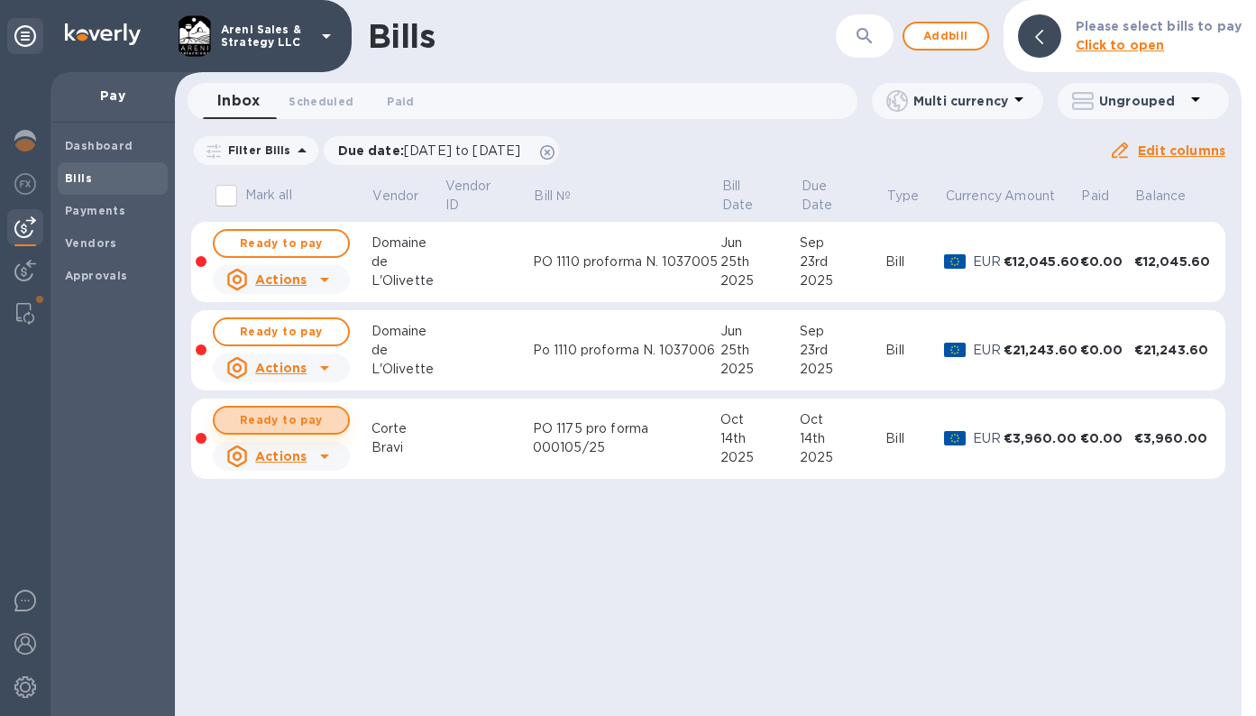
click at [317, 420] on span "Ready to pay" at bounding box center [281, 420] width 105 height 22
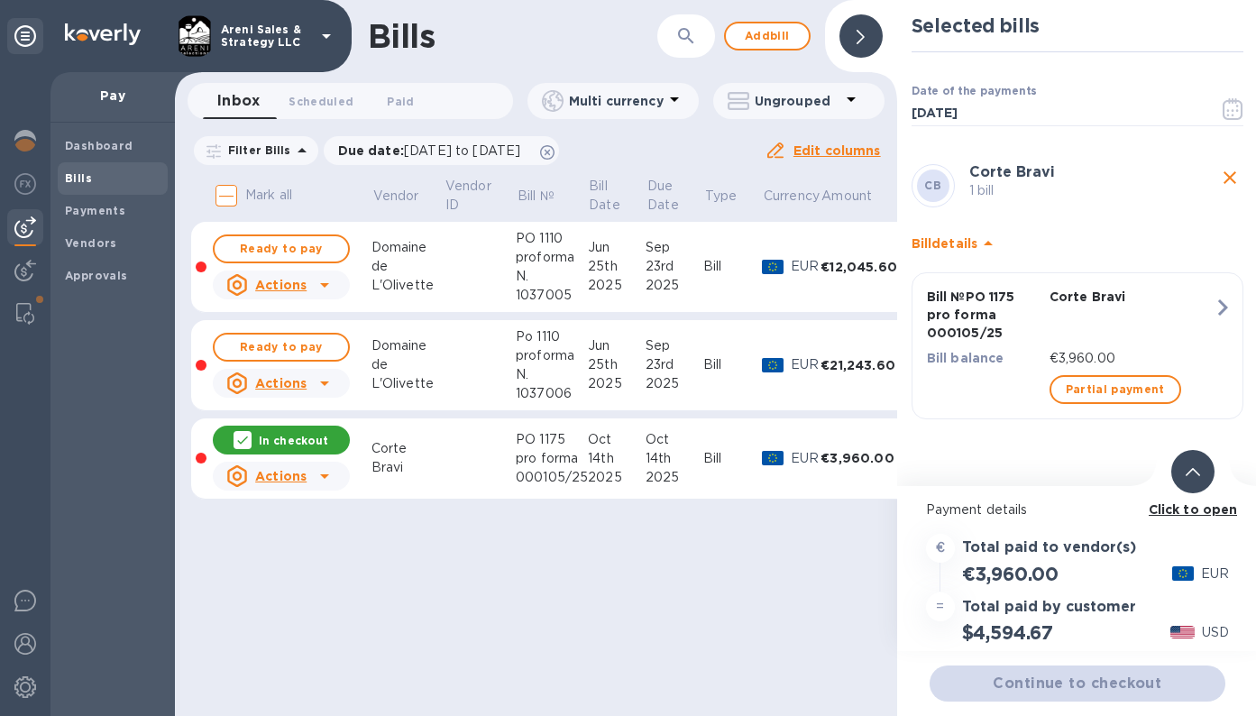
click at [1115, 383] on span "Partial payment" at bounding box center [1115, 390] width 99 height 22
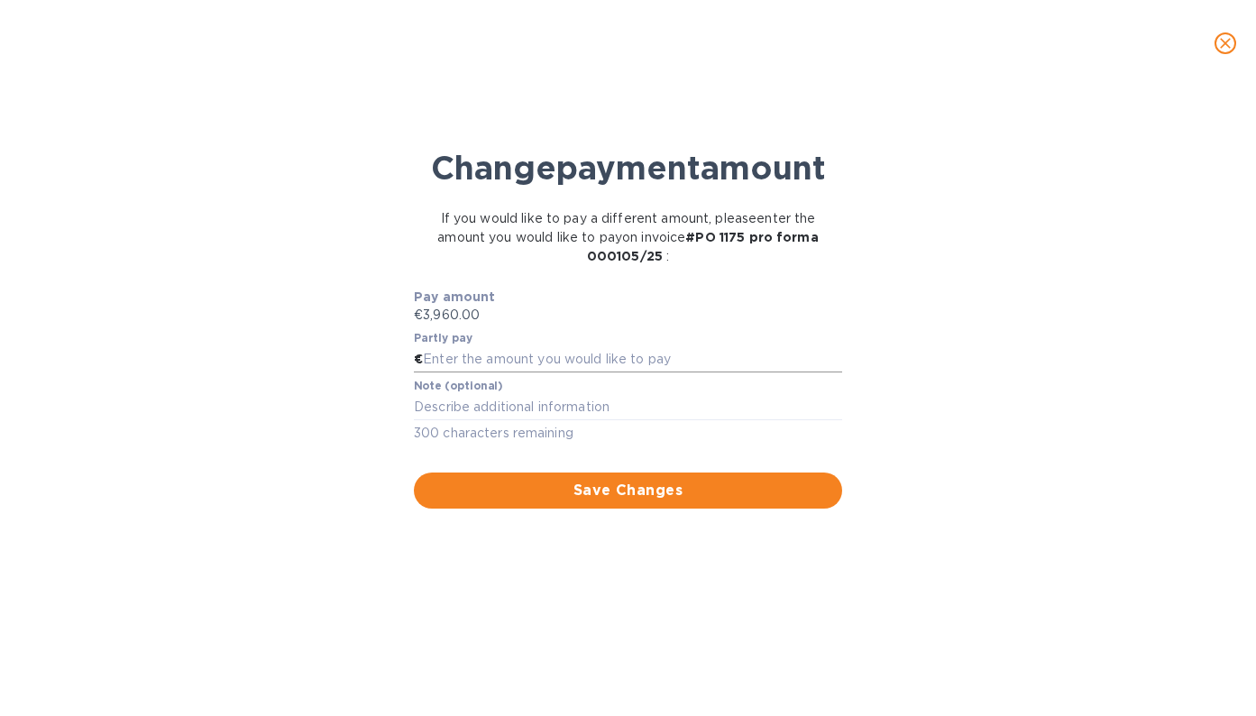
click at [600, 373] on input "text" at bounding box center [632, 359] width 419 height 27
type input "1,980"
click at [560, 414] on textarea at bounding box center [628, 406] width 428 height 14
type textarea "50% prepay"
click at [581, 501] on span "Save Changes" at bounding box center [627, 491] width 399 height 22
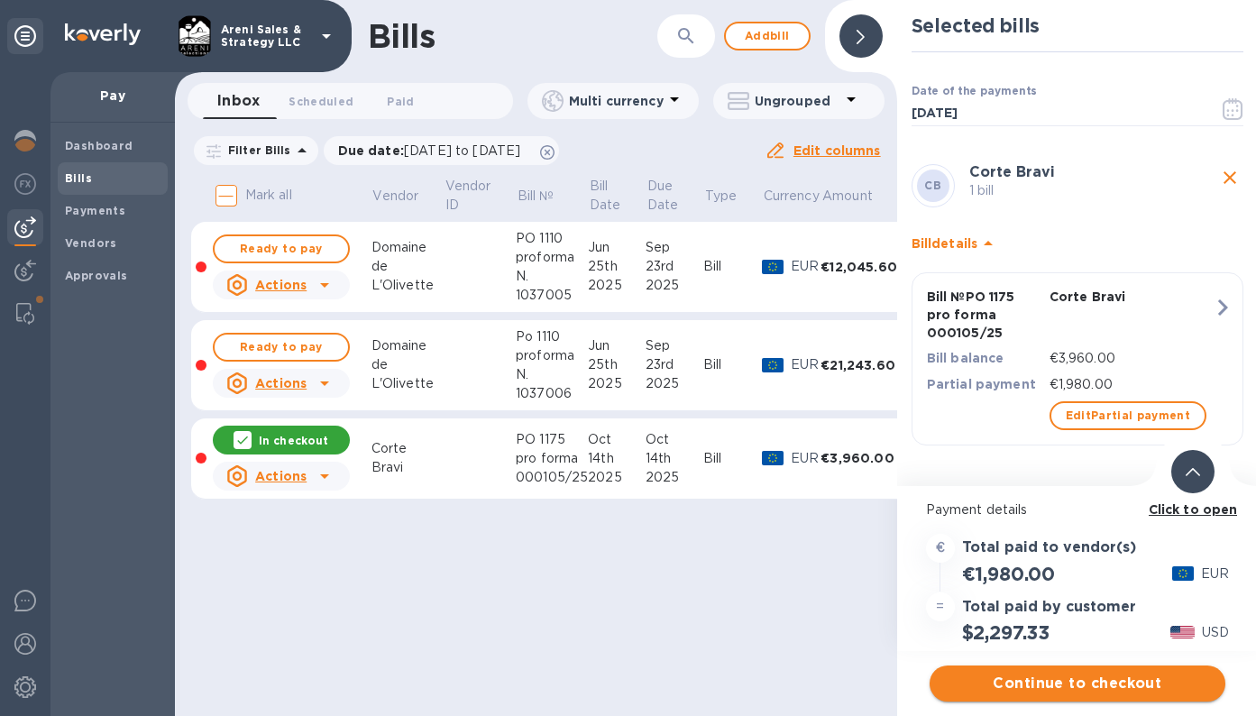
click at [1037, 678] on span "Continue to checkout" at bounding box center [1077, 684] width 267 height 22
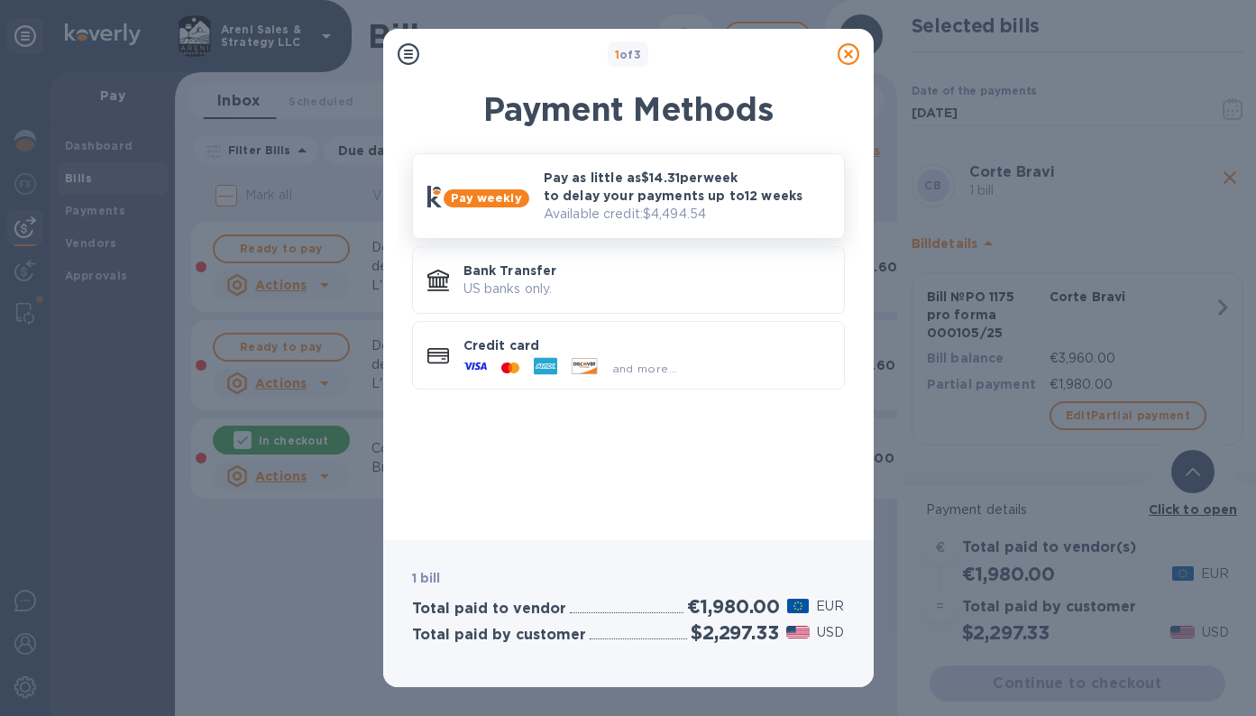
click at [790, 203] on p "Pay as little as $14.31 per week to delay your payments up to 12 weeks" at bounding box center [687, 187] width 286 height 36
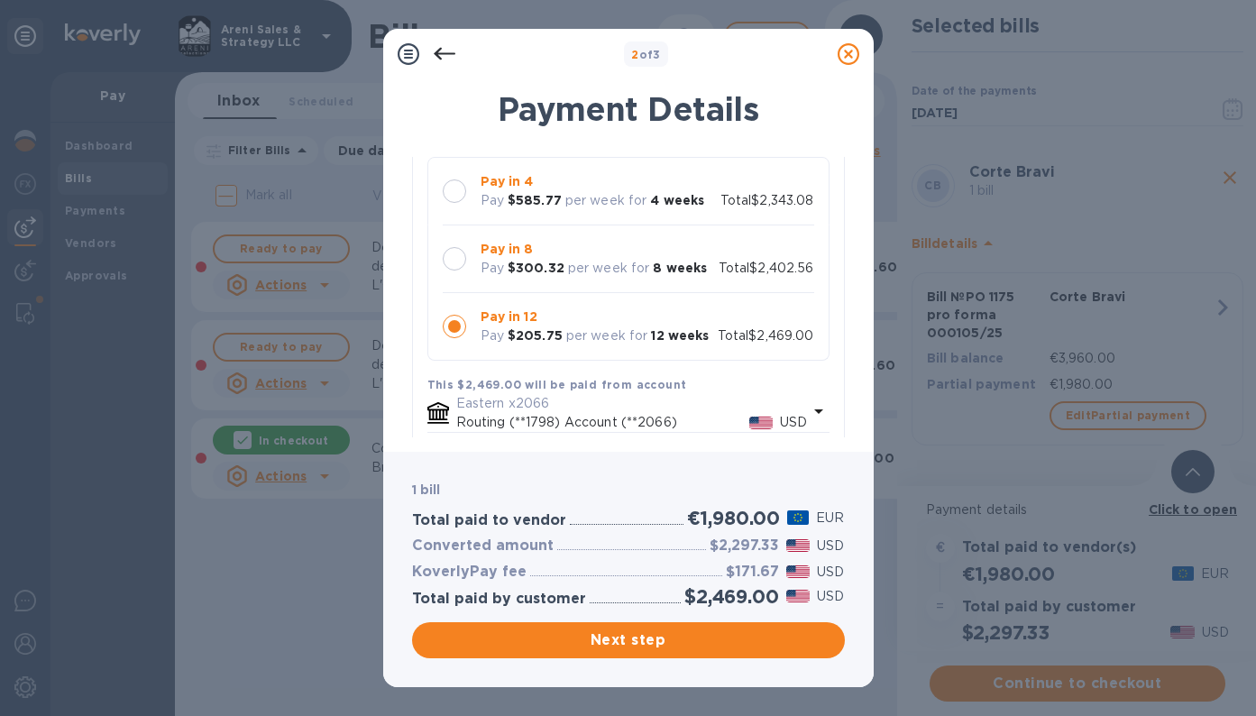
scroll to position [0, 0]
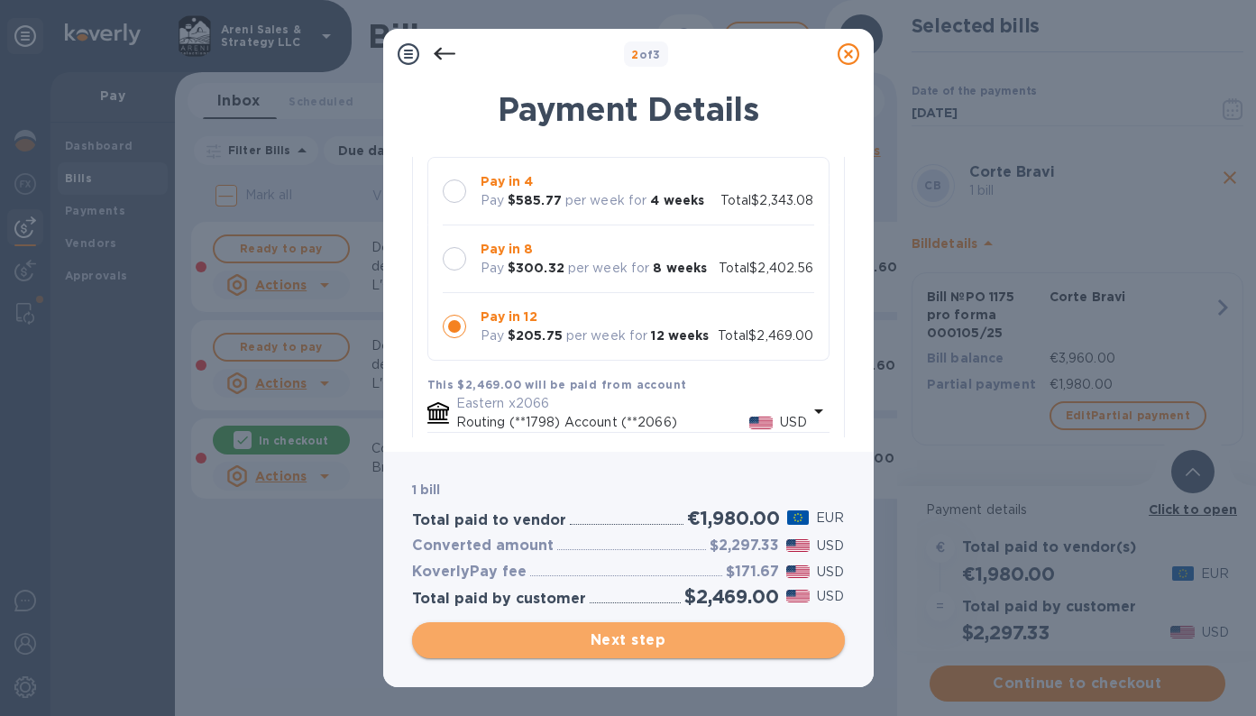
click at [583, 650] on span "Next step" at bounding box center [629, 640] width 404 height 22
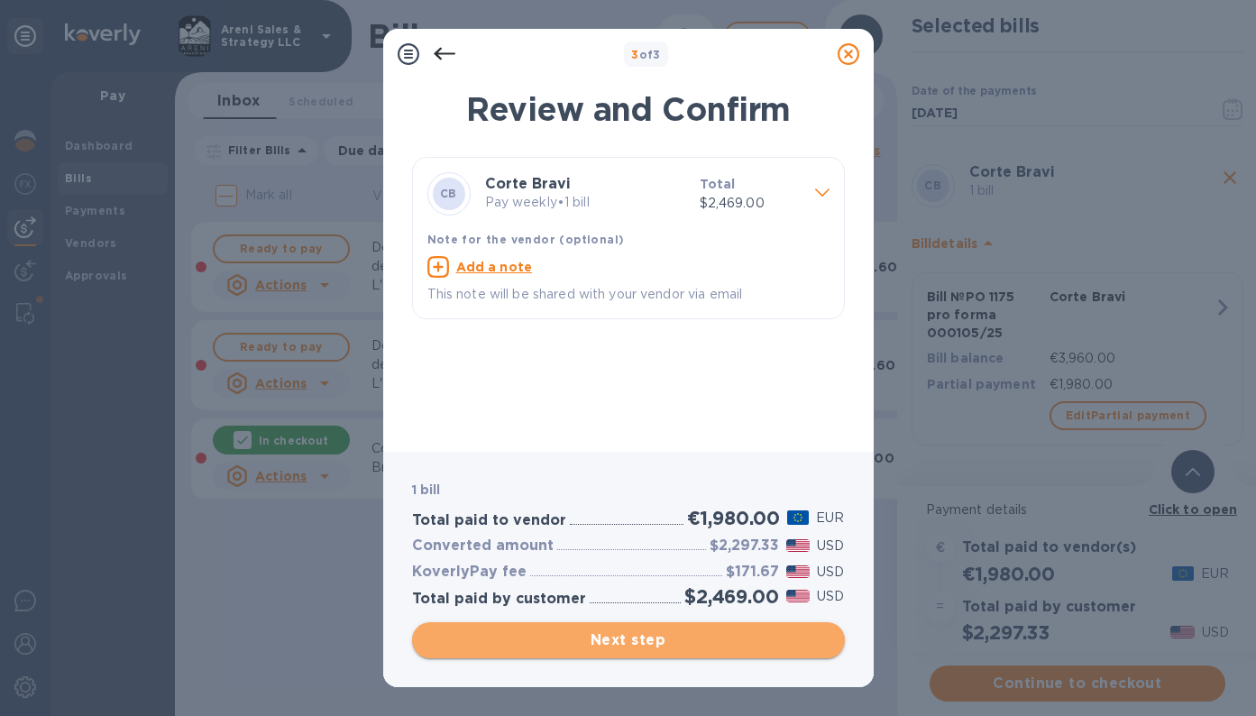
click at [600, 637] on span "Next step" at bounding box center [629, 640] width 404 height 22
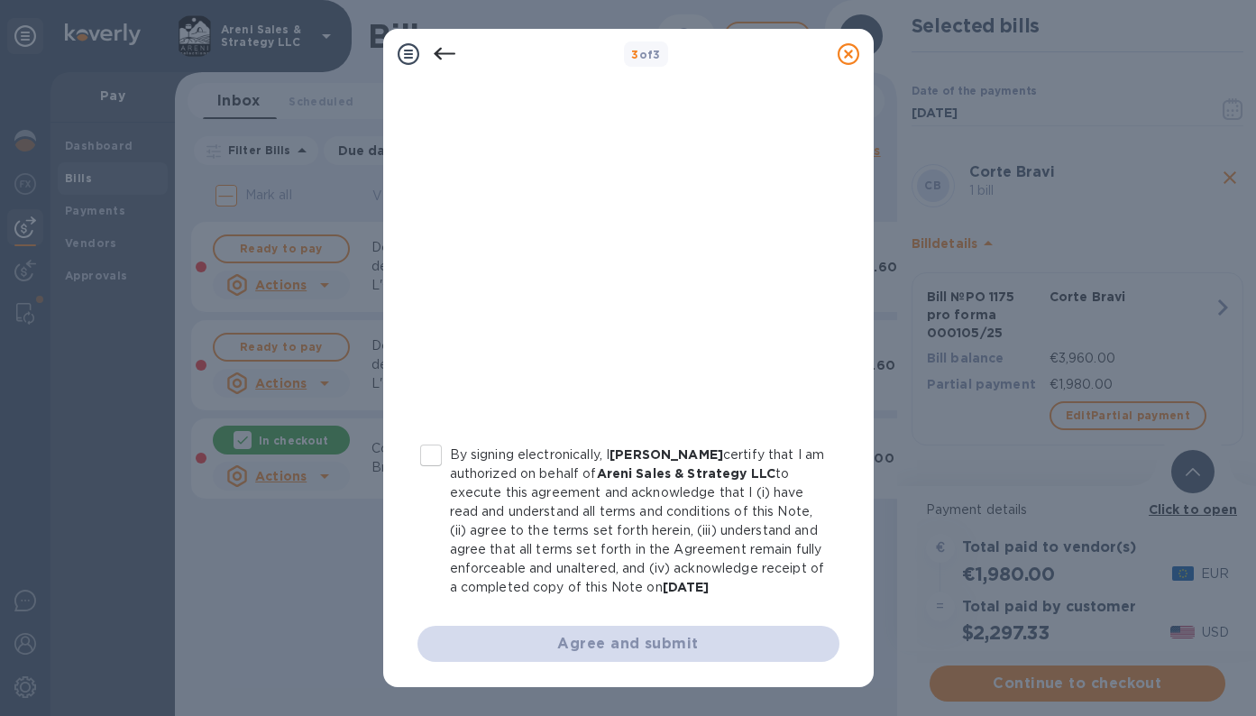
scroll to position [311, 0]
click at [431, 438] on input "By signing electronically, I [PERSON_NAME] certify that I am authorized on beha…" at bounding box center [431, 455] width 38 height 38
checkbox input "true"
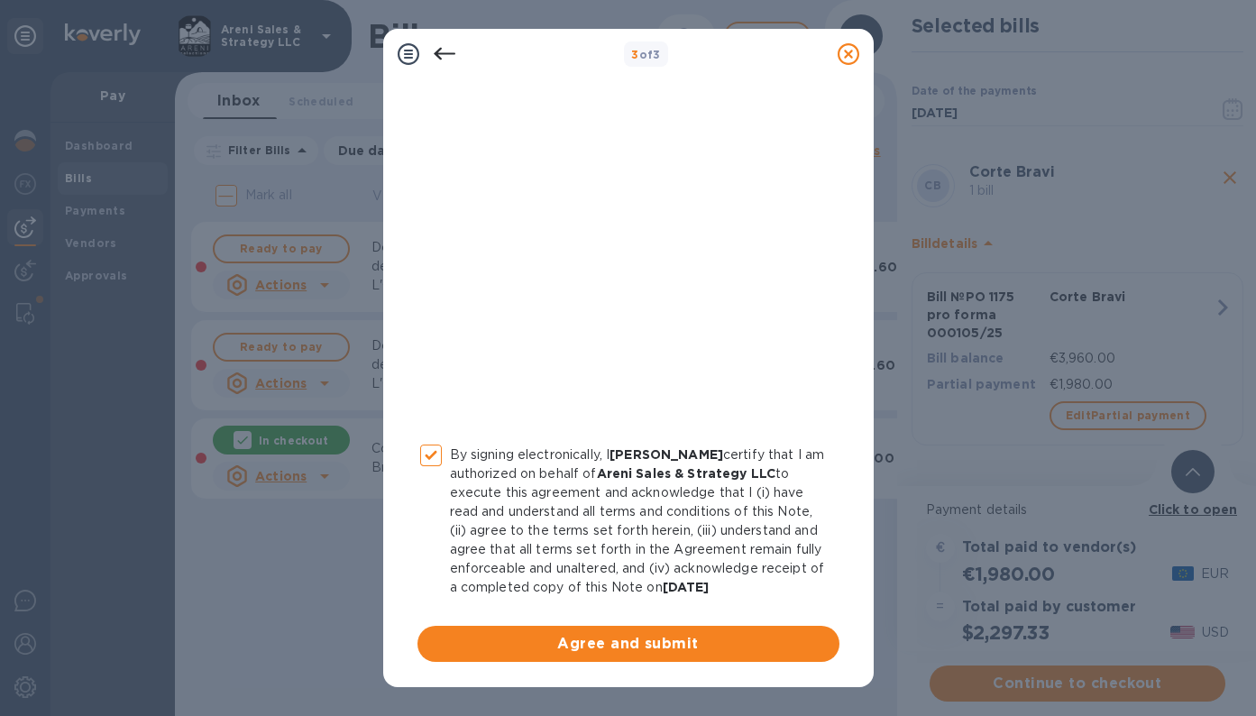
scroll to position [0, 0]
click at [613, 640] on span "Agree and submit" at bounding box center [628, 644] width 393 height 22
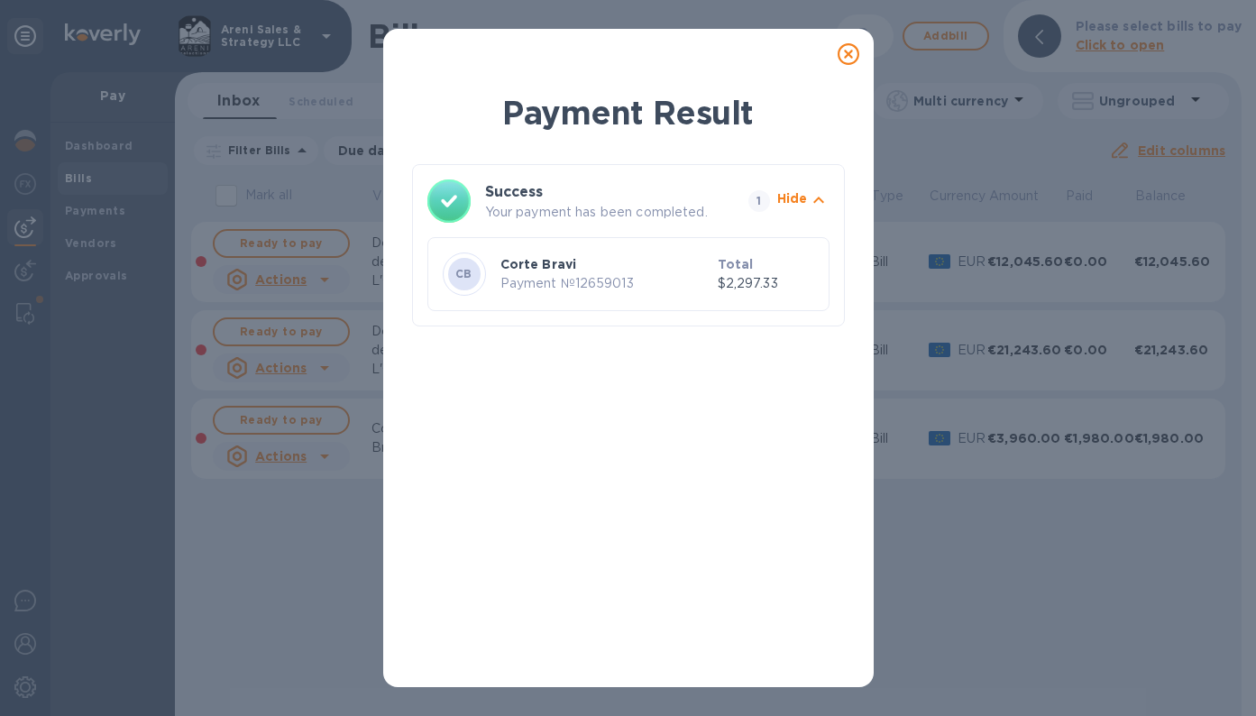
click at [849, 52] on icon at bounding box center [849, 54] width 22 height 22
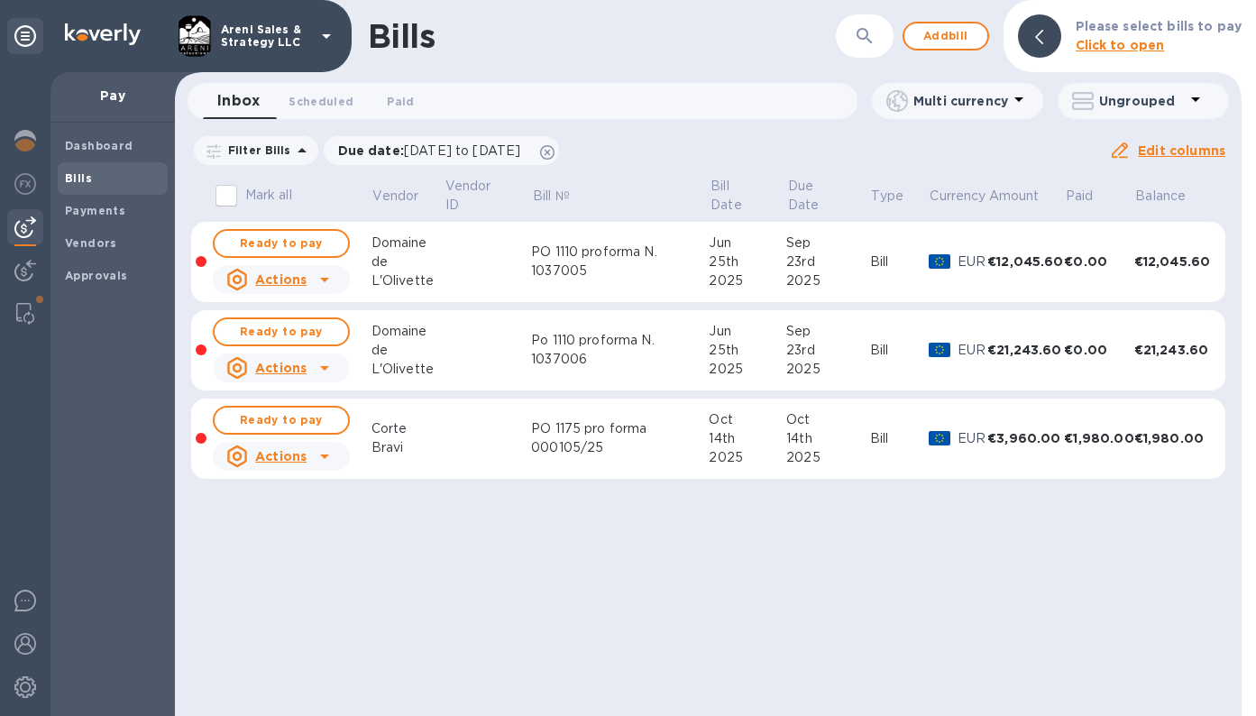
click at [652, 432] on div "PO 1175 pro forma 000105/25" at bounding box center [620, 438] width 178 height 38
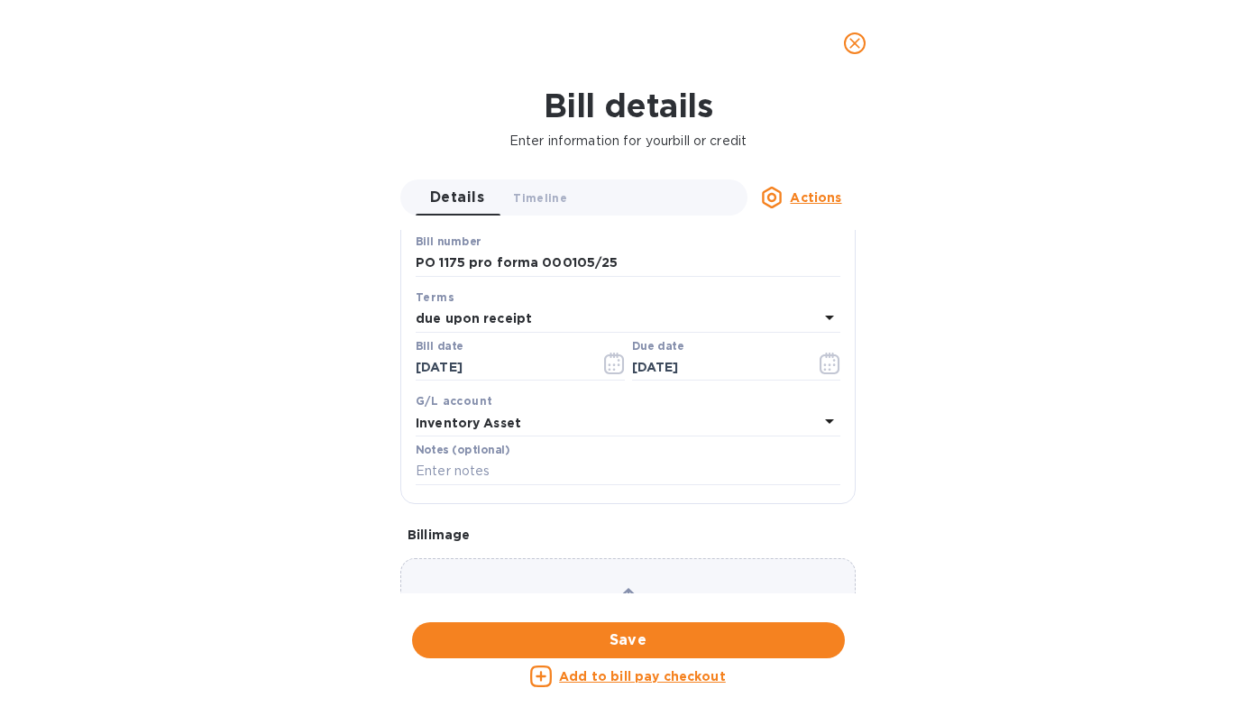
scroll to position [305, 0]
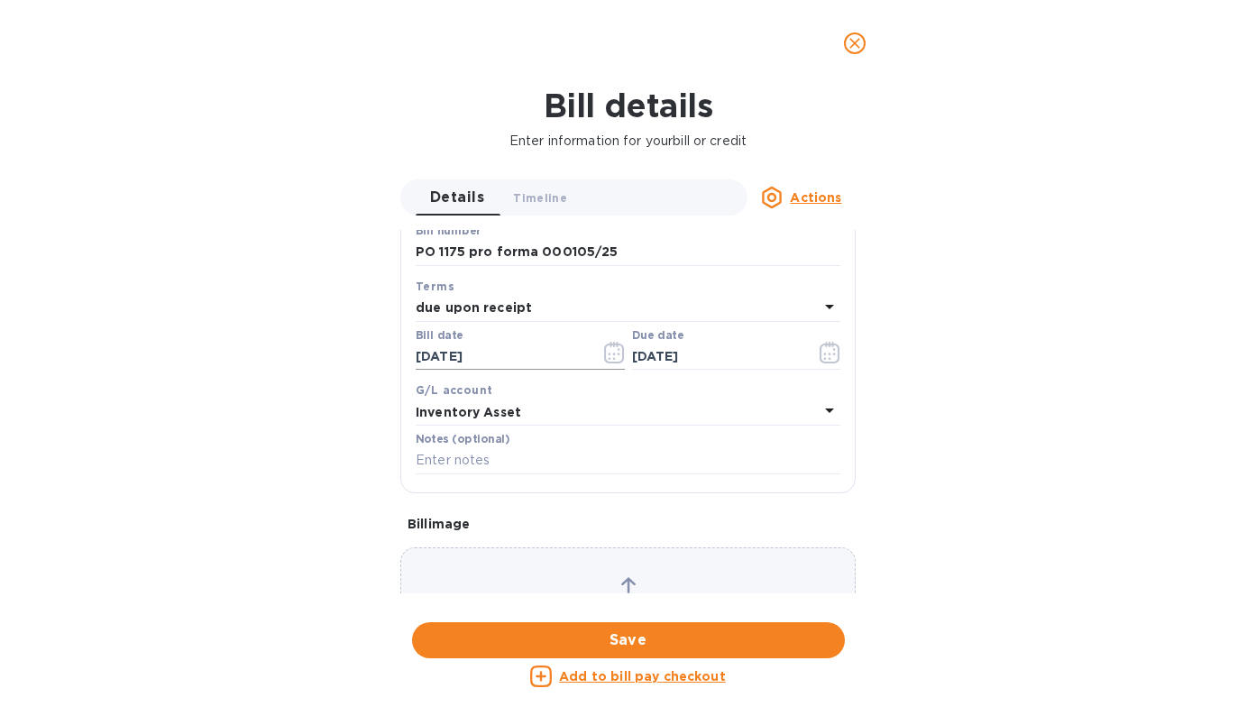
click at [616, 354] on icon "button" at bounding box center [614, 353] width 21 height 22
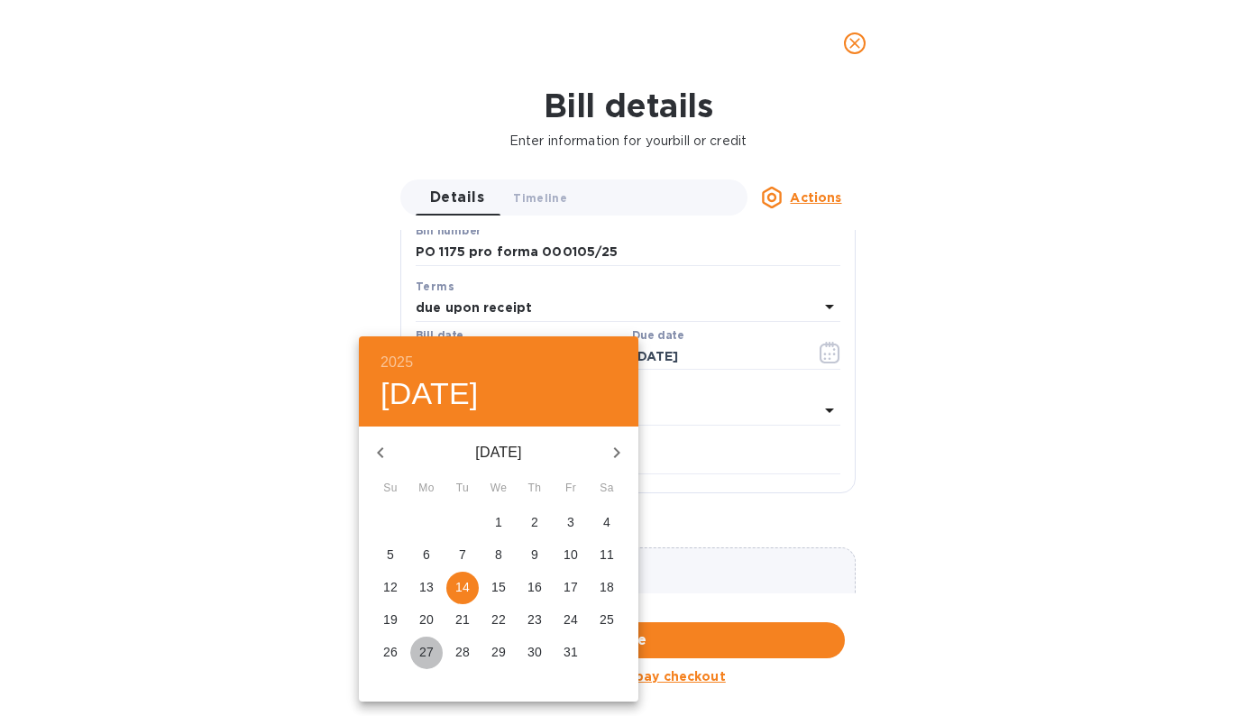
click at [425, 650] on p "27" at bounding box center [426, 652] width 14 height 18
type input "[DATE]"
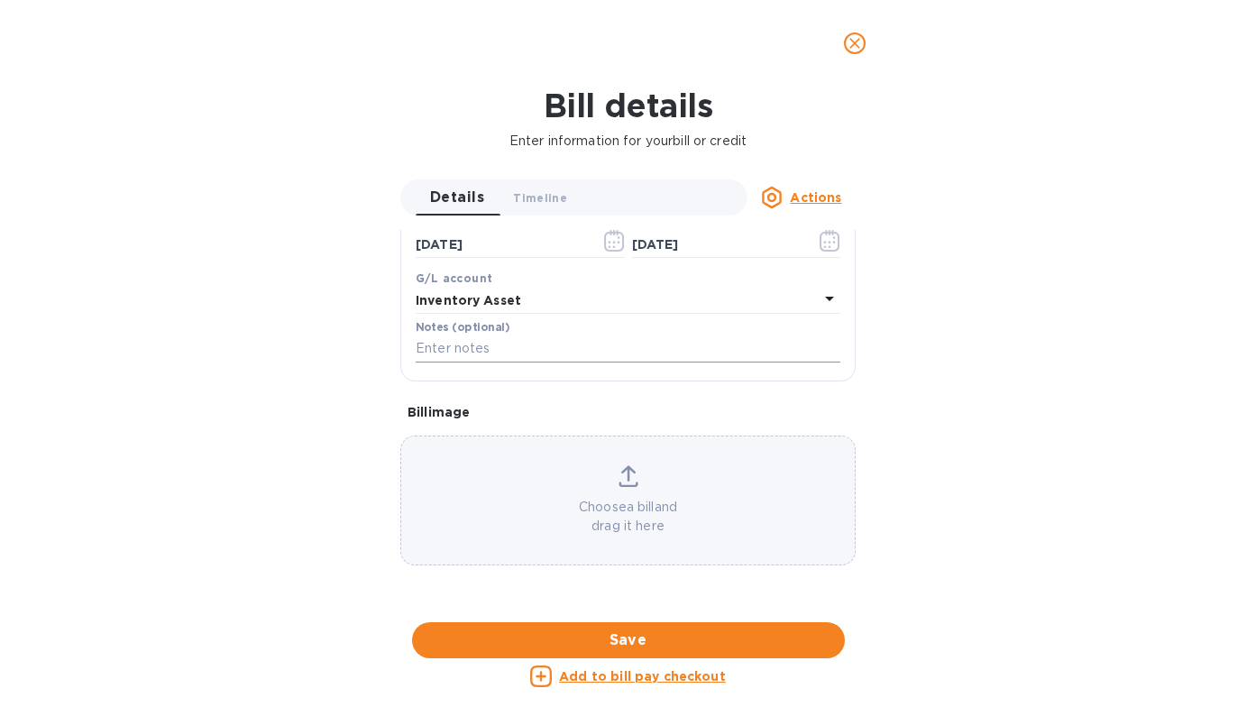
scroll to position [467, 0]
click at [630, 498] on p "Choose a bill and drag it here" at bounding box center [628, 517] width 454 height 38
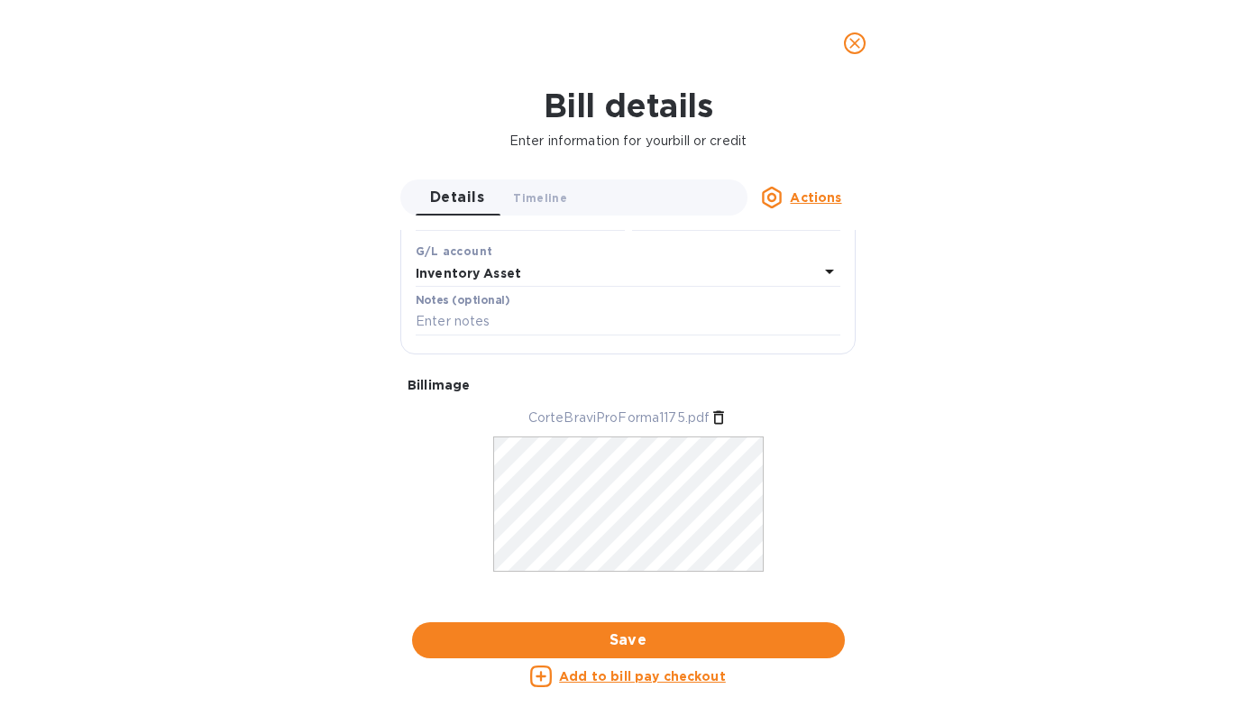
scroll to position [456, 0]
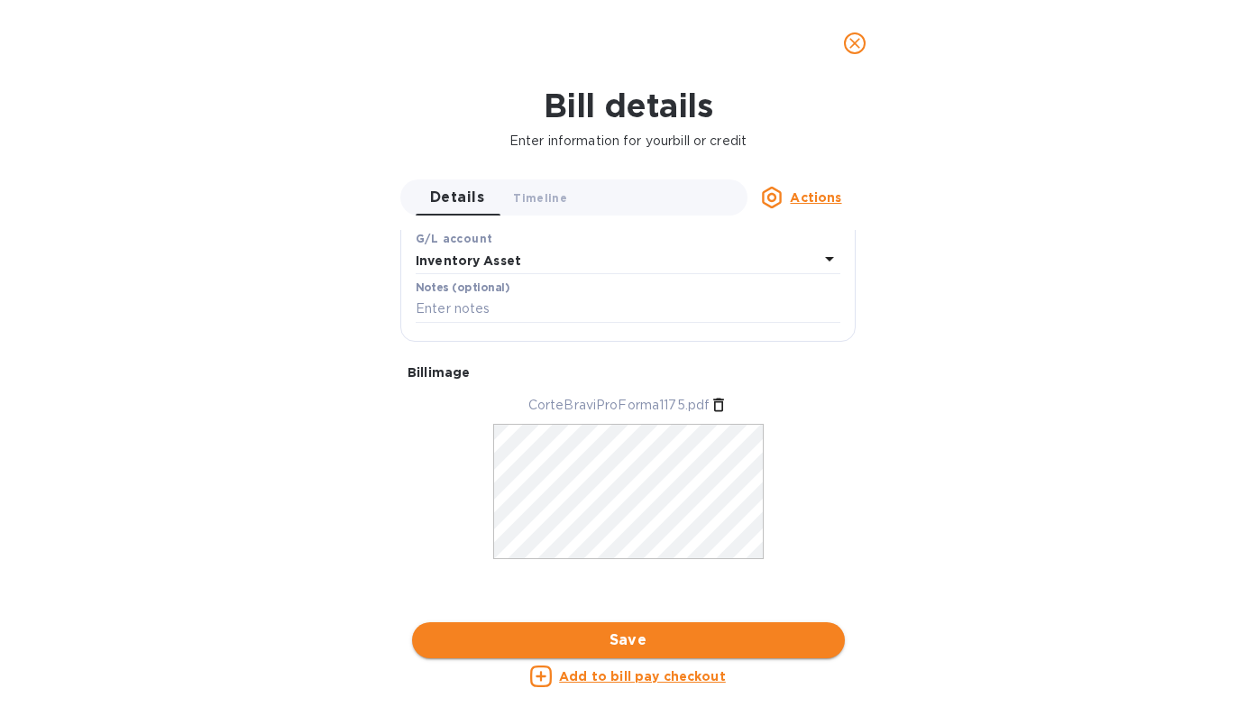
click at [613, 629] on span "Save" at bounding box center [629, 640] width 404 height 22
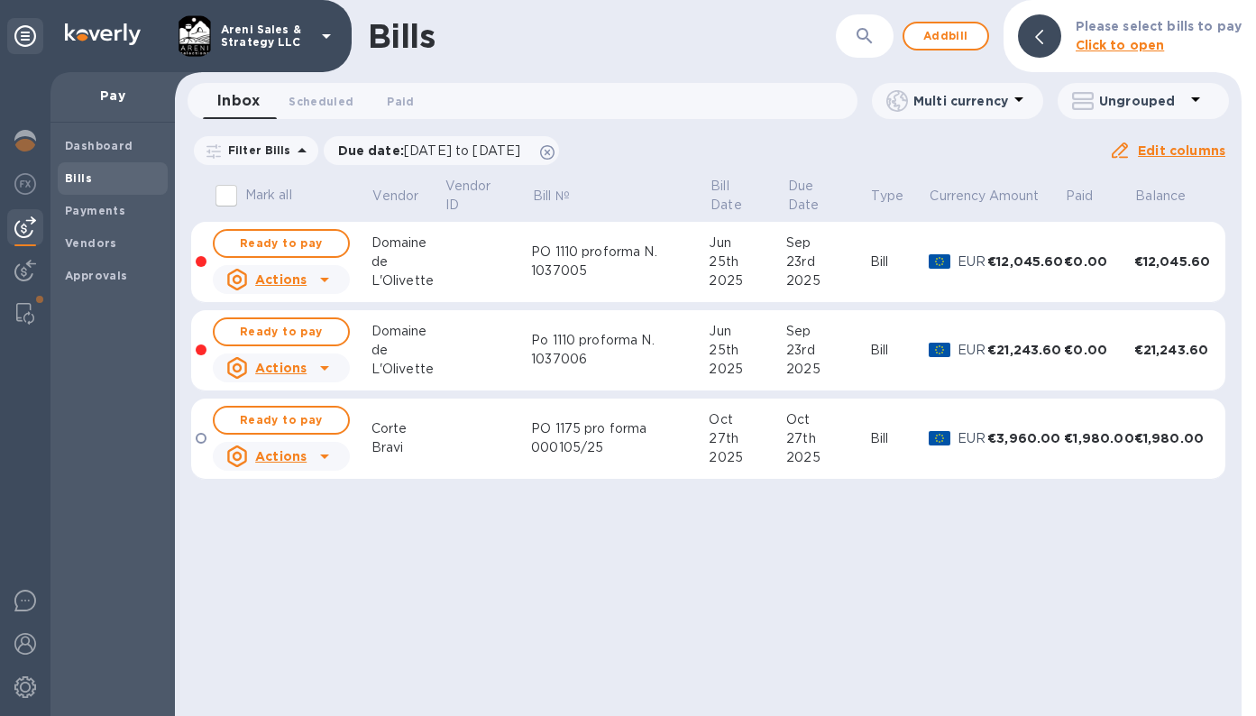
click at [659, 464] on td "PO 1175 pro forma 000105/25" at bounding box center [620, 439] width 178 height 81
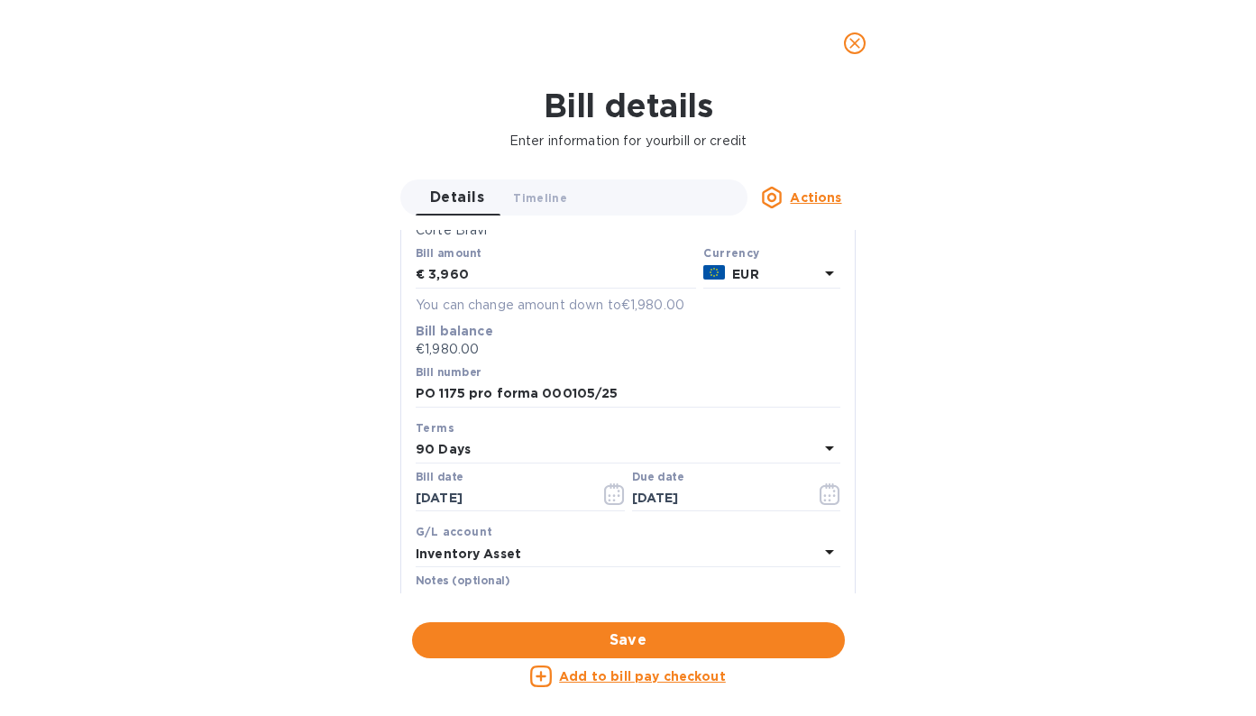
scroll to position [176, 0]
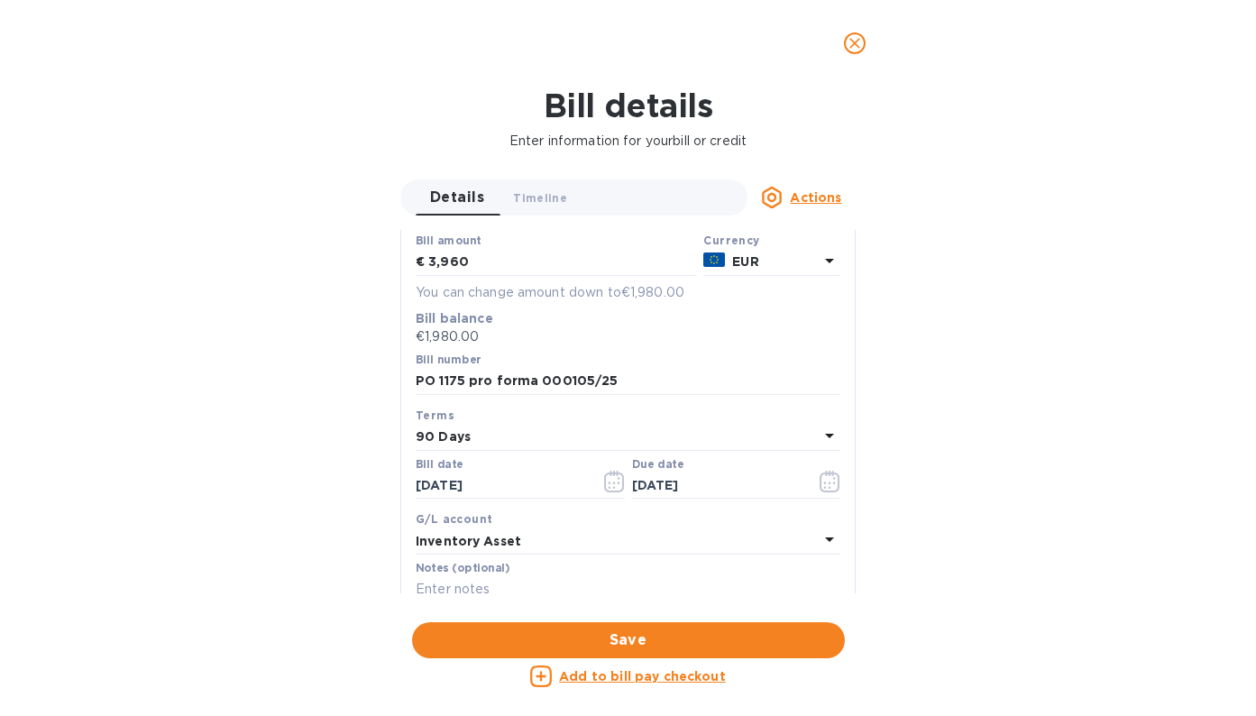
click at [484, 433] on div "90 Days" at bounding box center [617, 437] width 403 height 25
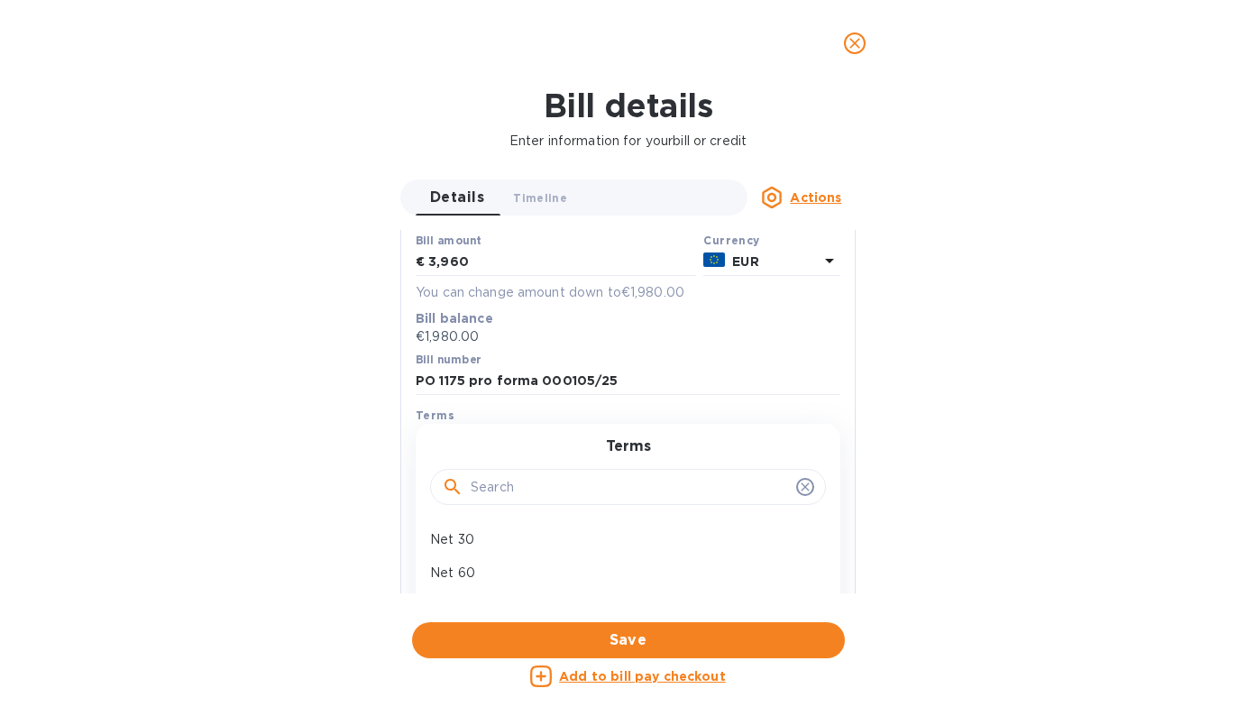
click at [482, 495] on input "text" at bounding box center [630, 486] width 318 height 27
type input "90"
click at [482, 539] on p "90 Days" at bounding box center [620, 539] width 381 height 19
type input "[DATE]"
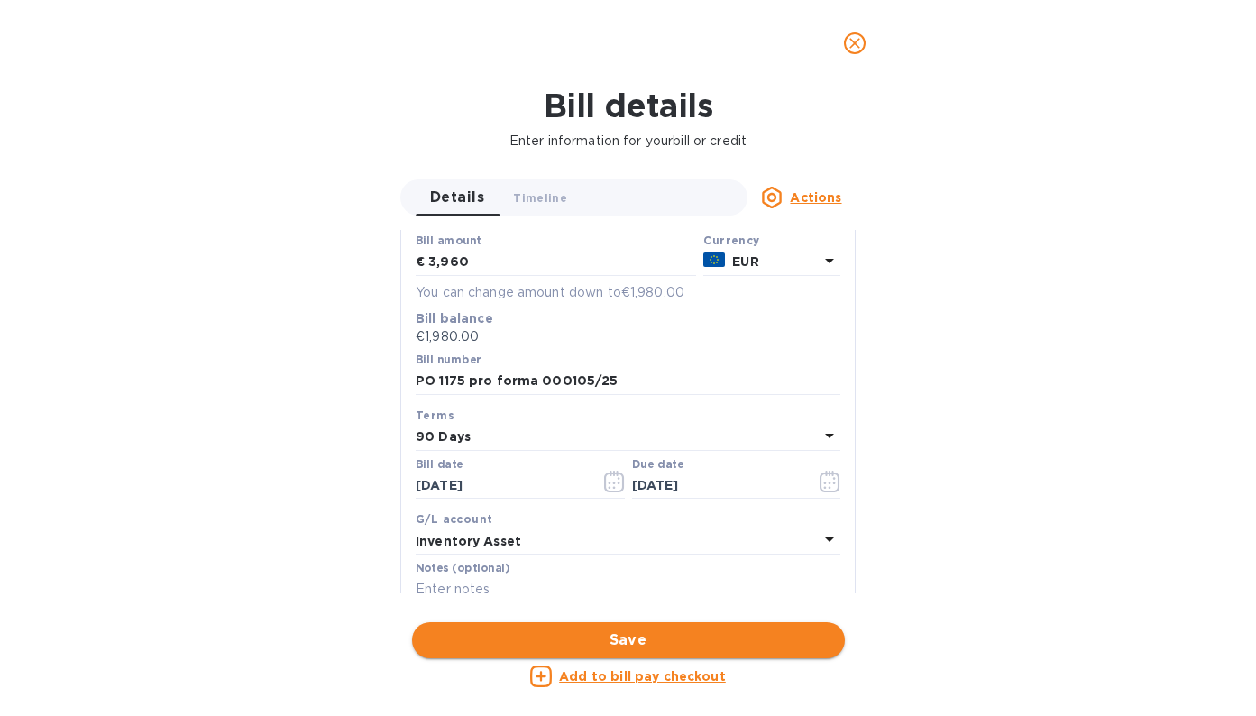
click at [620, 629] on span "Save" at bounding box center [629, 640] width 404 height 22
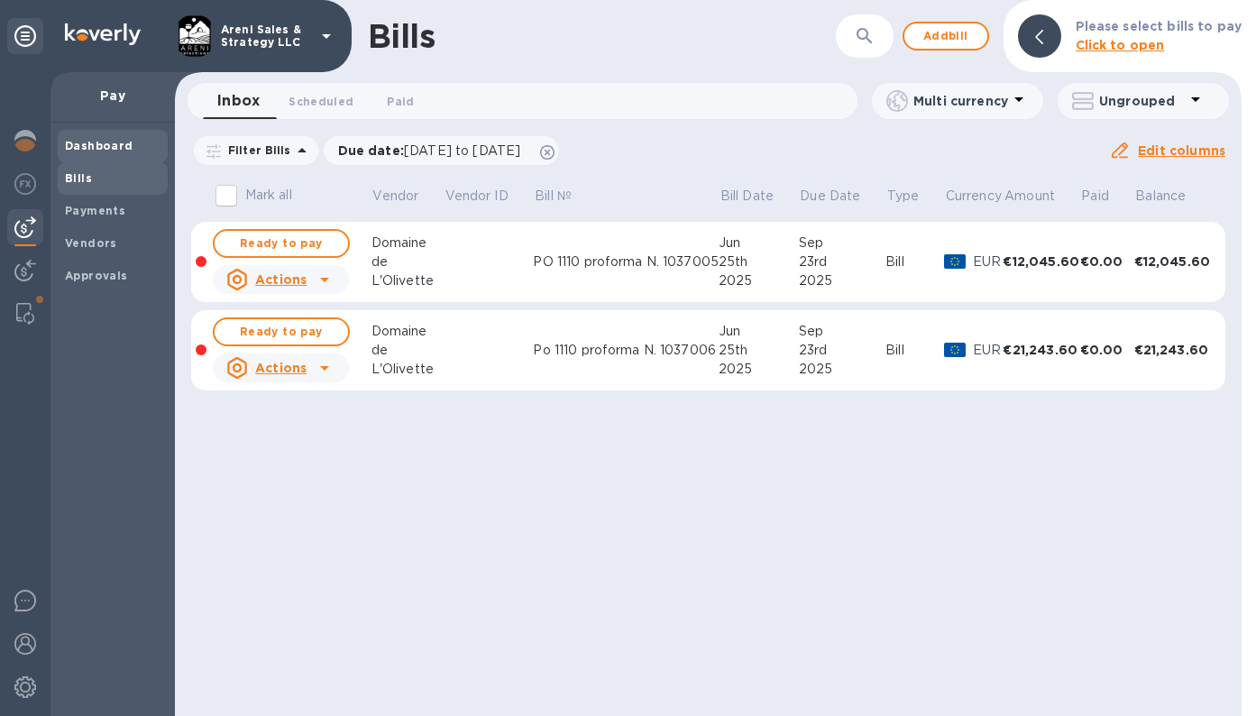
click at [113, 141] on b "Dashboard" at bounding box center [99, 146] width 69 height 14
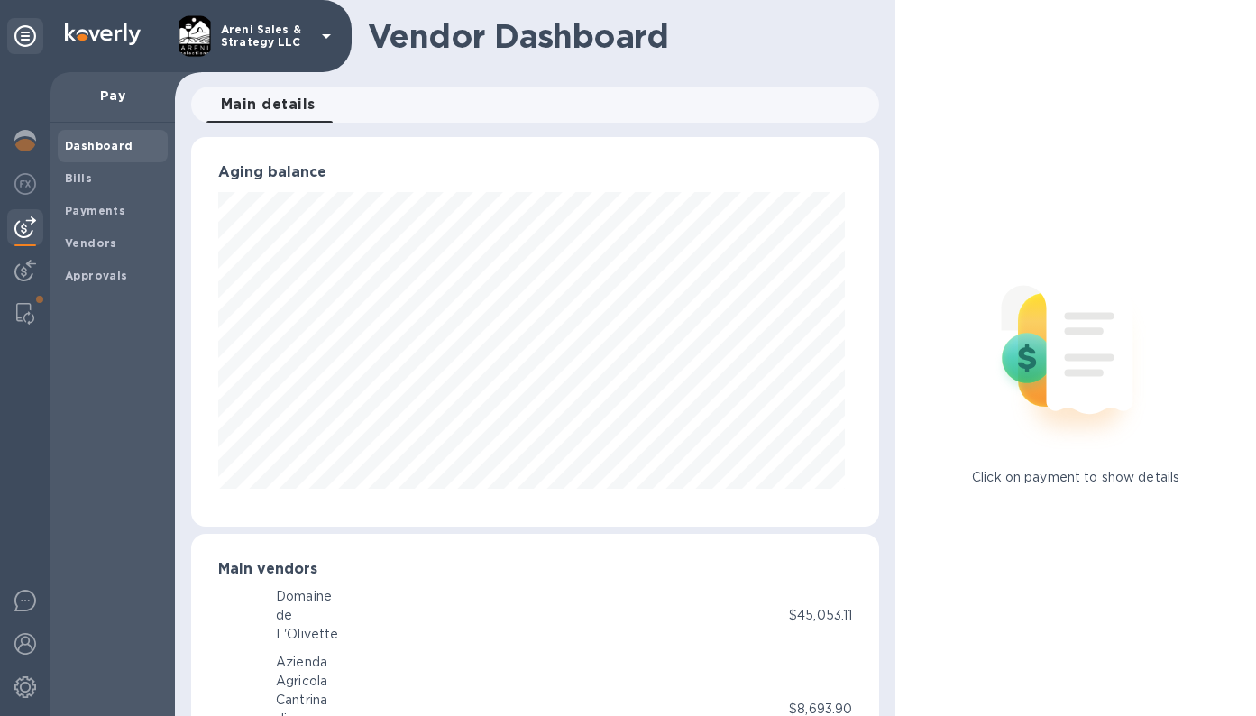
scroll to position [901402, 901111]
click at [124, 211] on span "Payments" at bounding box center [113, 211] width 96 height 18
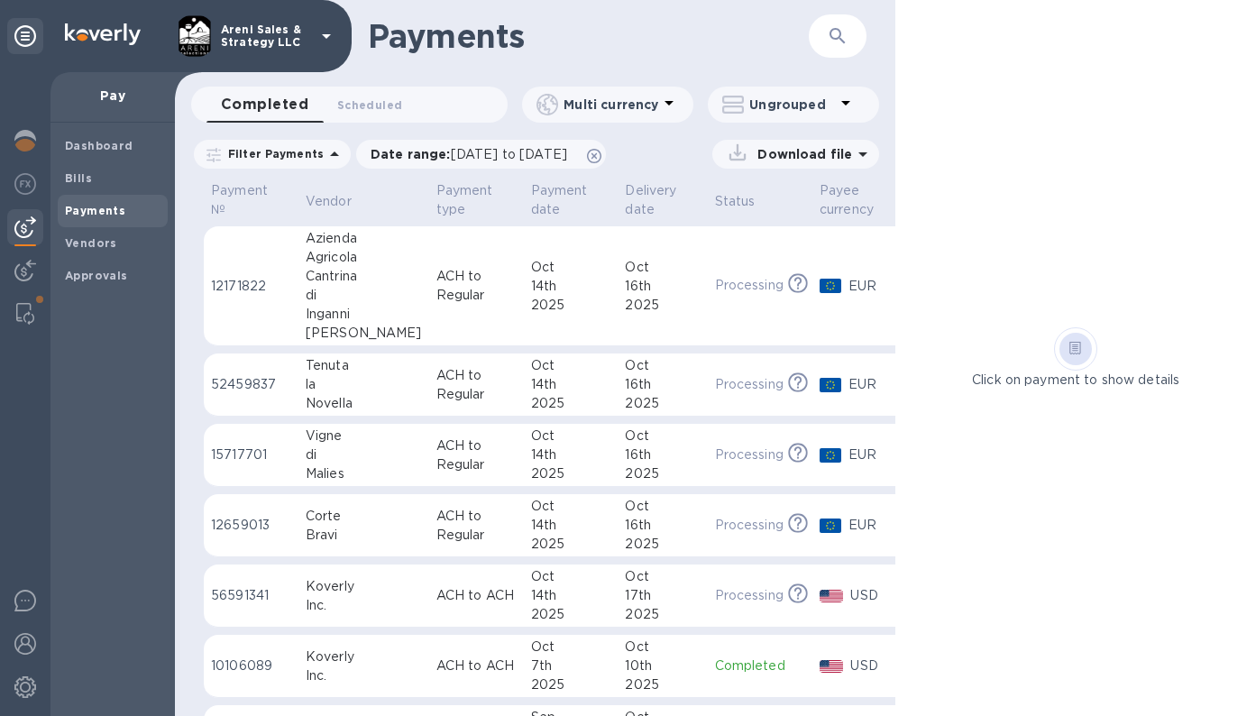
click at [643, 523] on div "16th" at bounding box center [662, 525] width 75 height 19
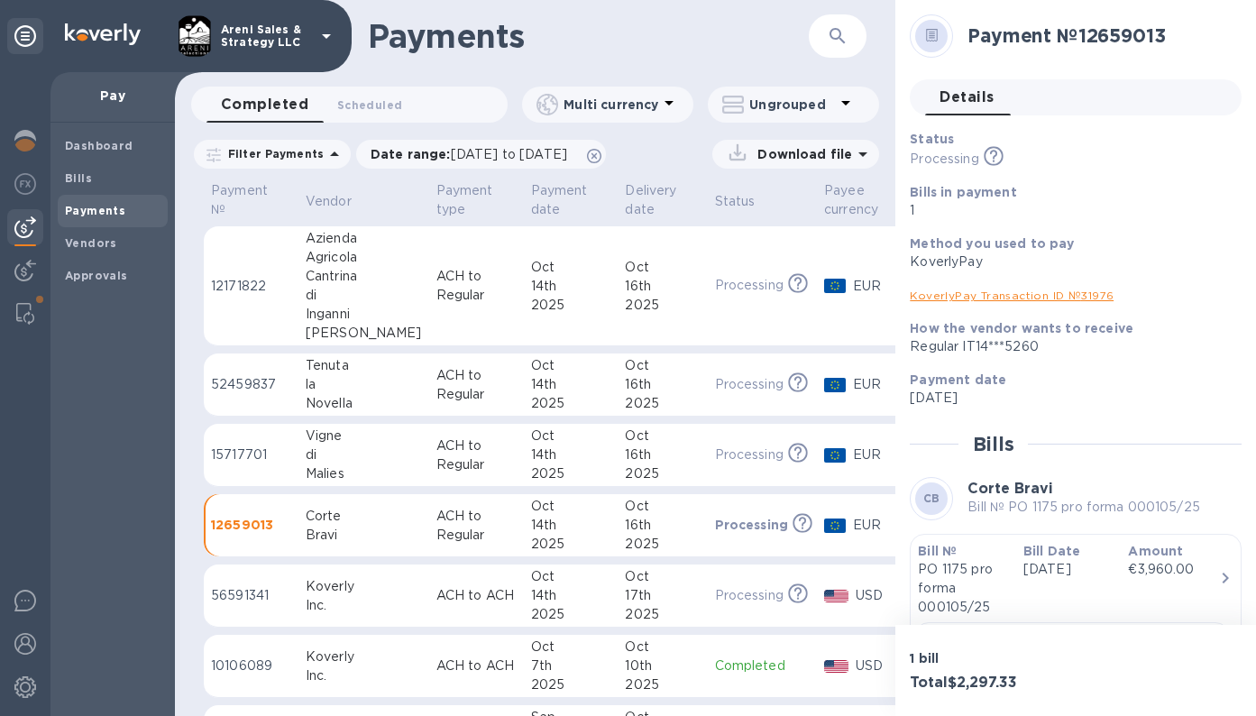
click at [639, 309] on div "2025" at bounding box center [662, 305] width 75 height 19
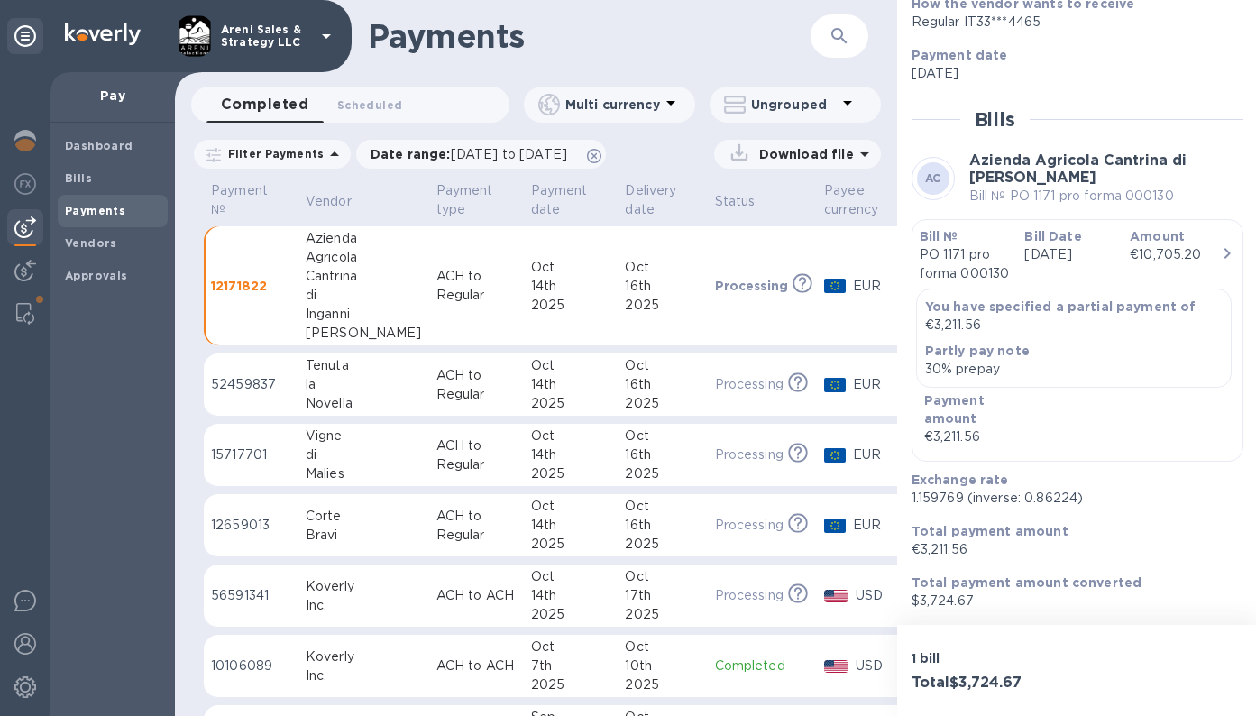
scroll to position [341, 0]
drag, startPoint x: 911, startPoint y: 495, endPoint x: 961, endPoint y: 500, distance: 50.8
click at [961, 500] on p "1.159769 (inverse: 0.86224)" at bounding box center [1070, 498] width 317 height 19
copy p "1.159769"
click at [934, 438] on div "€3,211.56" at bounding box center [977, 436] width 106 height 19
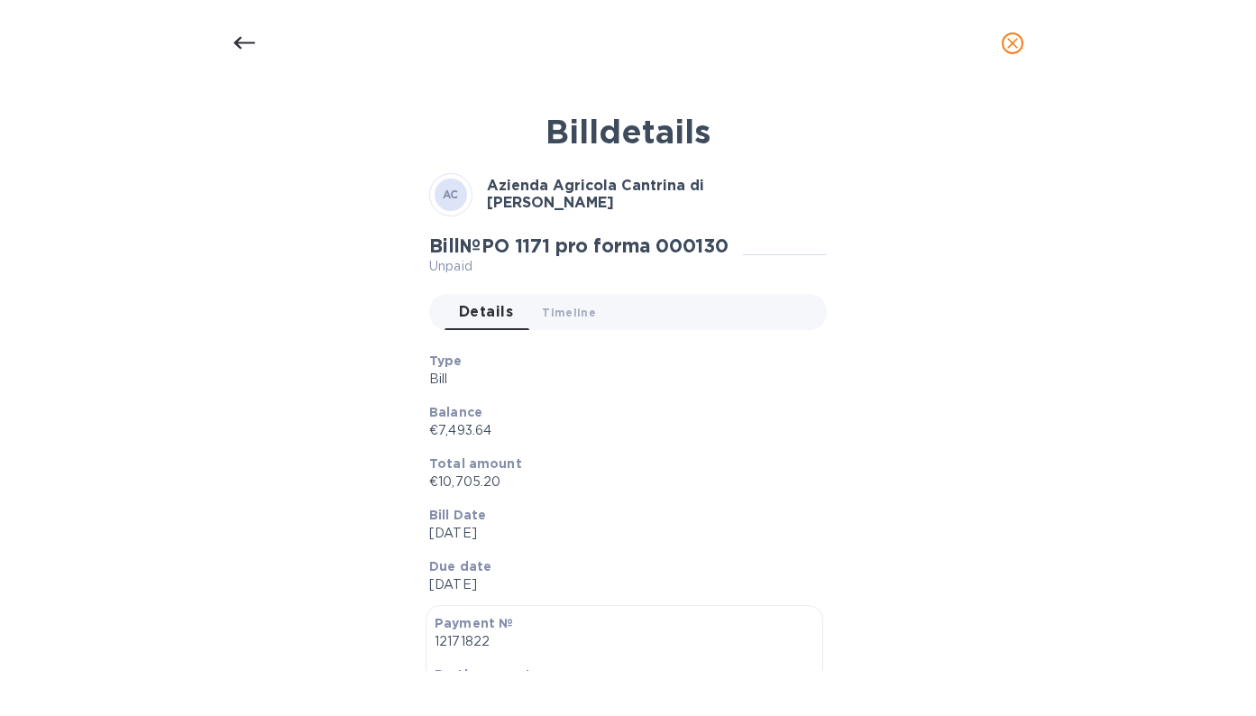
click at [1010, 41] on icon "close" at bounding box center [1012, 43] width 11 height 11
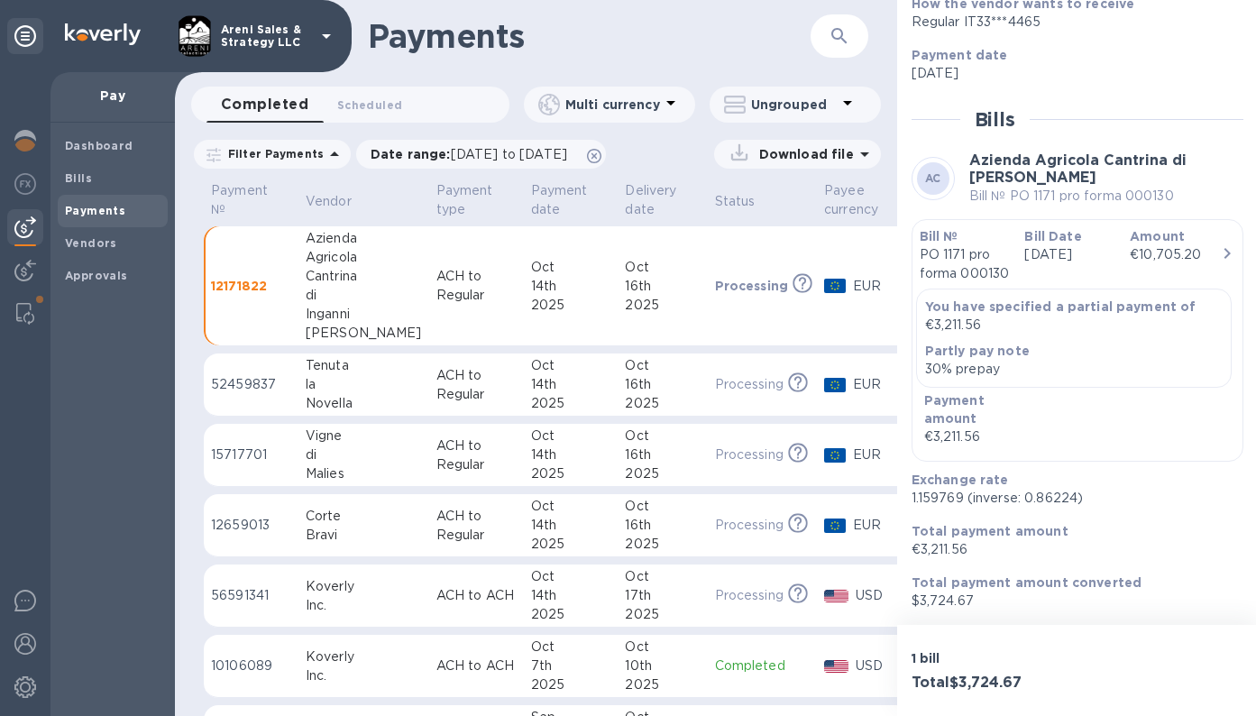
click at [1234, 537] on div "Status Processing This payment is under compliance review, which may take up to…" at bounding box center [1078, 207] width 332 height 805
click at [652, 455] on div "16th" at bounding box center [662, 454] width 75 height 19
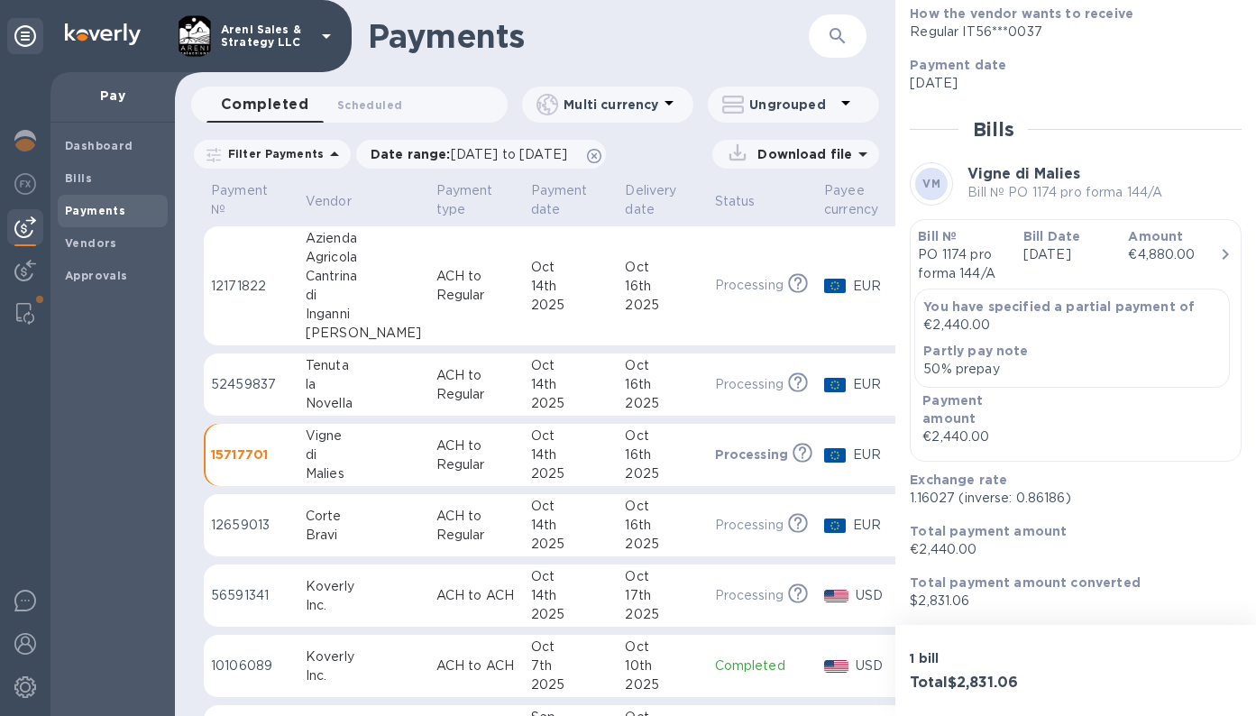
scroll to position [314, 0]
drag, startPoint x: 909, startPoint y: 498, endPoint x: 954, endPoint y: 500, distance: 45.1
click at [954, 500] on div "Exchange rate 1.16027 (inverse: 0.86186)" at bounding box center [1069, 489] width 332 height 51
copy p "1.16027"
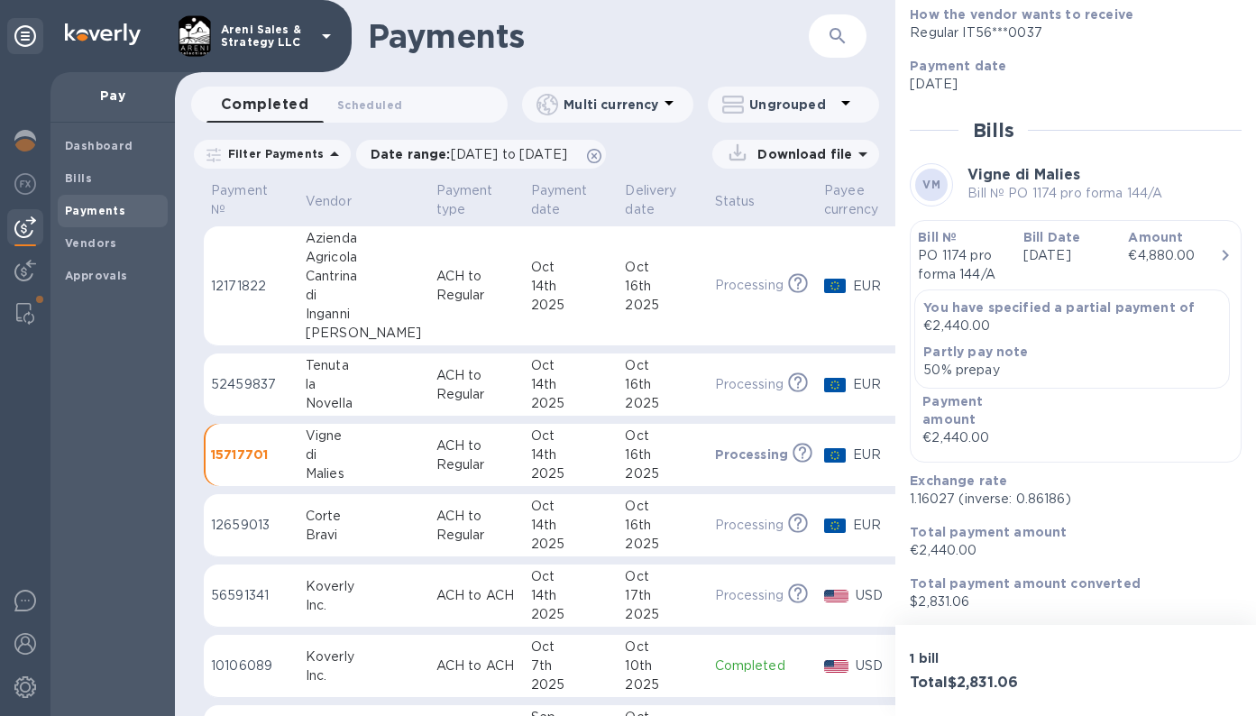
click at [629, 301] on div "2025" at bounding box center [662, 305] width 75 height 19
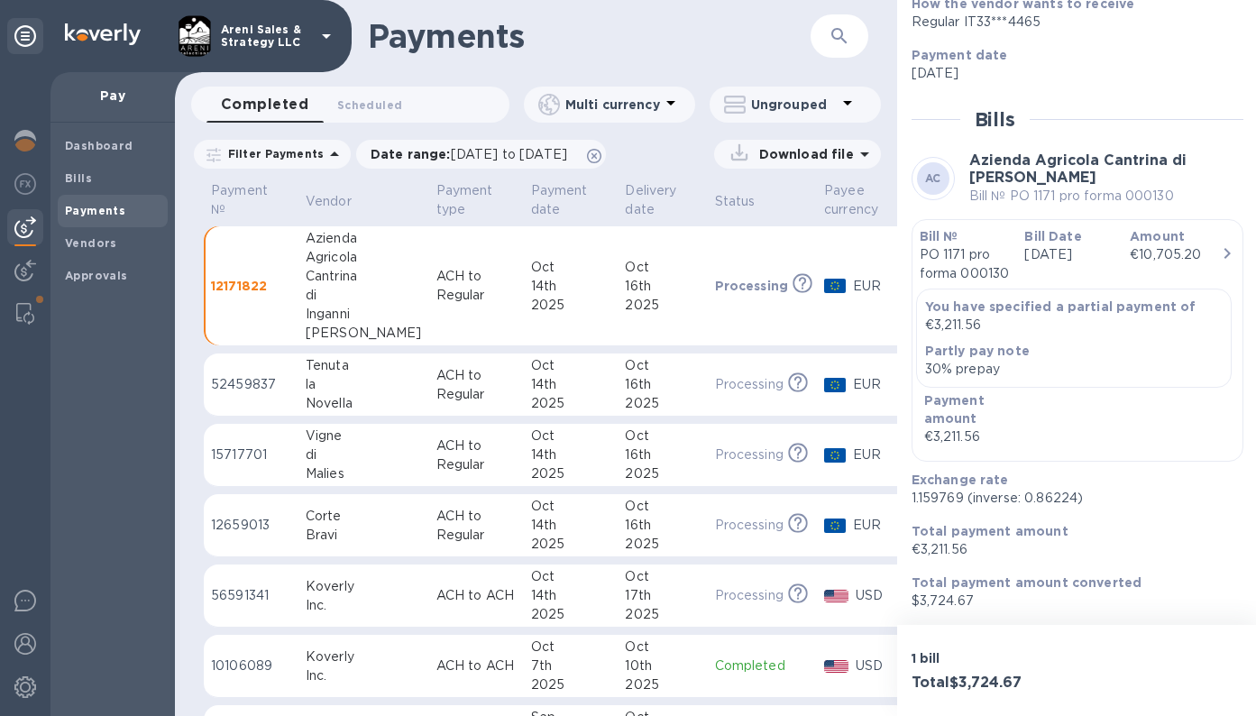
scroll to position [341, 0]
drag, startPoint x: 910, startPoint y: 496, endPoint x: 962, endPoint y: 499, distance: 52.4
click at [962, 499] on p "1.159769 (inverse: 0.86224)" at bounding box center [1070, 498] width 317 height 19
copy p "1.159769"
click at [756, 26] on h1 "Payments" at bounding box center [589, 36] width 443 height 38
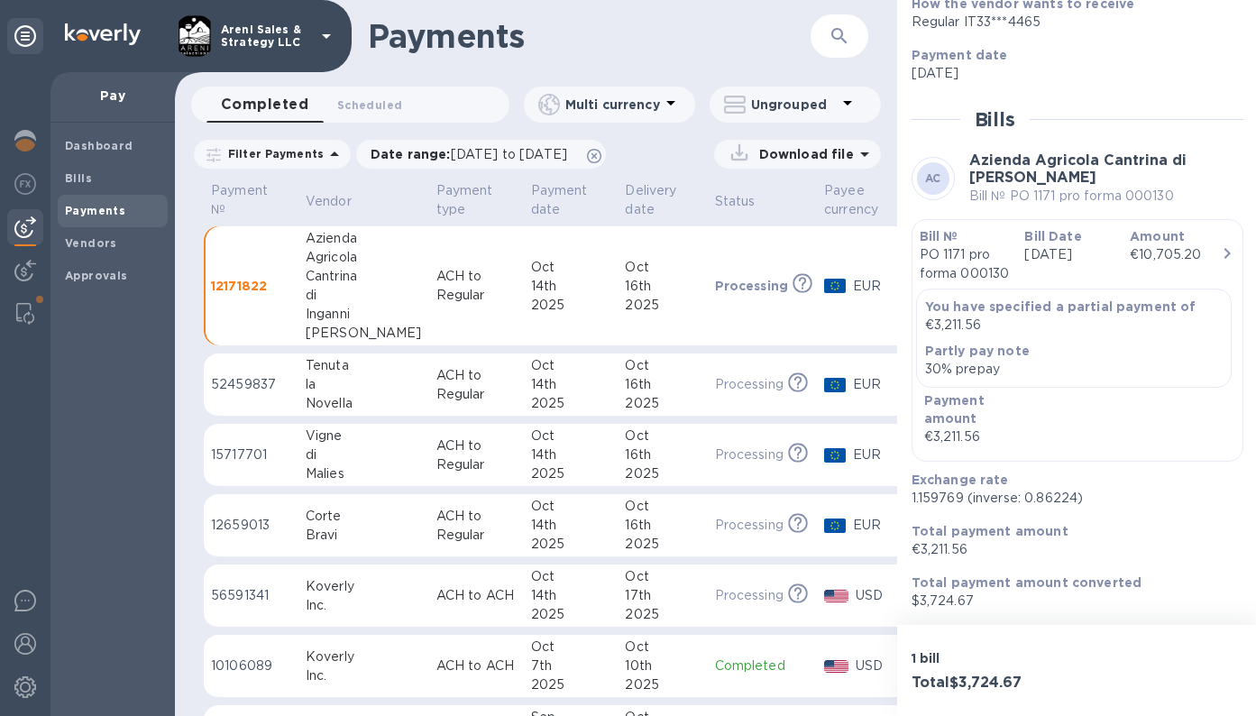
click at [648, 390] on div "16th" at bounding box center [662, 384] width 75 height 19
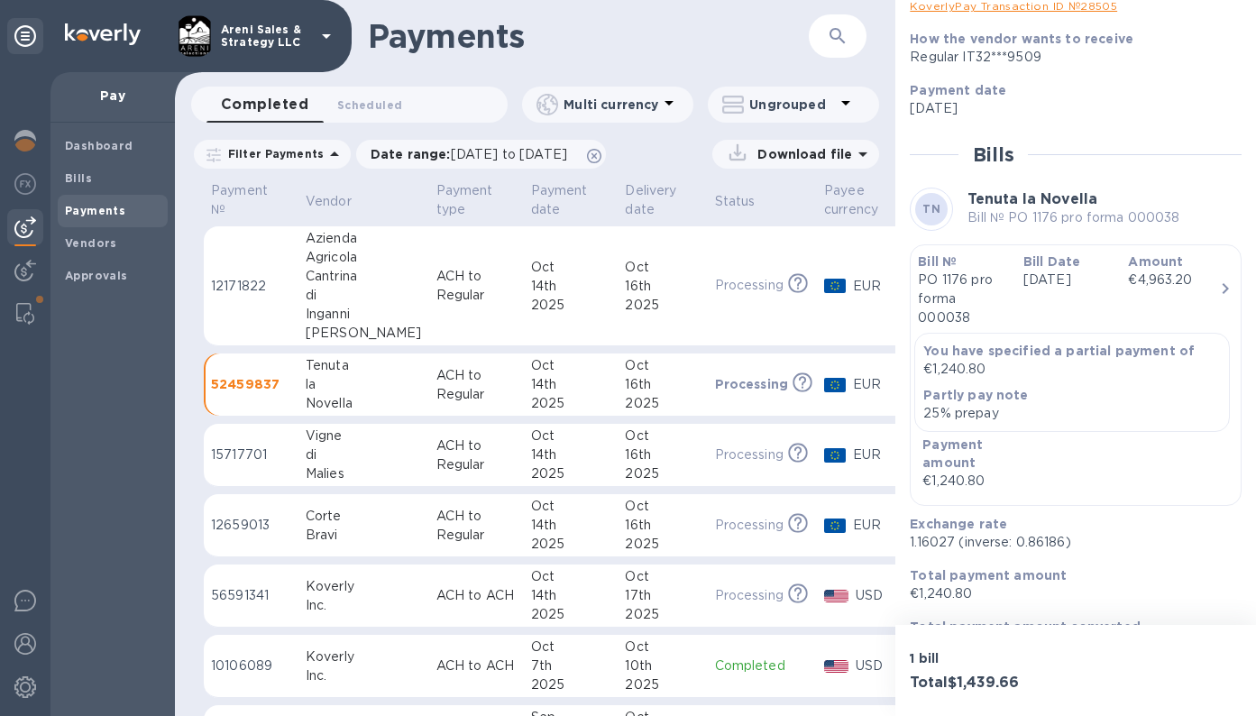
scroll to position [294, 0]
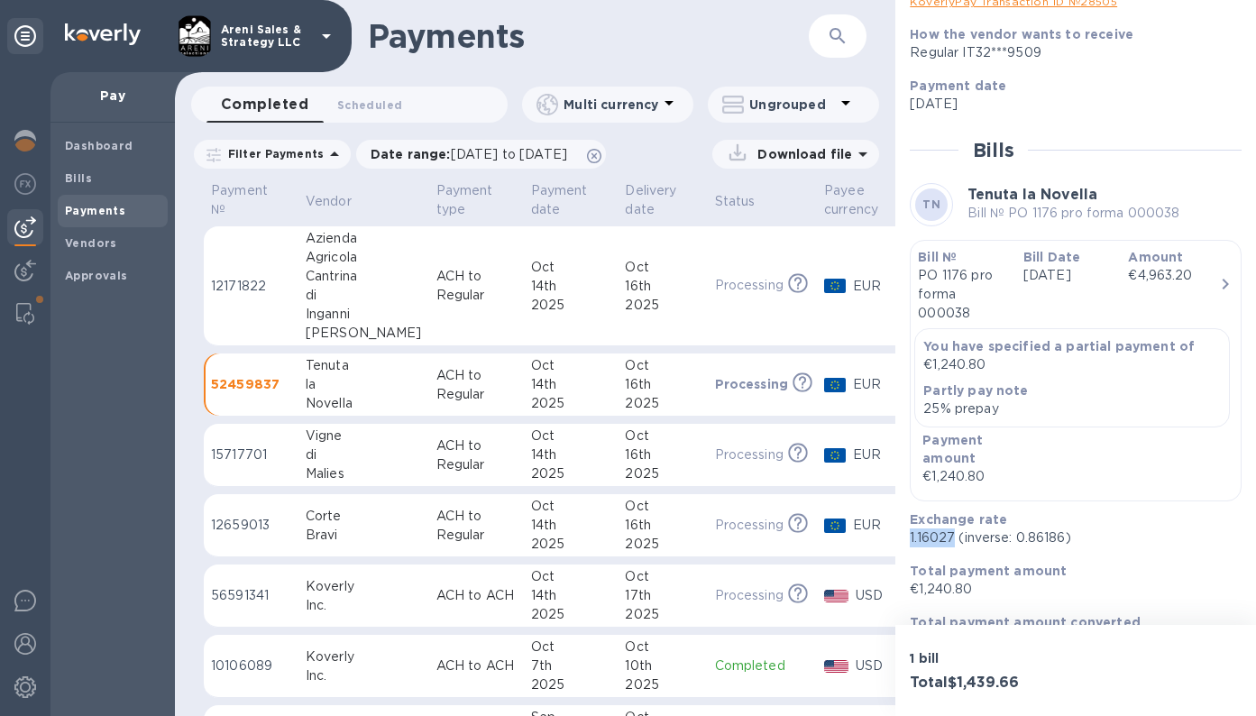
drag, startPoint x: 910, startPoint y: 537, endPoint x: 953, endPoint y: 541, distance: 43.4
click at [953, 541] on p "1.16027 (inverse: 0.86186)" at bounding box center [1068, 537] width 317 height 19
copy p "1.16027"
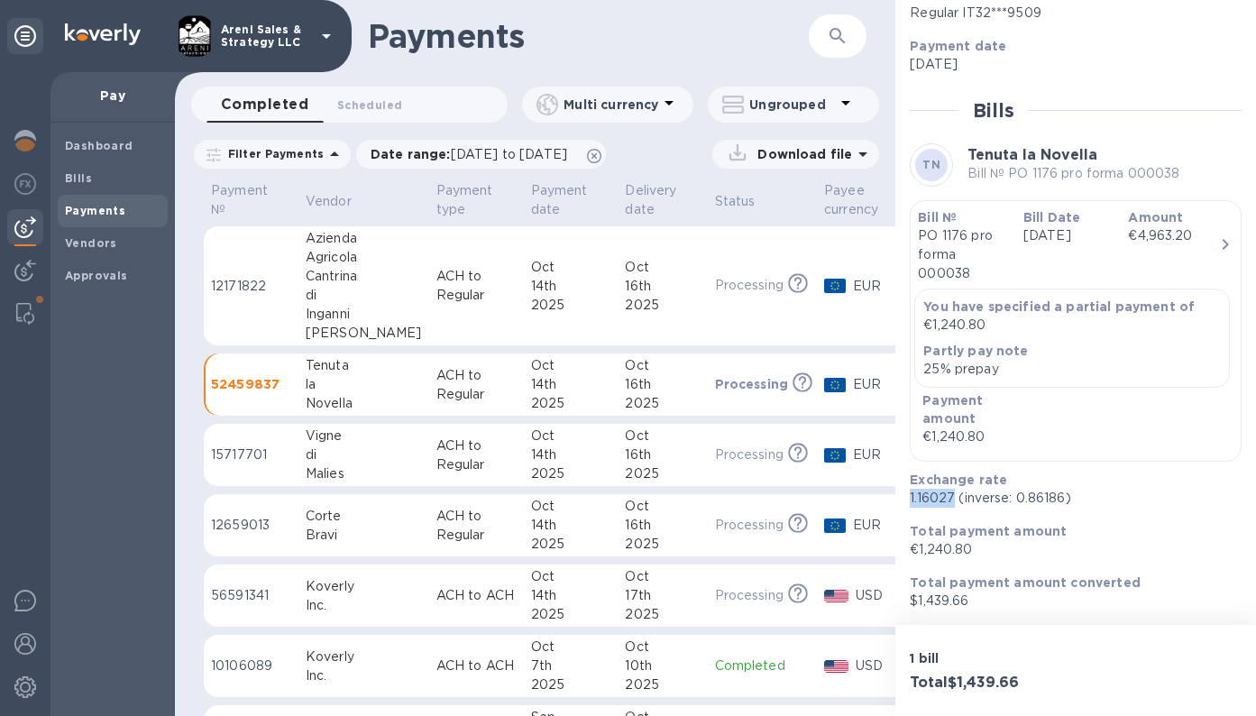
scroll to position [333, 0]
click at [730, 51] on h1 "Payments" at bounding box center [588, 36] width 441 height 38
click at [652, 519] on div "16th" at bounding box center [662, 525] width 75 height 19
drag, startPoint x: 910, startPoint y: 500, endPoint x: 954, endPoint y: 501, distance: 44.2
click at [954, 501] on p "1.16027 (inverse: 0.86186)" at bounding box center [1068, 499] width 317 height 19
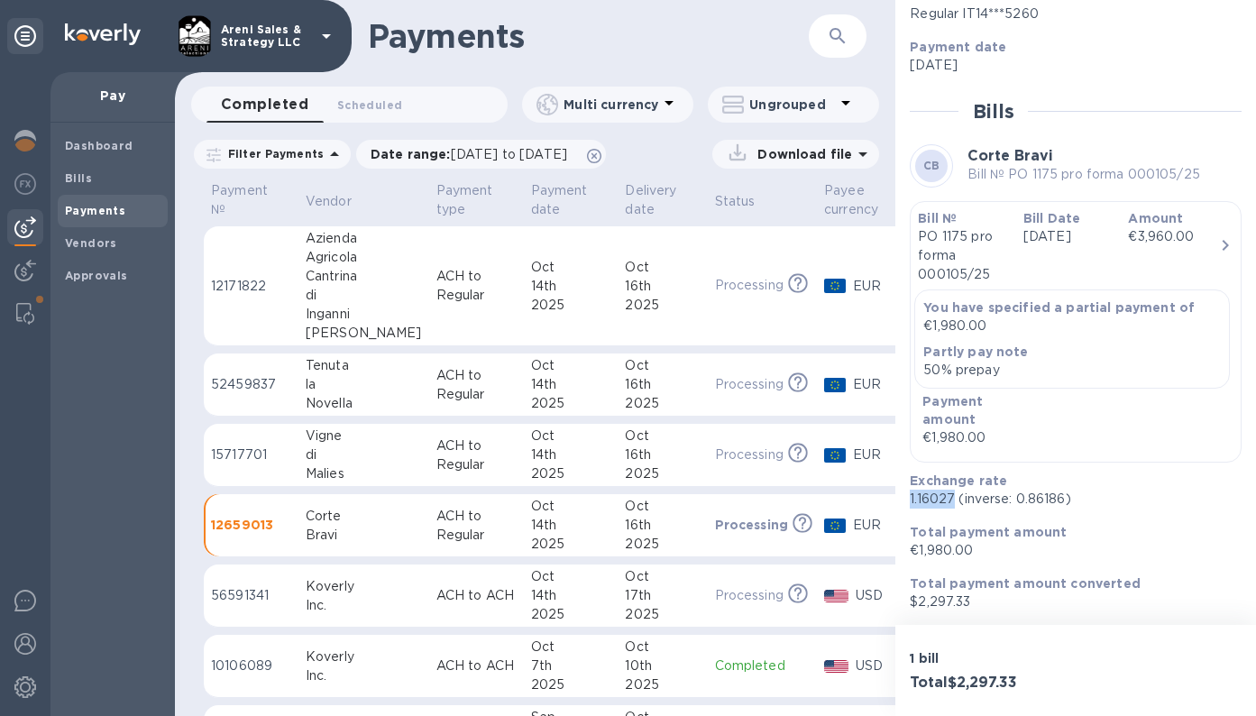
copy p "1.16027"
click at [739, 40] on h1 "Payments" at bounding box center [588, 36] width 441 height 38
click at [105, 214] on b "Payments" at bounding box center [95, 211] width 60 height 14
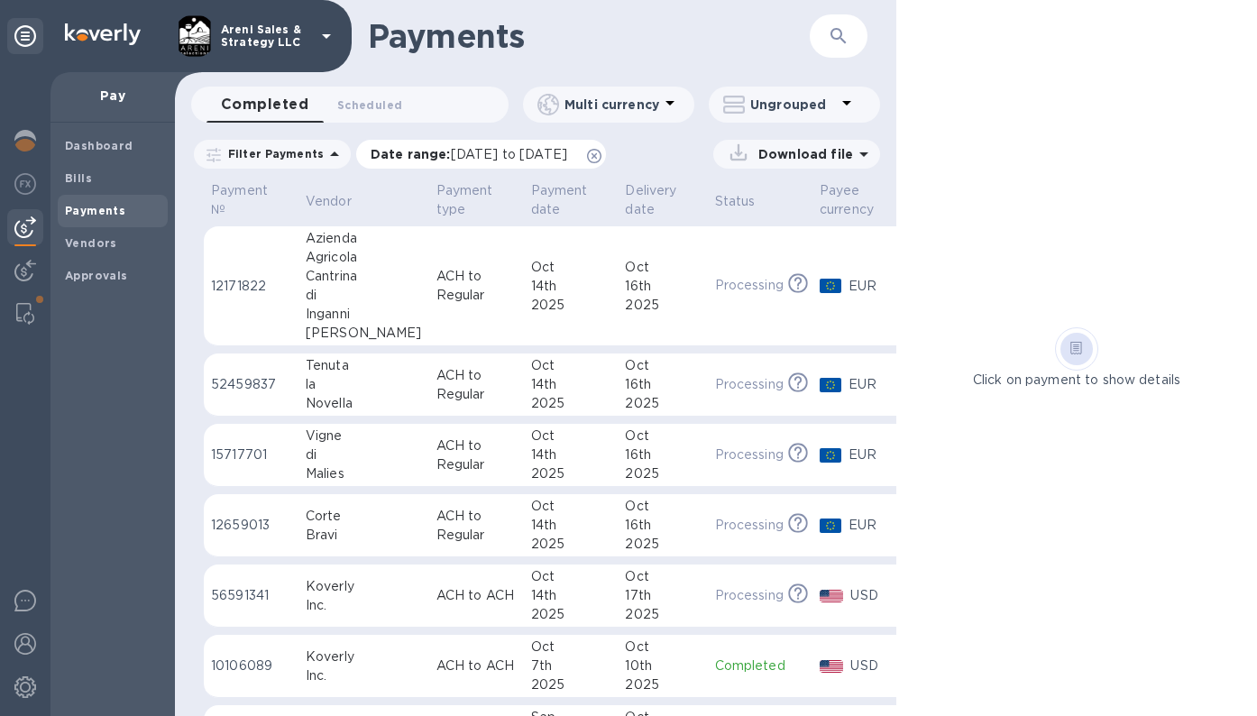
click at [601, 152] on icon at bounding box center [594, 156] width 14 height 14
click at [29, 138] on img at bounding box center [25, 141] width 22 height 22
